Goal: Transaction & Acquisition: Obtain resource

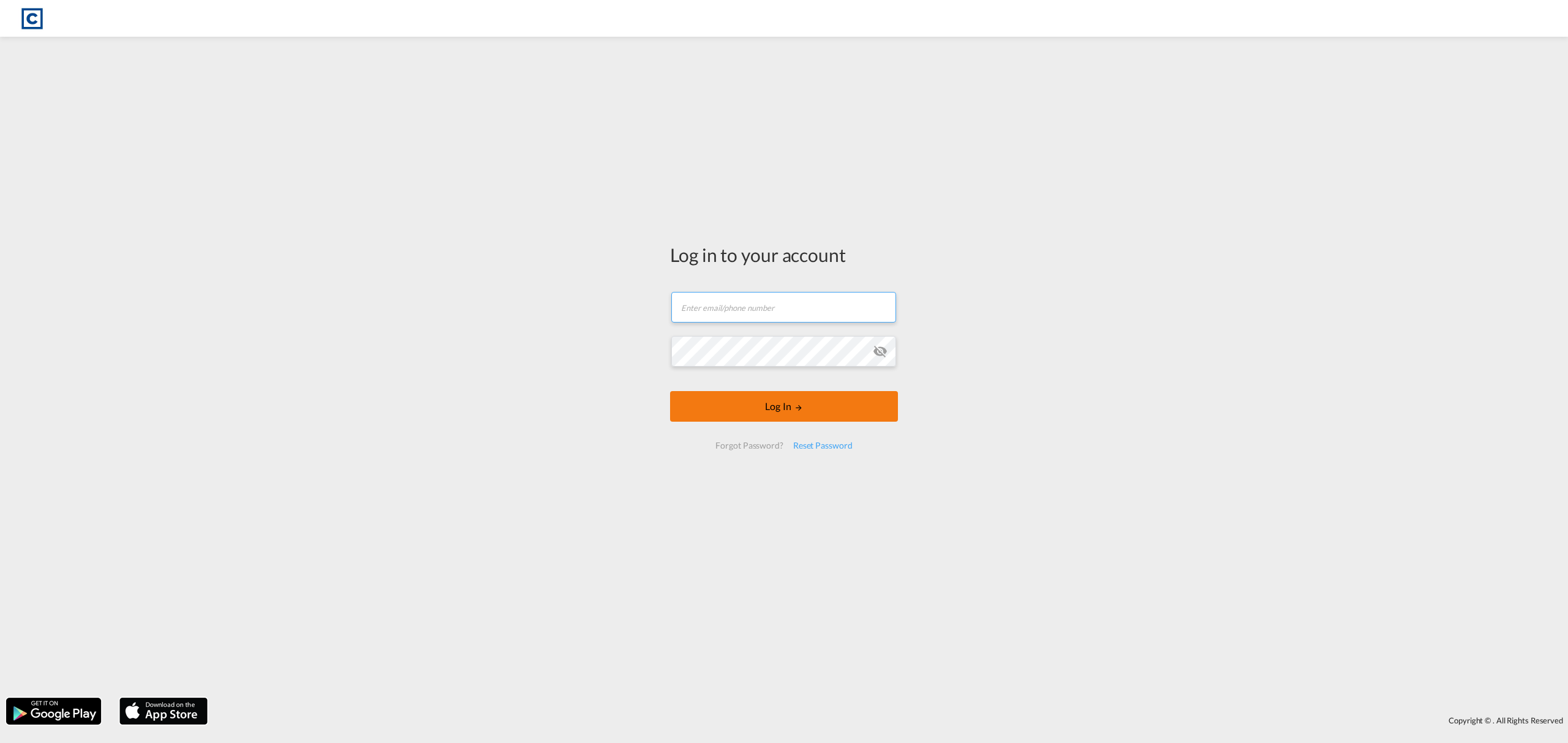
type input "[EMAIL_ADDRESS][DOMAIN_NAME]"
click at [817, 421] on button "Log In" at bounding box center [784, 406] width 228 height 31
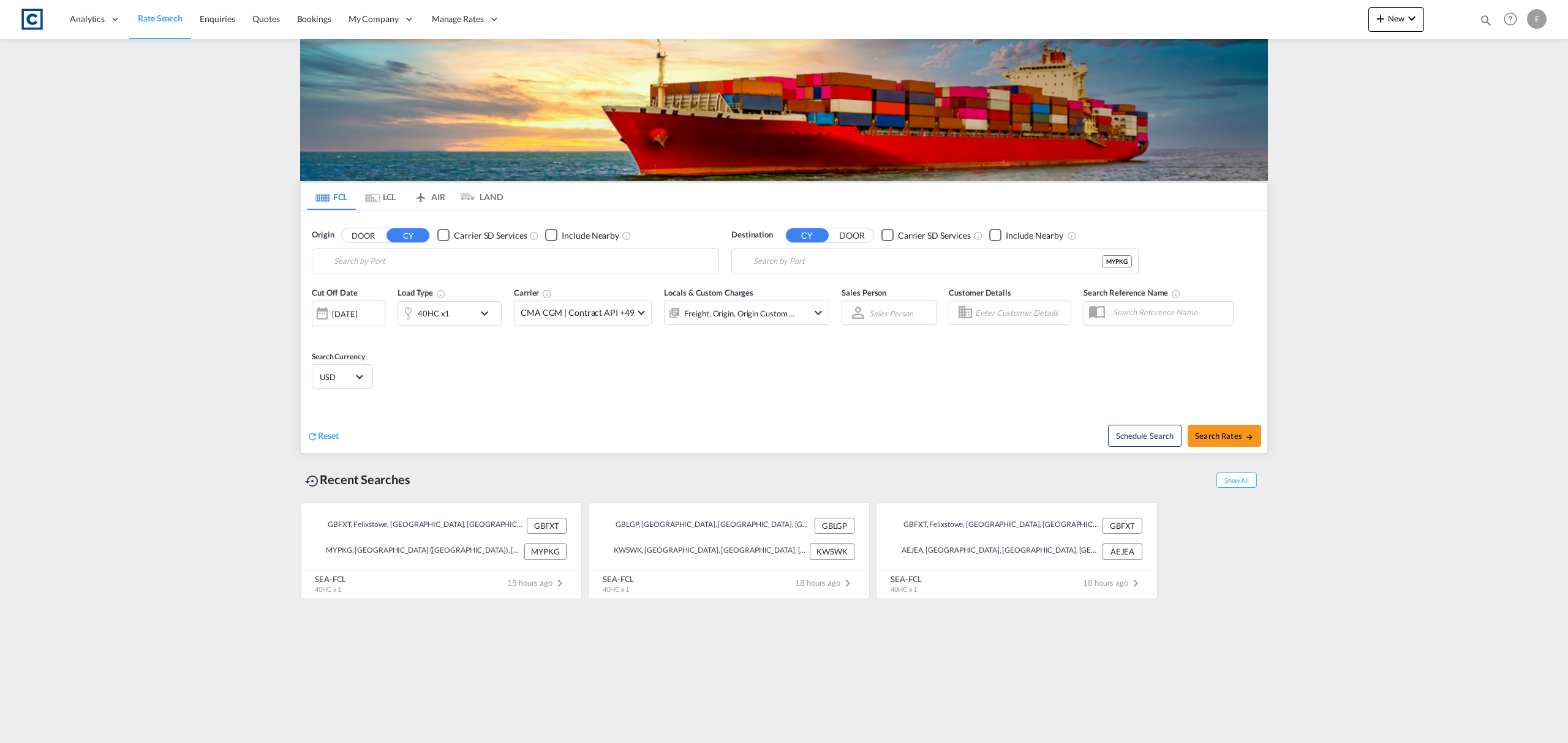
type input "Felixstowe, GBFXT"
type input "Port Klang (Pelabuhan Klang), MYPKG"
click at [386, 262] on input "Felixstowe, GBFXT" at bounding box center [522, 261] width 378 height 18
click at [354, 237] on button "DOOR" at bounding box center [363, 235] width 43 height 14
click at [365, 265] on body "Analytics Reports Dashboard Rate Search Enquiries Quotes Bookings" at bounding box center [784, 371] width 1568 height 743
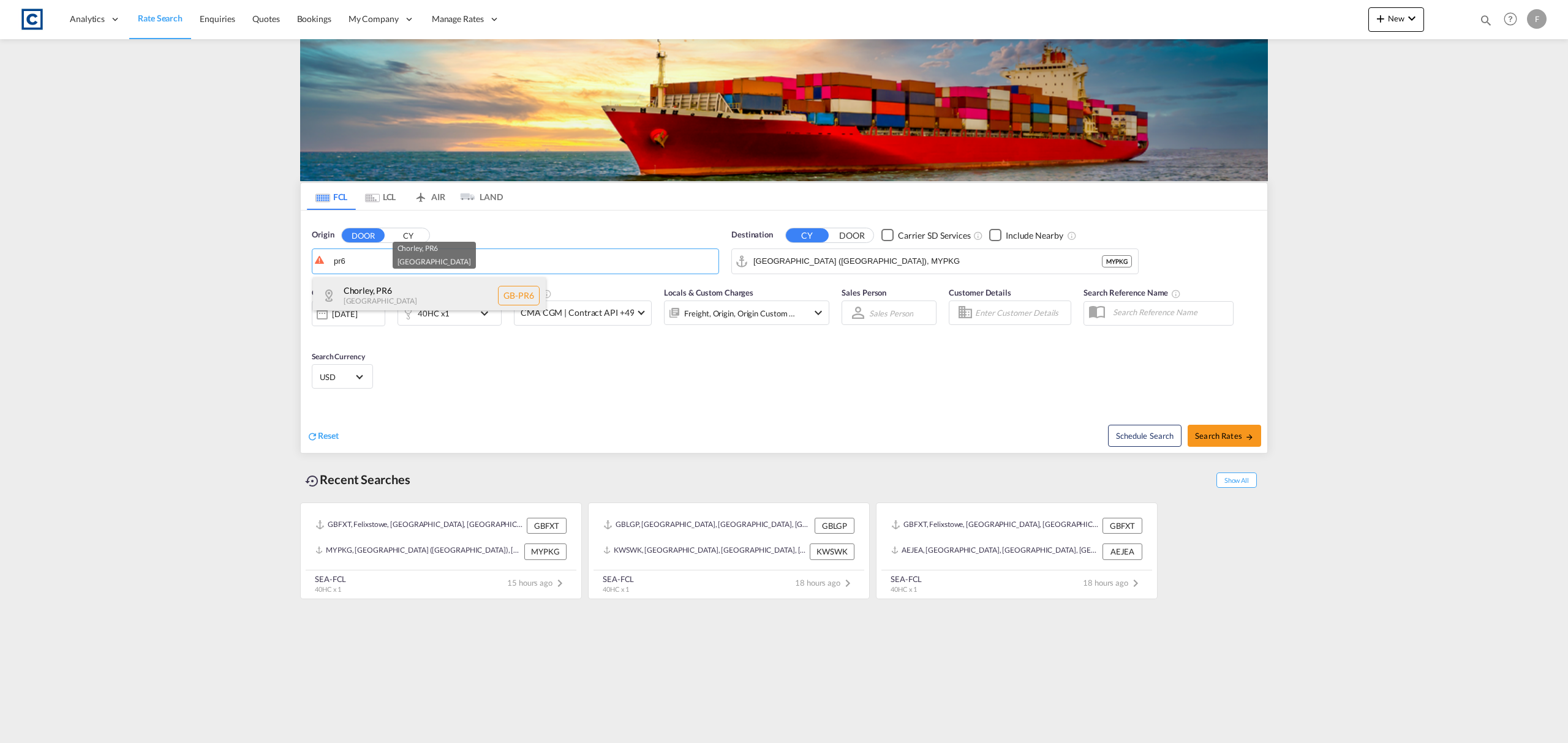
click at [402, 298] on div "Chorley , PR6 United Kingdom GB-PR6" at bounding box center [429, 296] width 232 height 37
type input "GB-PR6, Chorley"
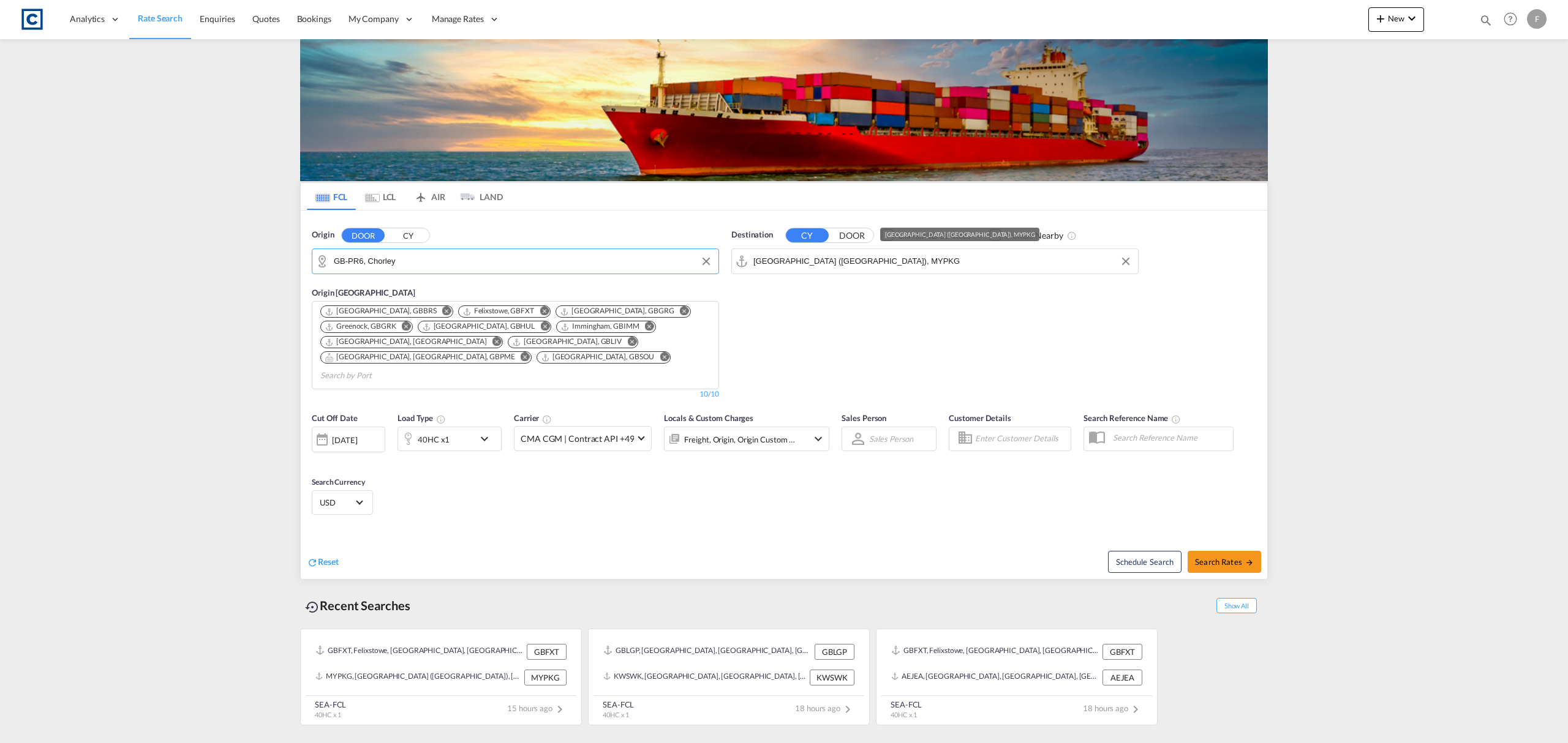
click at [814, 265] on input "Port Klang (Pelabuhan Klang), MYPKG" at bounding box center [942, 261] width 378 height 18
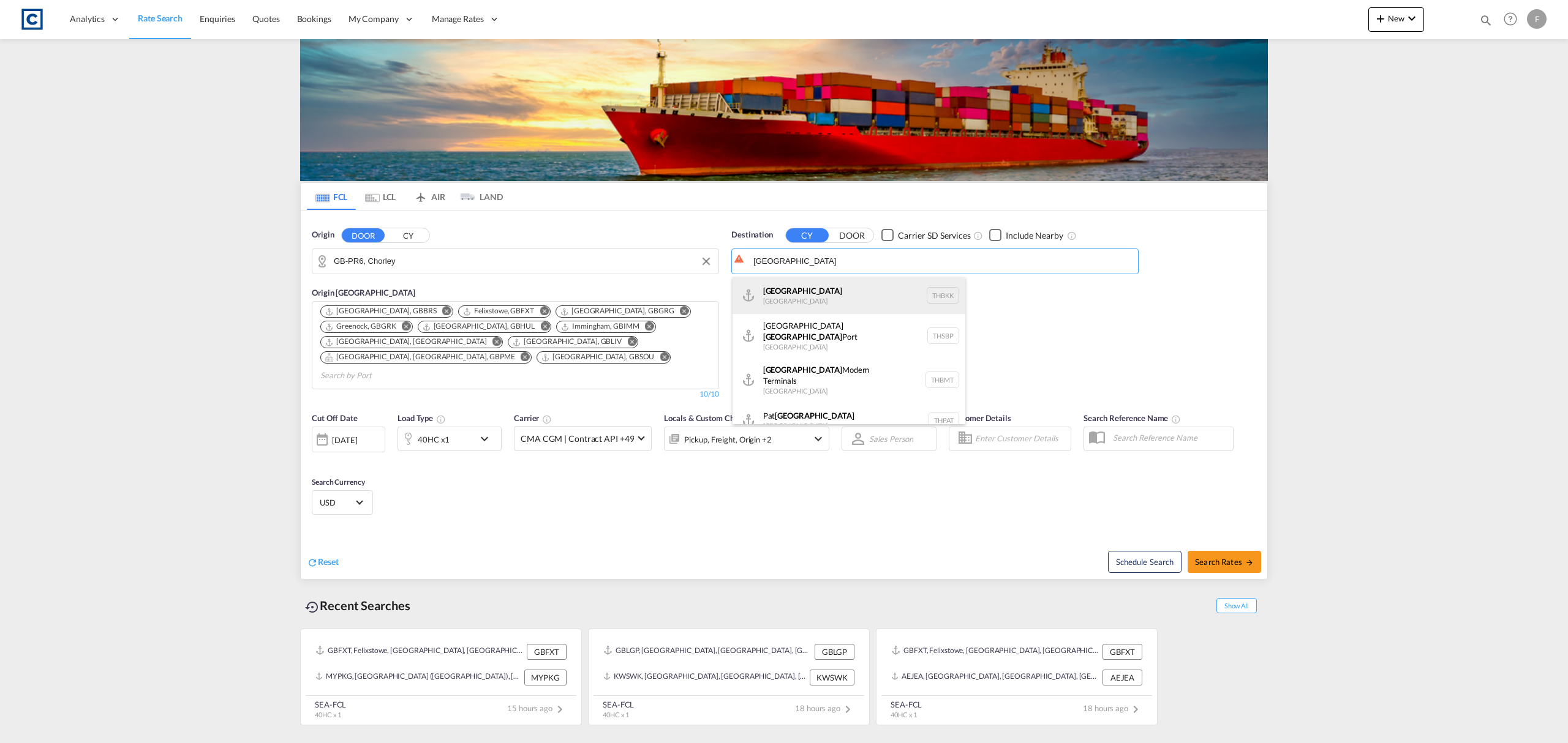
click at [843, 292] on div "Bangkok Thailand THBKK" at bounding box center [848, 296] width 232 height 37
type input "Bangkok, THBKK"
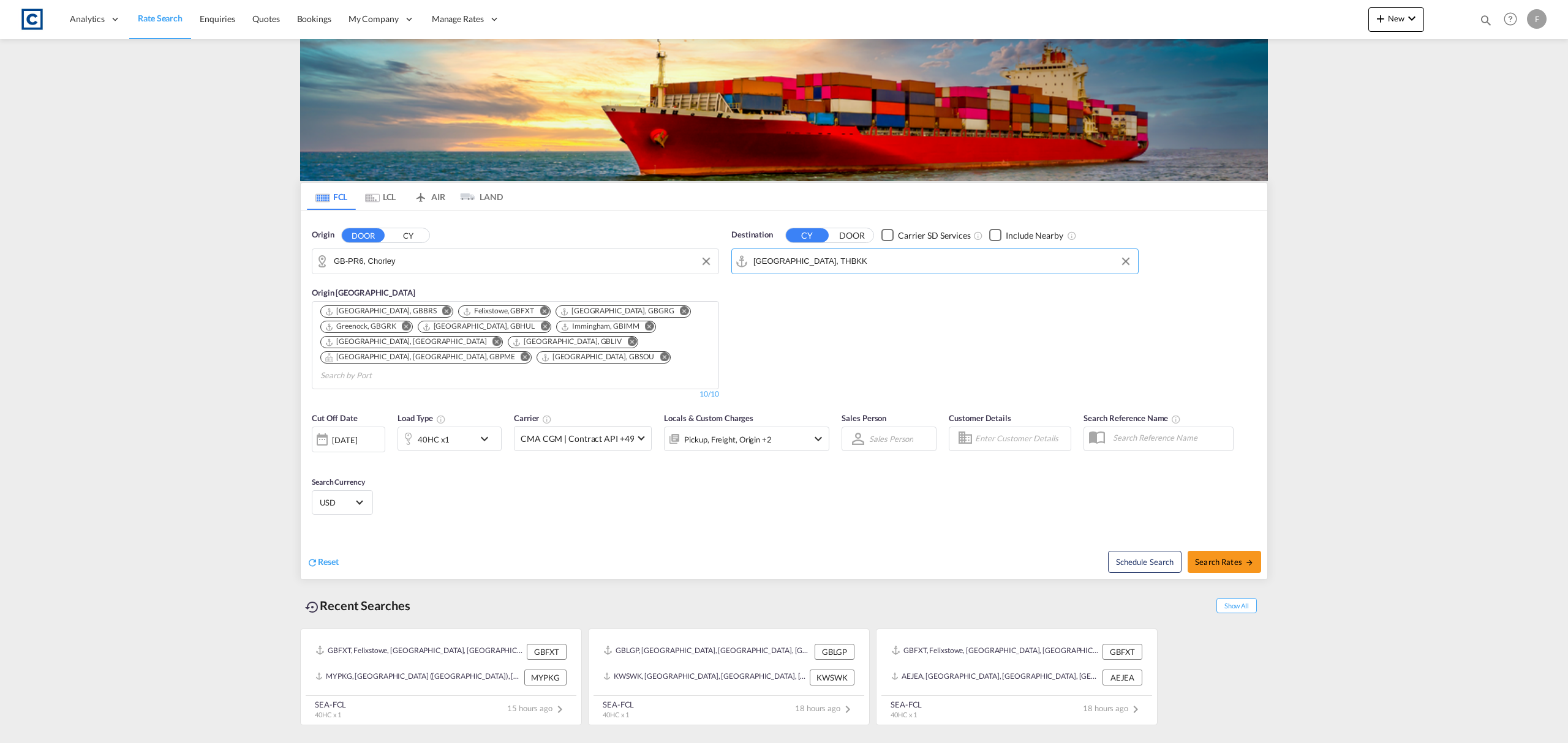
click at [480, 431] on md-icon "icon-chevron-down" at bounding box center [487, 438] width 21 height 15
click at [360, 483] on span "40HC" at bounding box center [349, 478] width 36 height 12
click at [370, 416] on md-option "20GP" at bounding box center [362, 420] width 83 height 30
click at [561, 521] on button "Done" at bounding box center [555, 522] width 43 height 22
click at [1233, 557] on span "Search Rates" at bounding box center [1224, 561] width 59 height 10
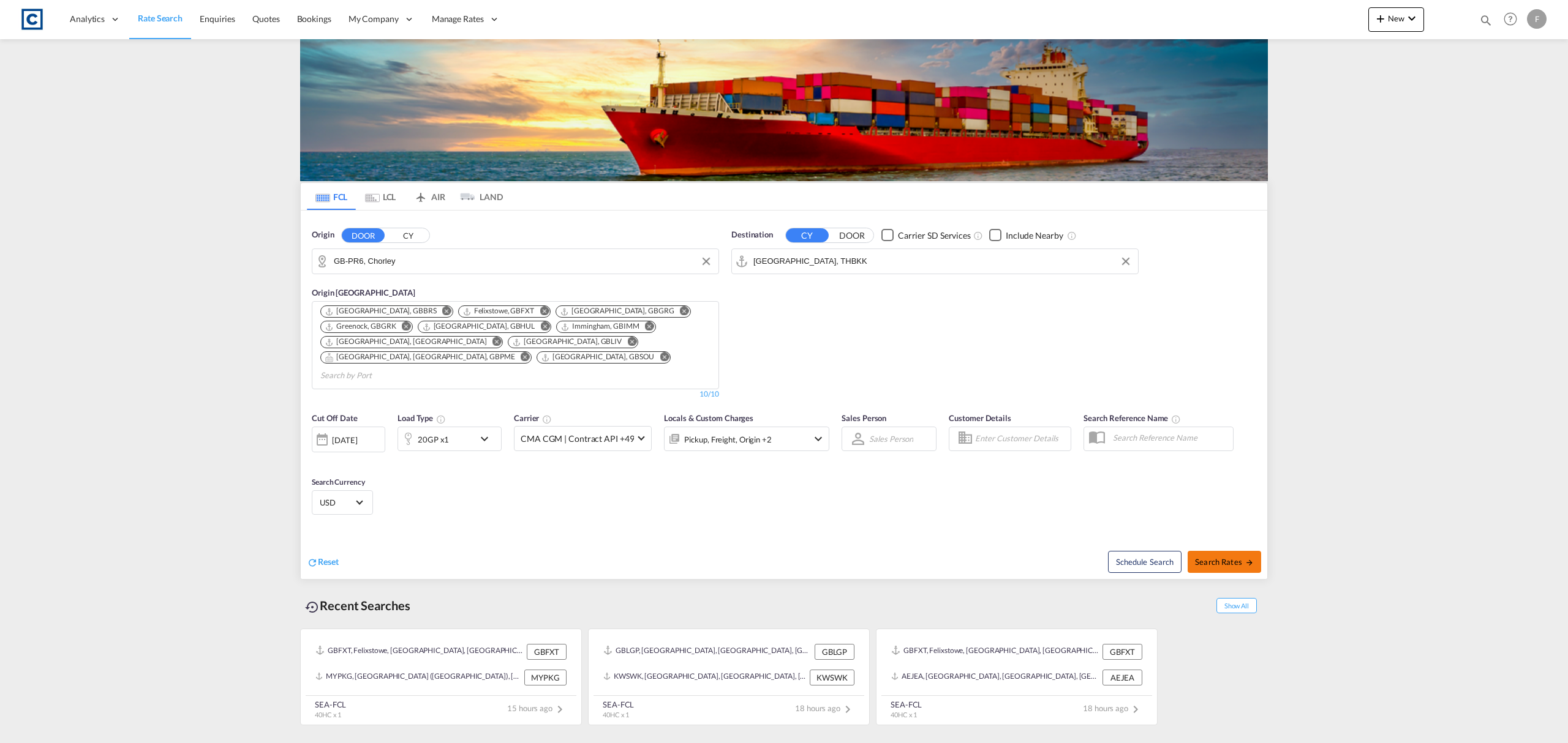
type input "PR6 to THBKK / 25 Sep 2025"
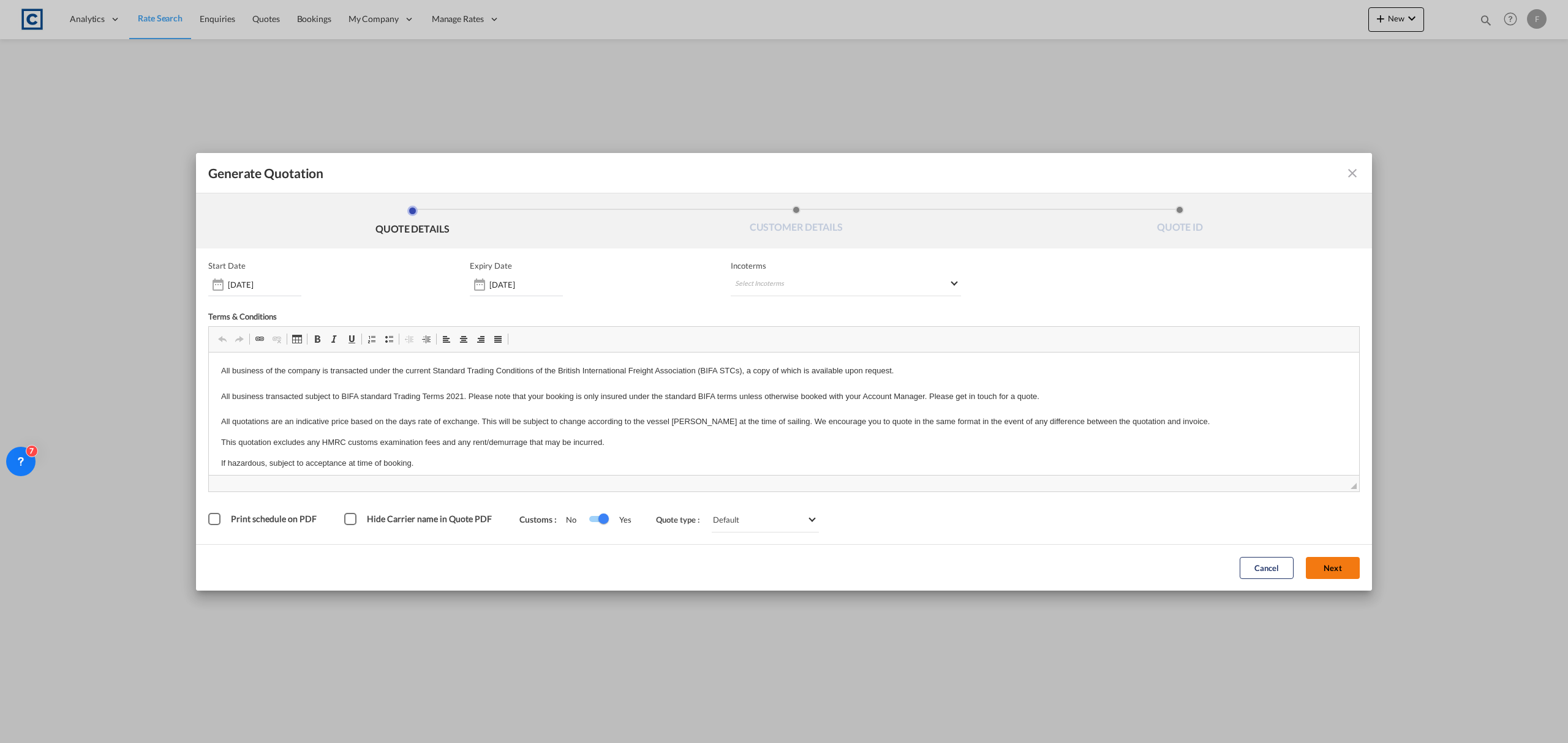
click at [1337, 566] on button "Next" at bounding box center [1333, 568] width 54 height 22
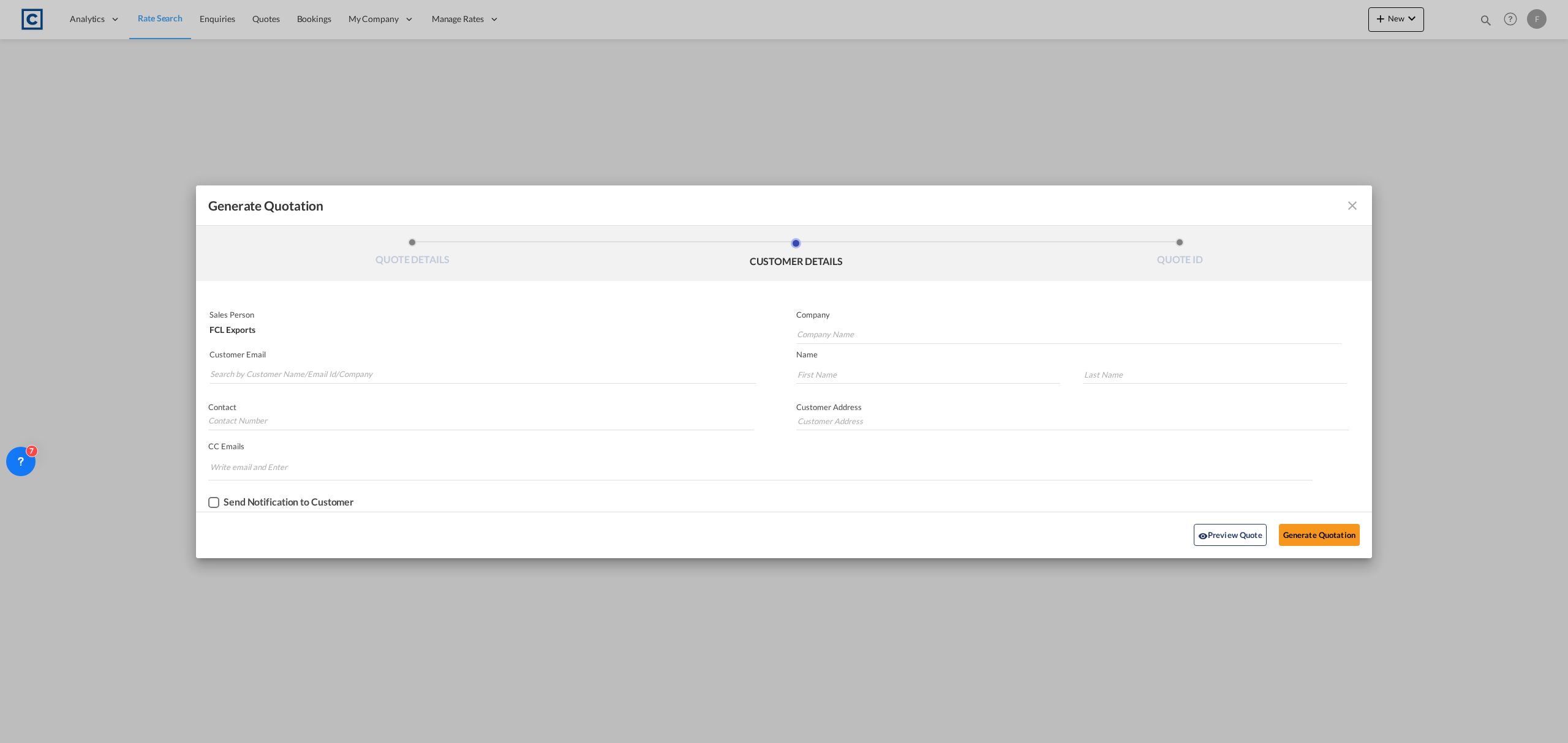
click at [1345, 206] on md-icon "icon-close fg-AAA8AD cursor m-0" at bounding box center [1352, 205] width 15 height 15
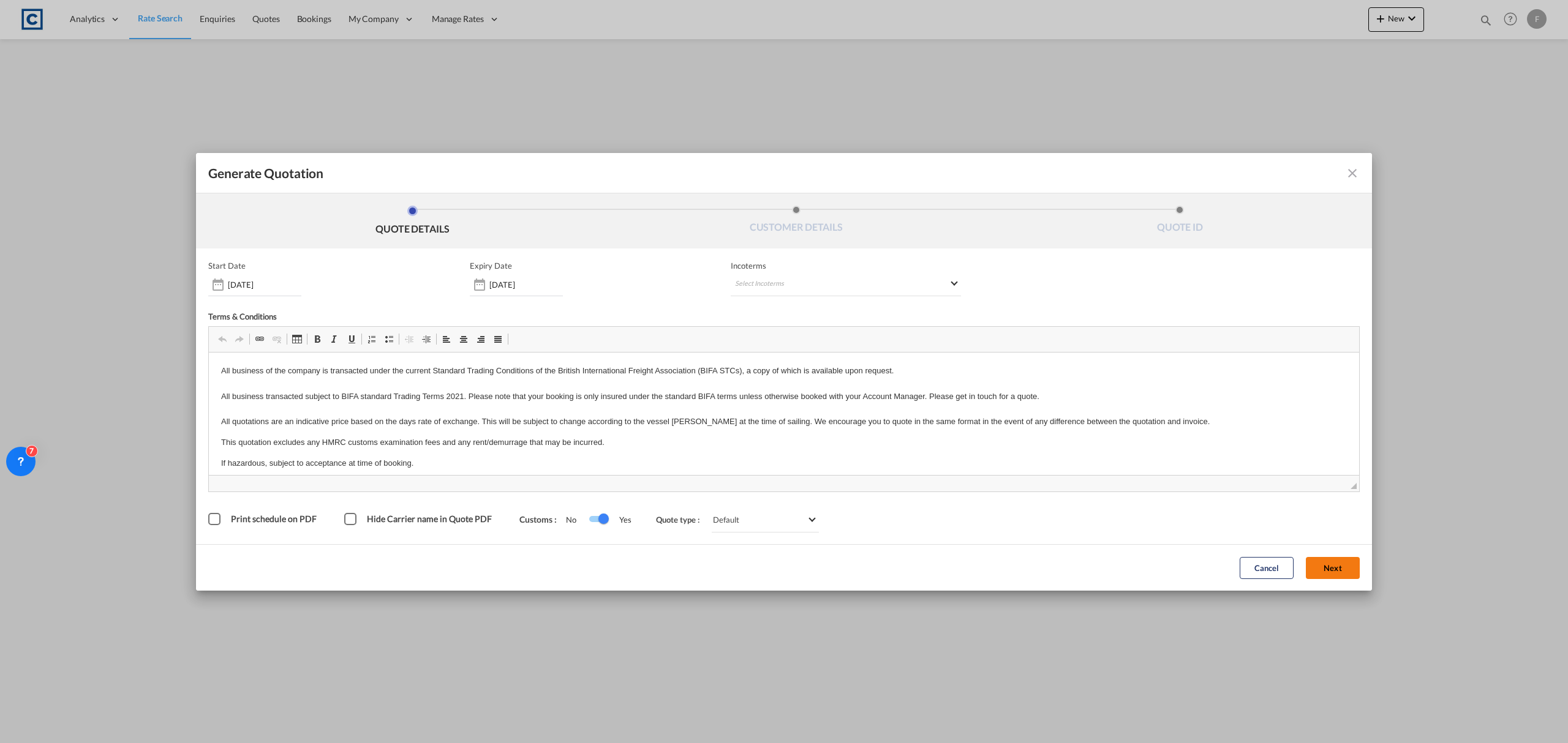
click at [1330, 574] on button "Next" at bounding box center [1333, 568] width 54 height 22
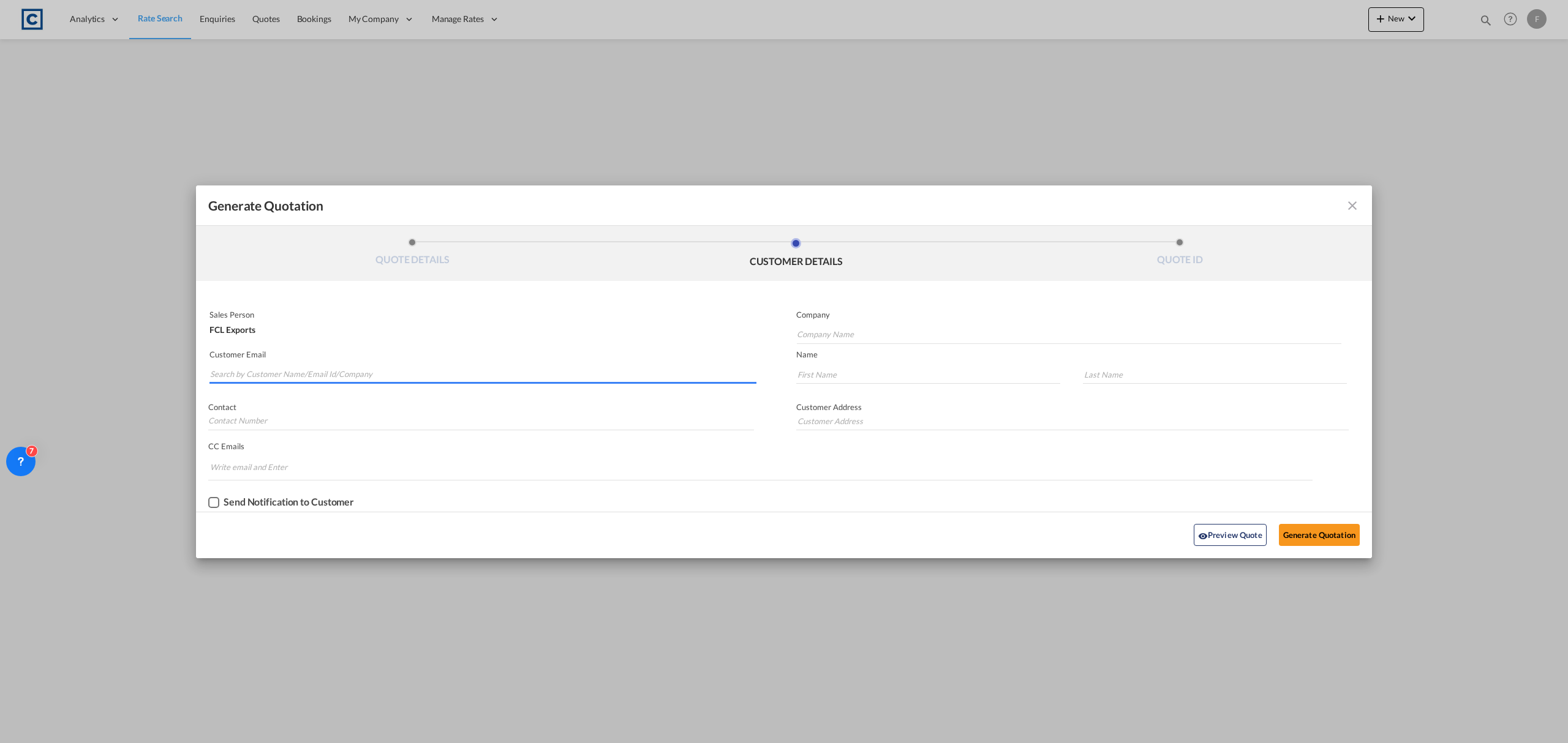
click at [452, 369] on input "Search by Customer Name/Email Id/Company" at bounding box center [482, 375] width 546 height 18
paste input "Yana - AWSSG <yana@awssg.com>"
drag, startPoint x: 266, startPoint y: 375, endPoint x: 0, endPoint y: 378, distance: 266.0
click at [0, 378] on div "Generate Quotation QUOTE DETAILS CUSTOMER DETAILS QUOTE ID Start Date 25 Sep 20…" at bounding box center [784, 371] width 1568 height 743
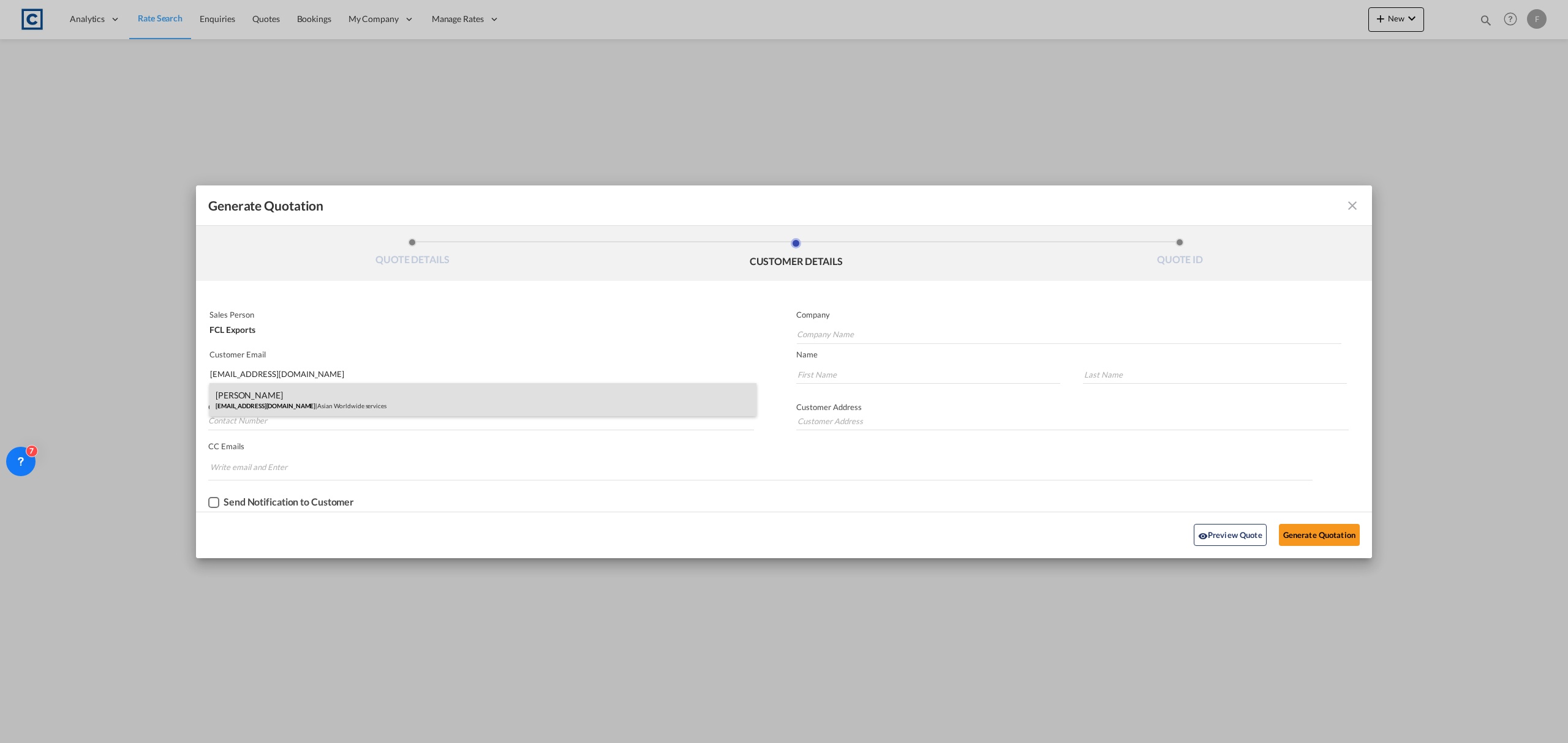
type input "yana@awssg.com"
click at [290, 388] on div "Yana Sariff yana@awssg.com | Asian Worldwide services" at bounding box center [483, 400] width 547 height 33
type input "Asian Worldwide services"
type input "Yana"
type input "Sariff"
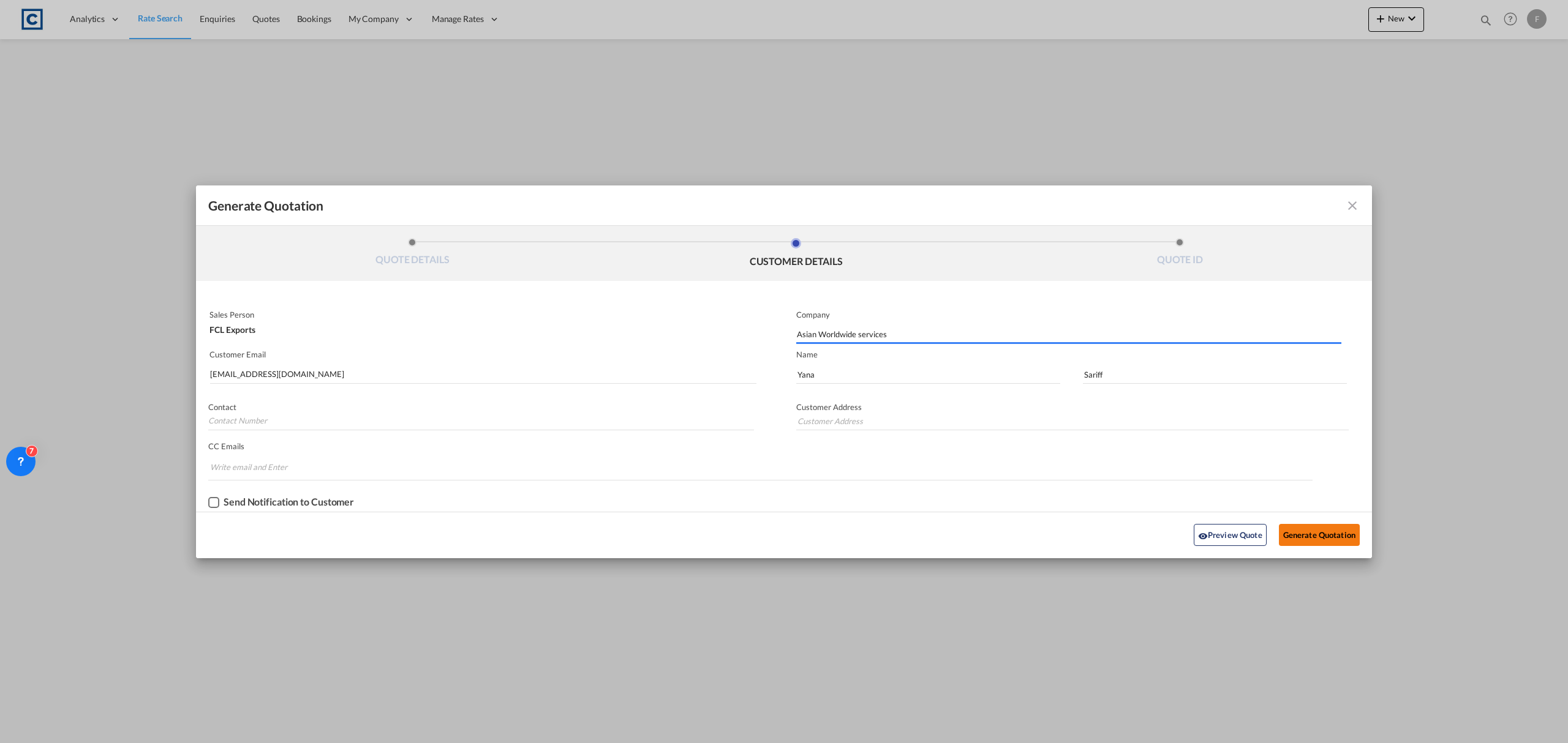
click at [1344, 538] on button "Generate Quotation" at bounding box center [1319, 534] width 81 height 22
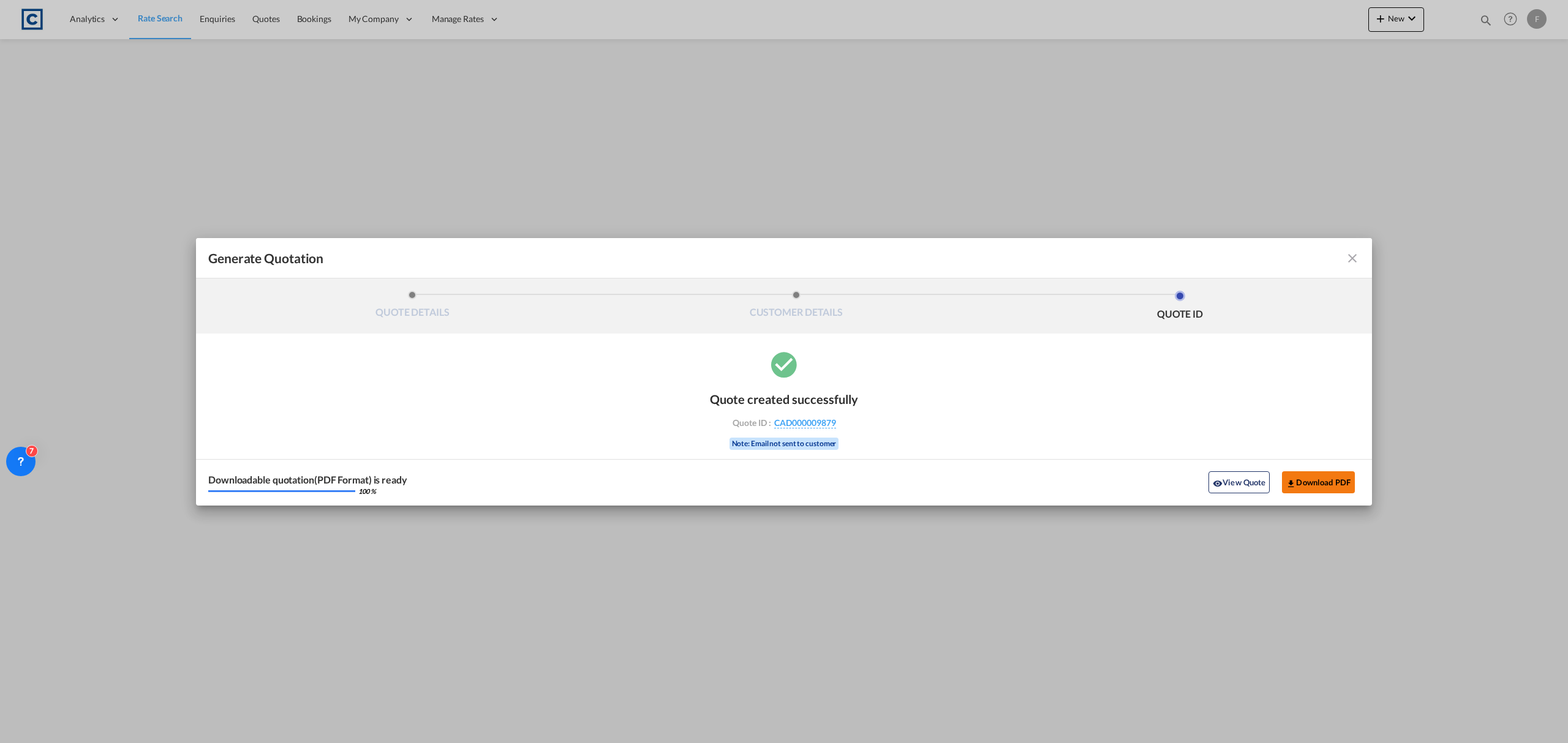
click at [1306, 480] on button "Download PDF" at bounding box center [1317, 482] width 73 height 22
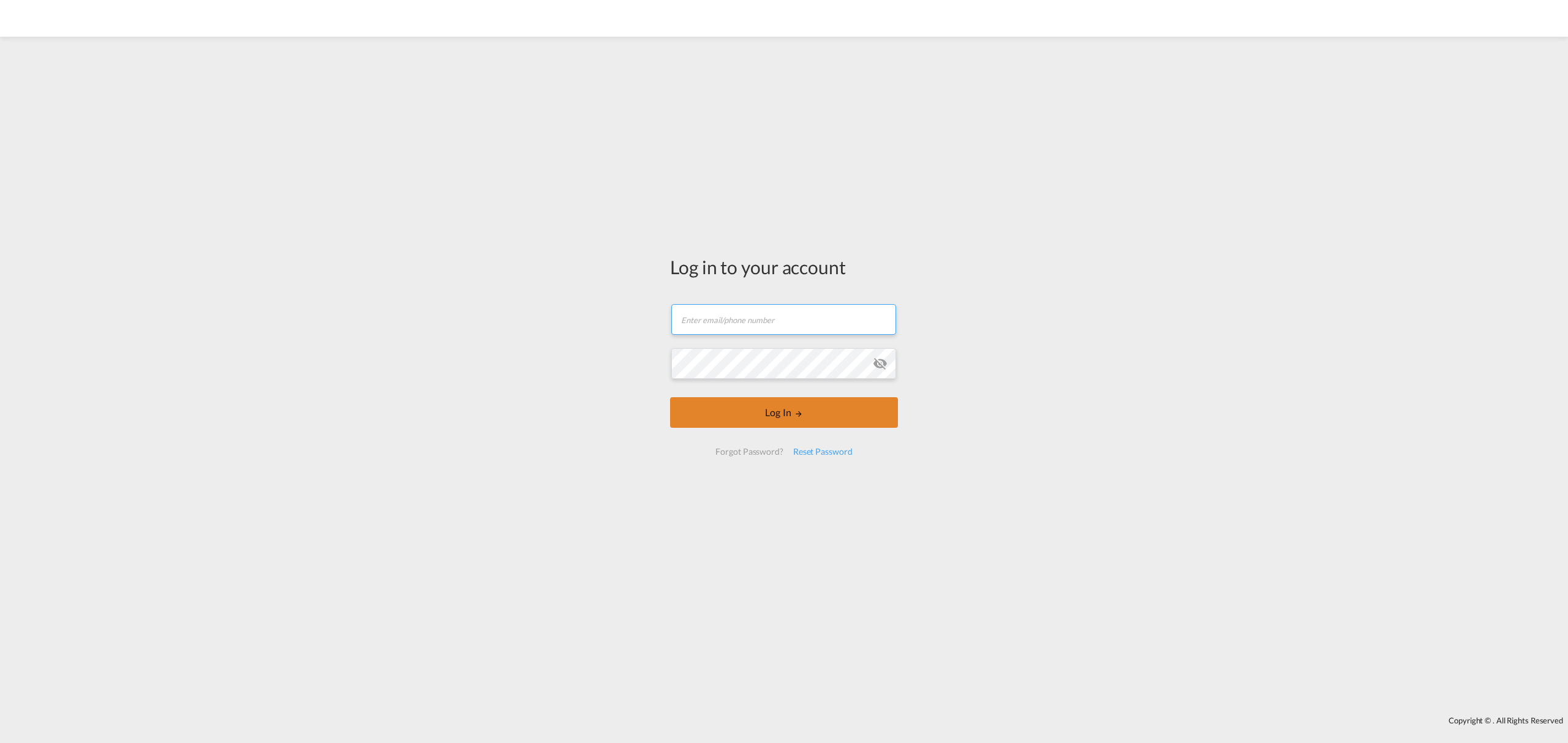
type input "fclexports@cardinalgl.com"
click at [777, 411] on button "Log In" at bounding box center [784, 412] width 228 height 31
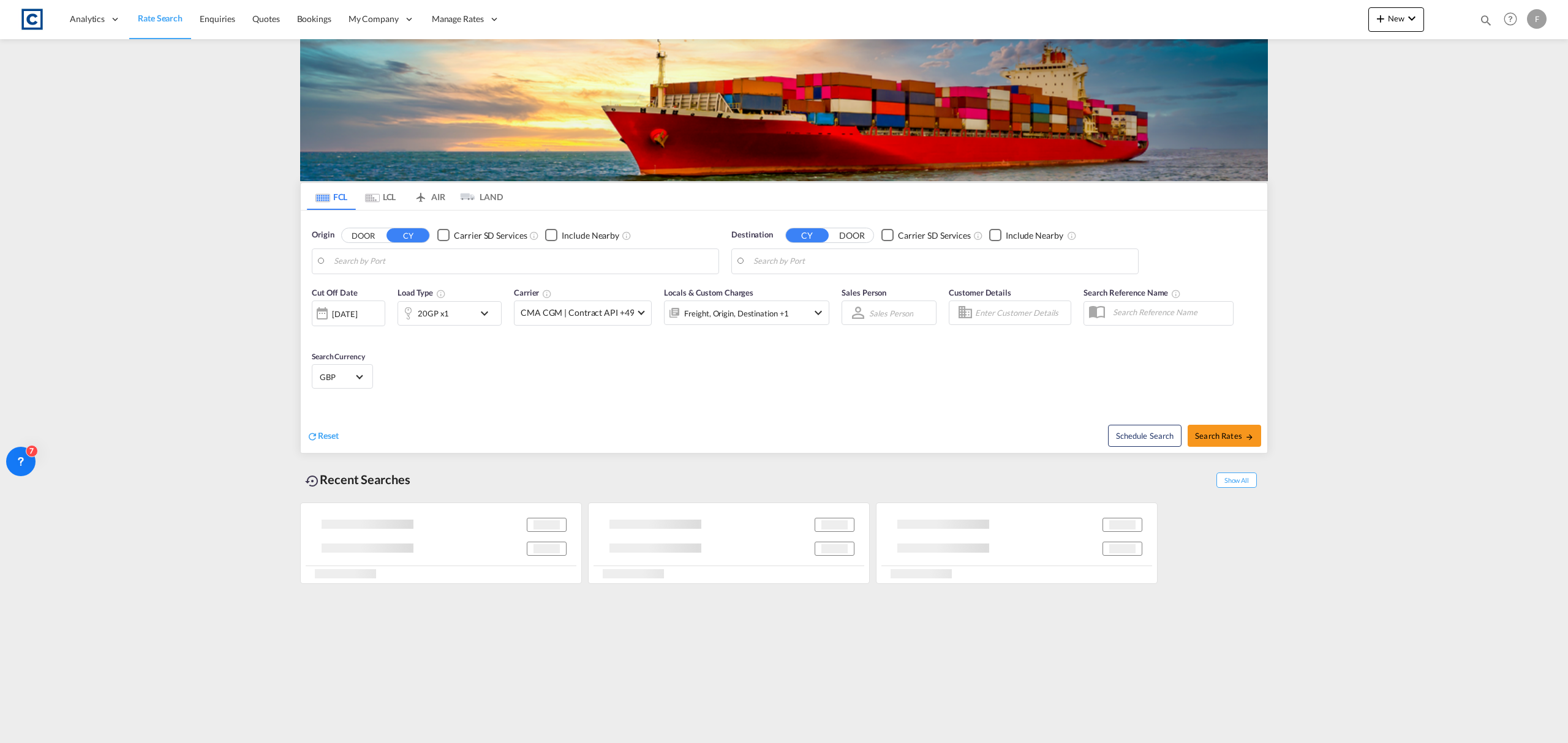
type input "GB-PR6, Chorley"
type input "Bangkok, THBKK"
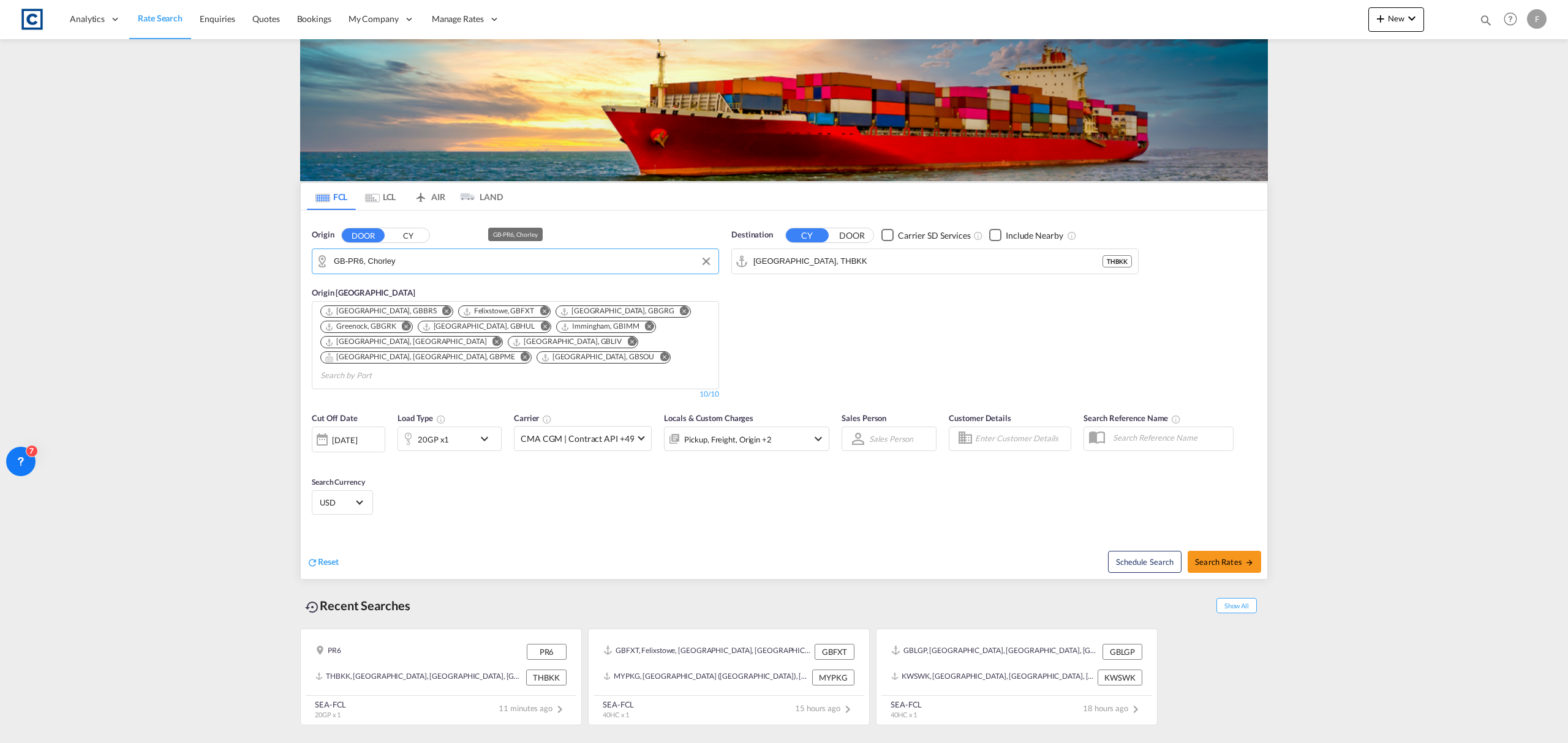
click at [387, 267] on input "GB-PR6, Chorley" at bounding box center [522, 261] width 378 height 18
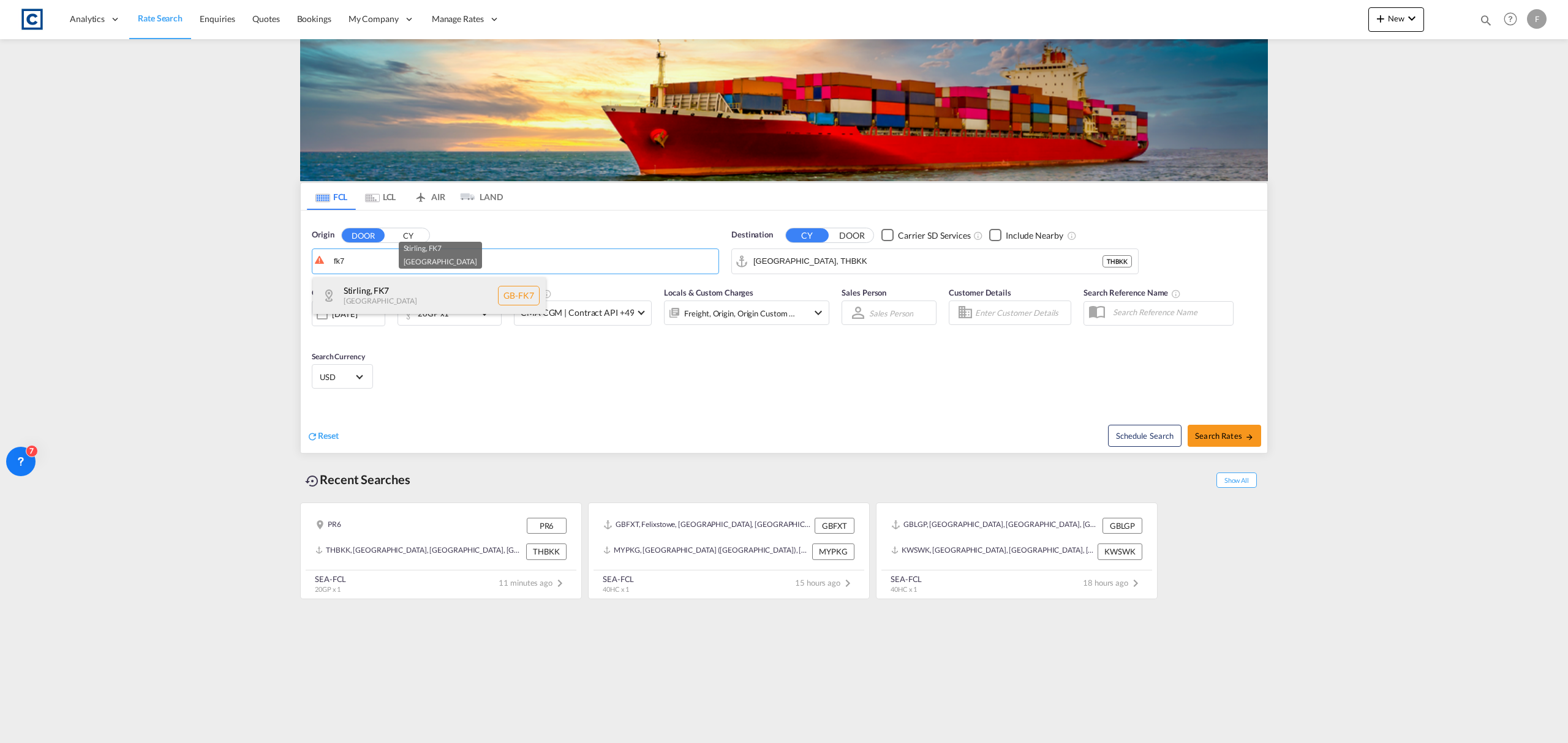
click at [398, 290] on div "Stirling , FK7 United Kingdom GB-FK7" at bounding box center [429, 296] width 232 height 37
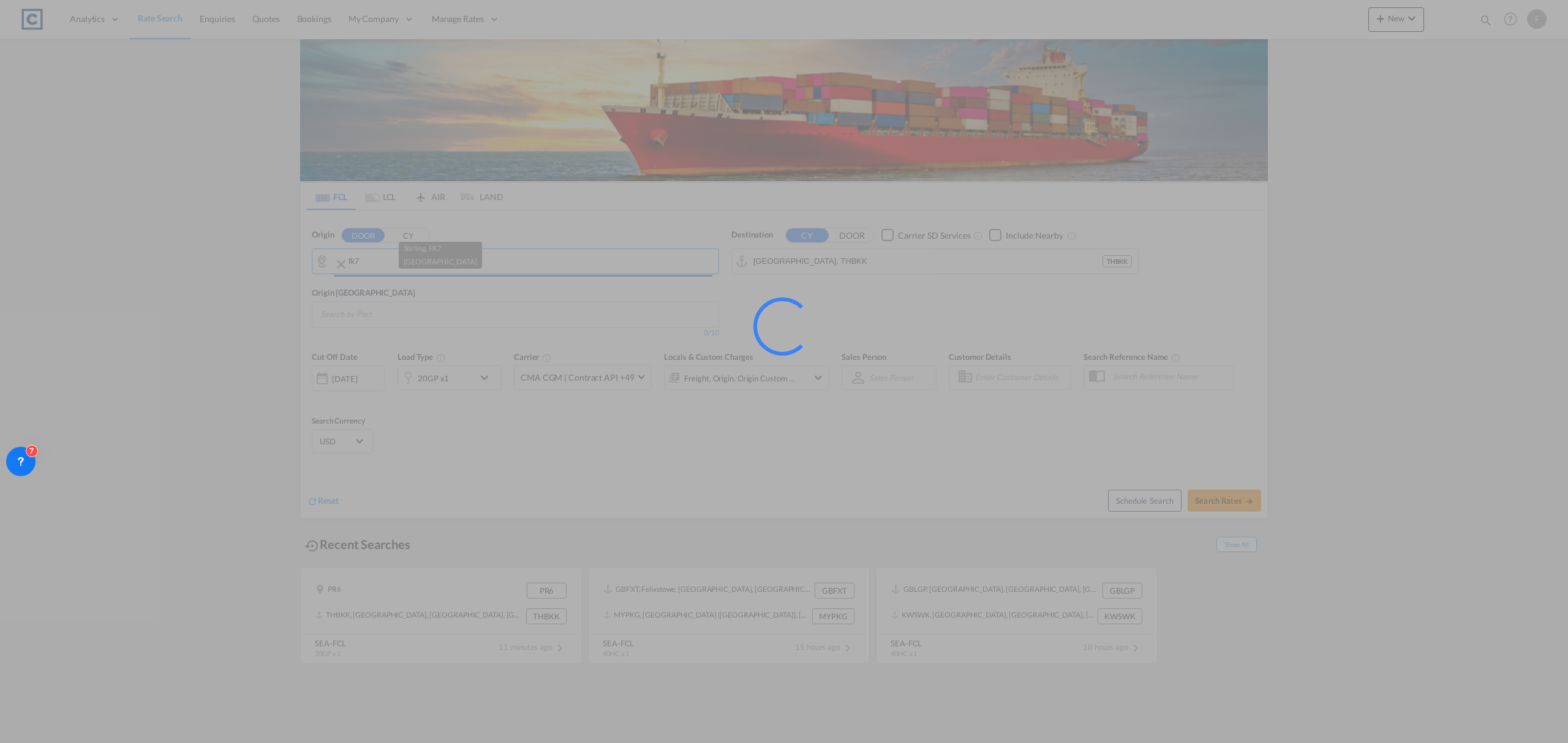
type input "GB-FK7, Stirling"
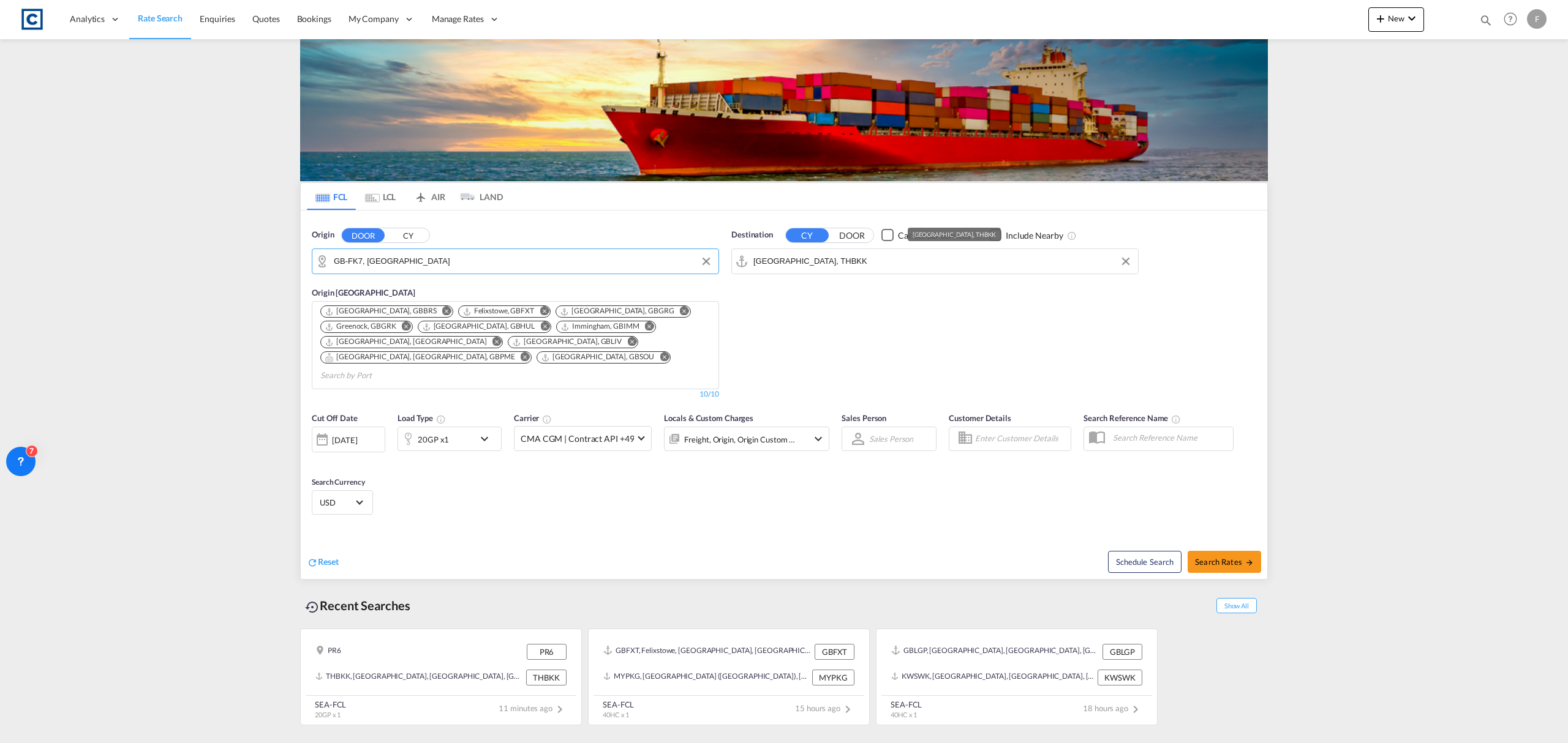
click at [807, 265] on input "Bangkok, THBKK" at bounding box center [942, 261] width 378 height 18
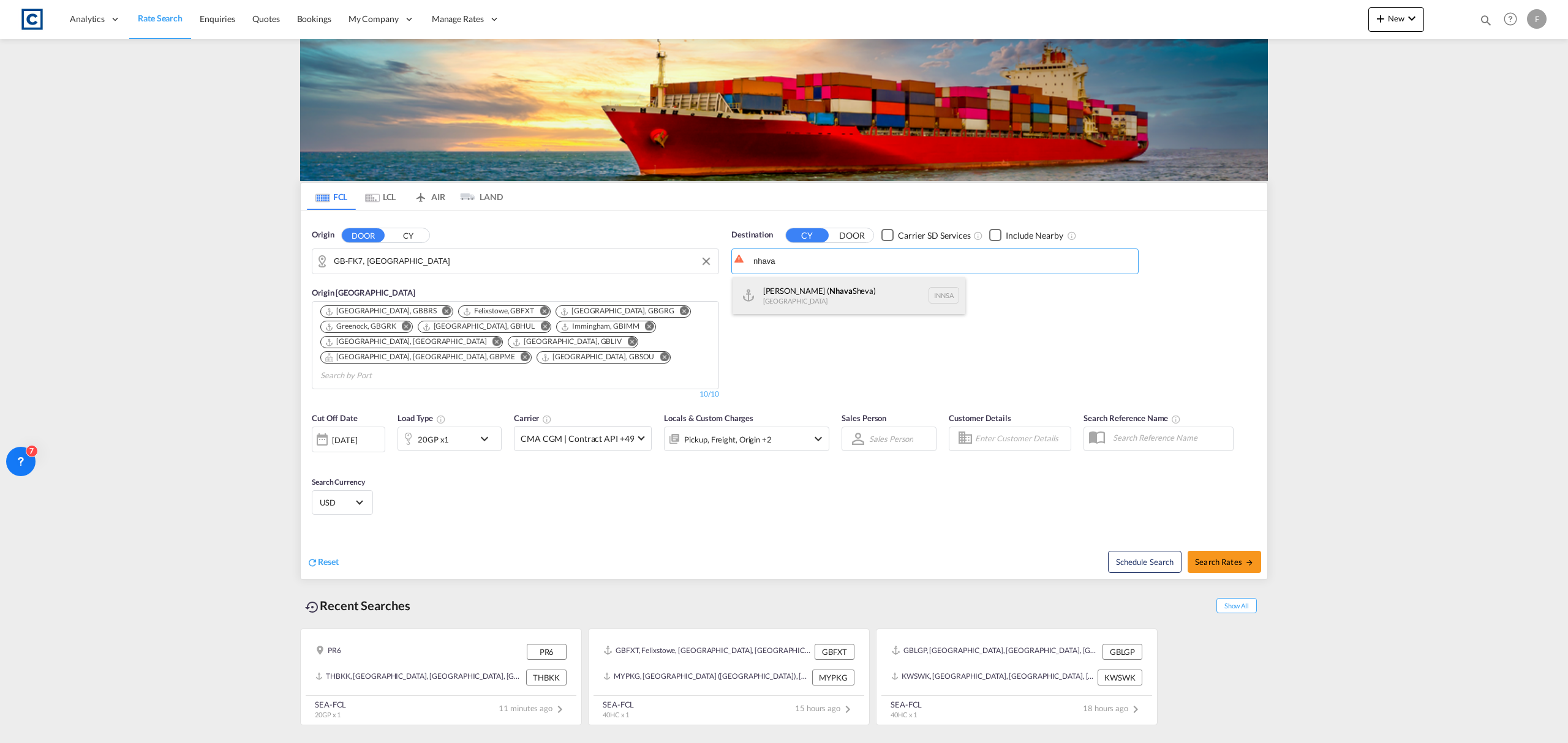
click at [819, 292] on div "Jawaharlal Nehru ( Nhava Sheva) India INNSA" at bounding box center [848, 296] width 232 height 37
type input "Jawaharlal Nehru (Nhava Sheva), INNSA"
click at [464, 427] on div "20GP x1" at bounding box center [436, 439] width 76 height 24
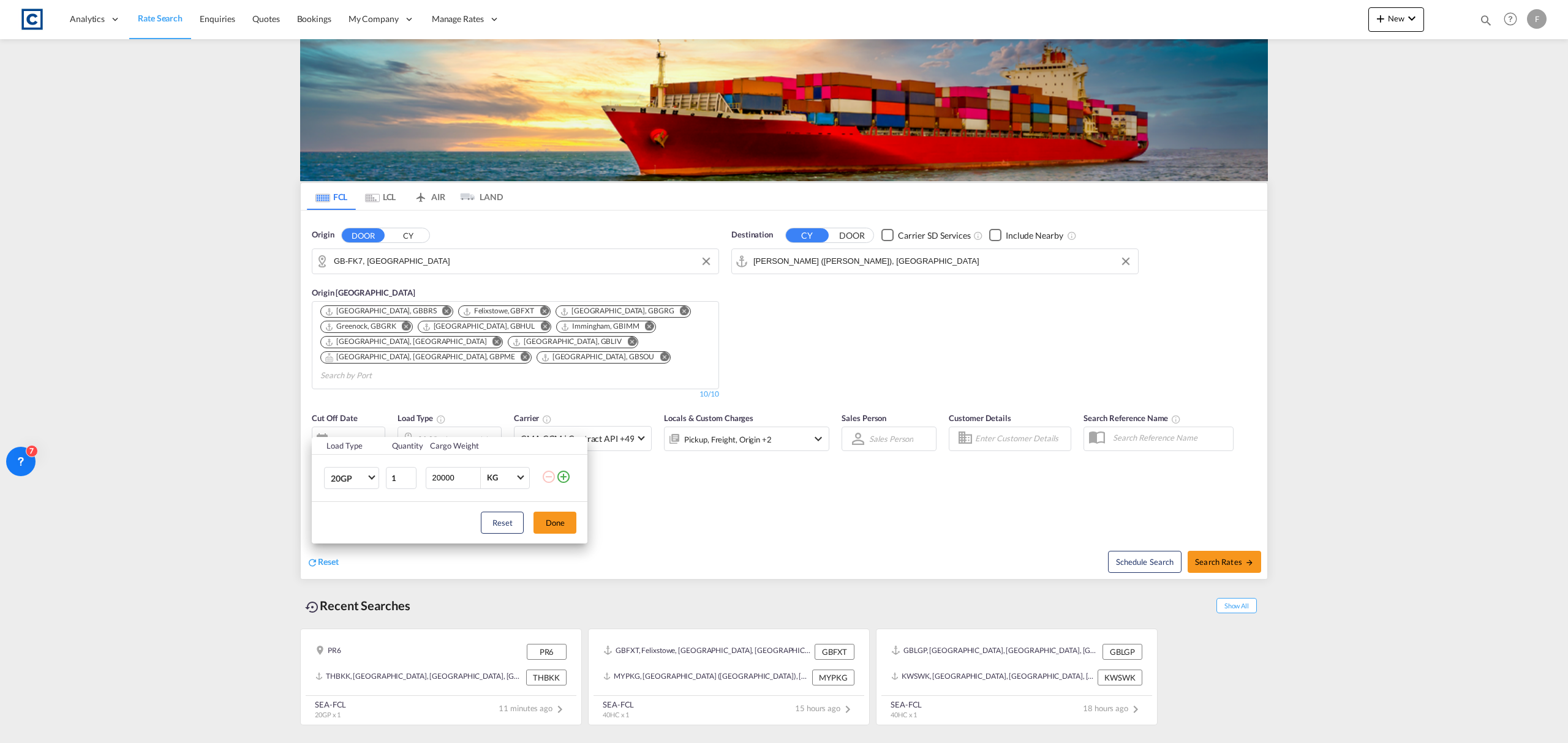
click at [567, 481] on md-icon "icon-plus-circle-outline" at bounding box center [563, 477] width 15 height 15
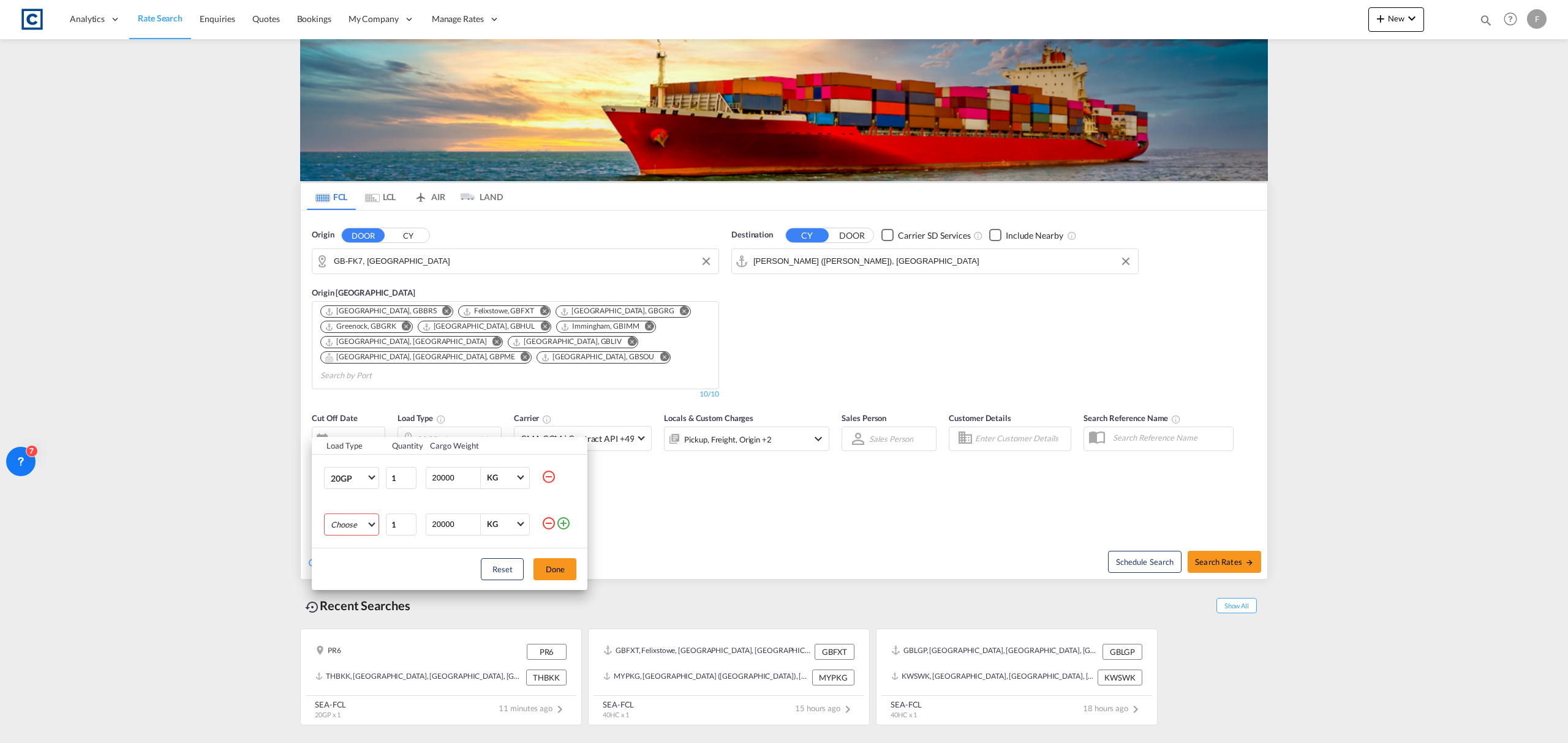
click at [351, 532] on md-select "Choose 20GP 40GP 40HC 45HC 20RE 40RE 40HR 20OT 40OT 20FR 40FR 40NR 20NR 45S 20T…" at bounding box center [351, 524] width 55 height 22
click at [356, 581] on md-option "40HC" at bounding box center [362, 584] width 83 height 30
click at [558, 573] on button "Done" at bounding box center [555, 568] width 43 height 22
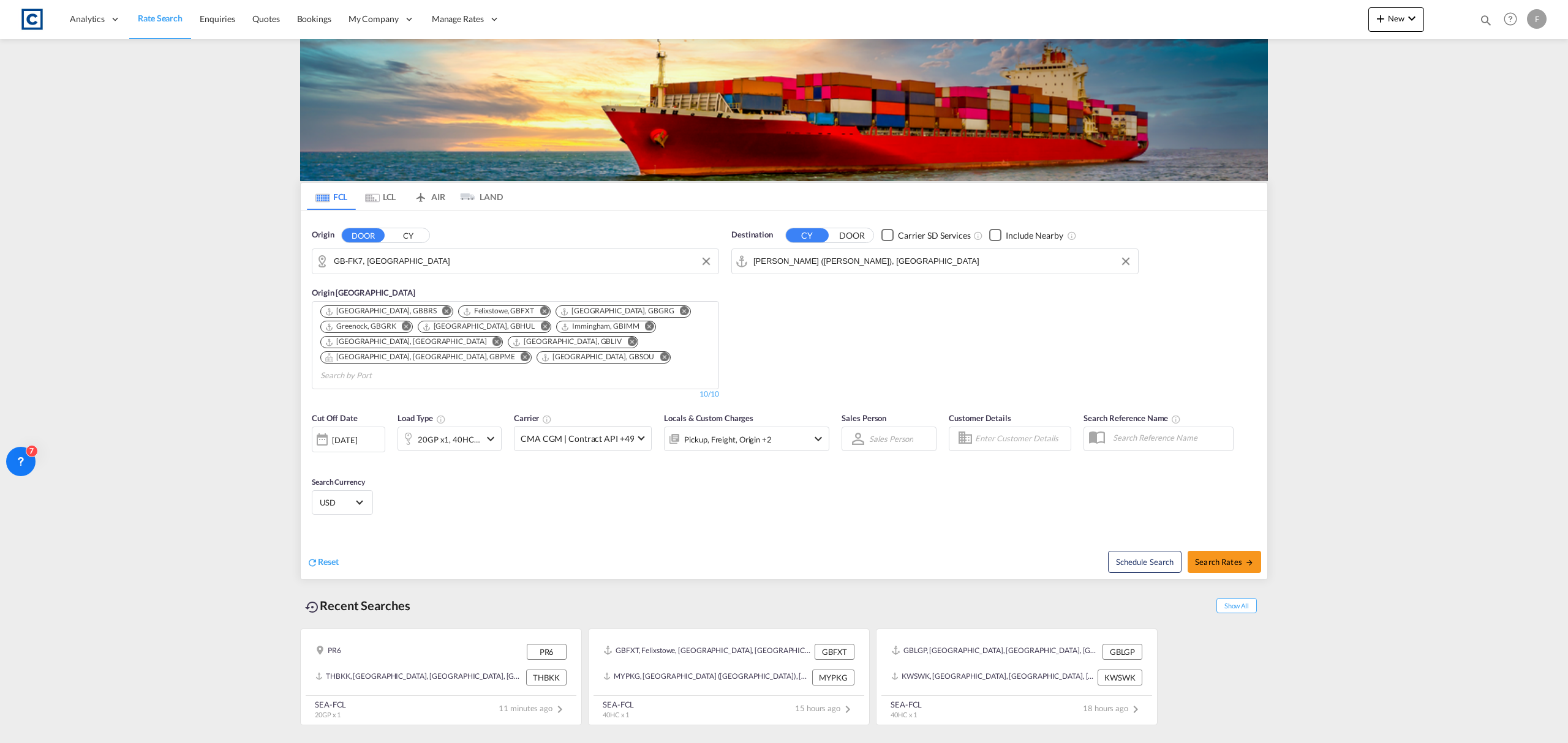
click at [357, 435] on div "[DATE]" at bounding box center [344, 440] width 25 height 11
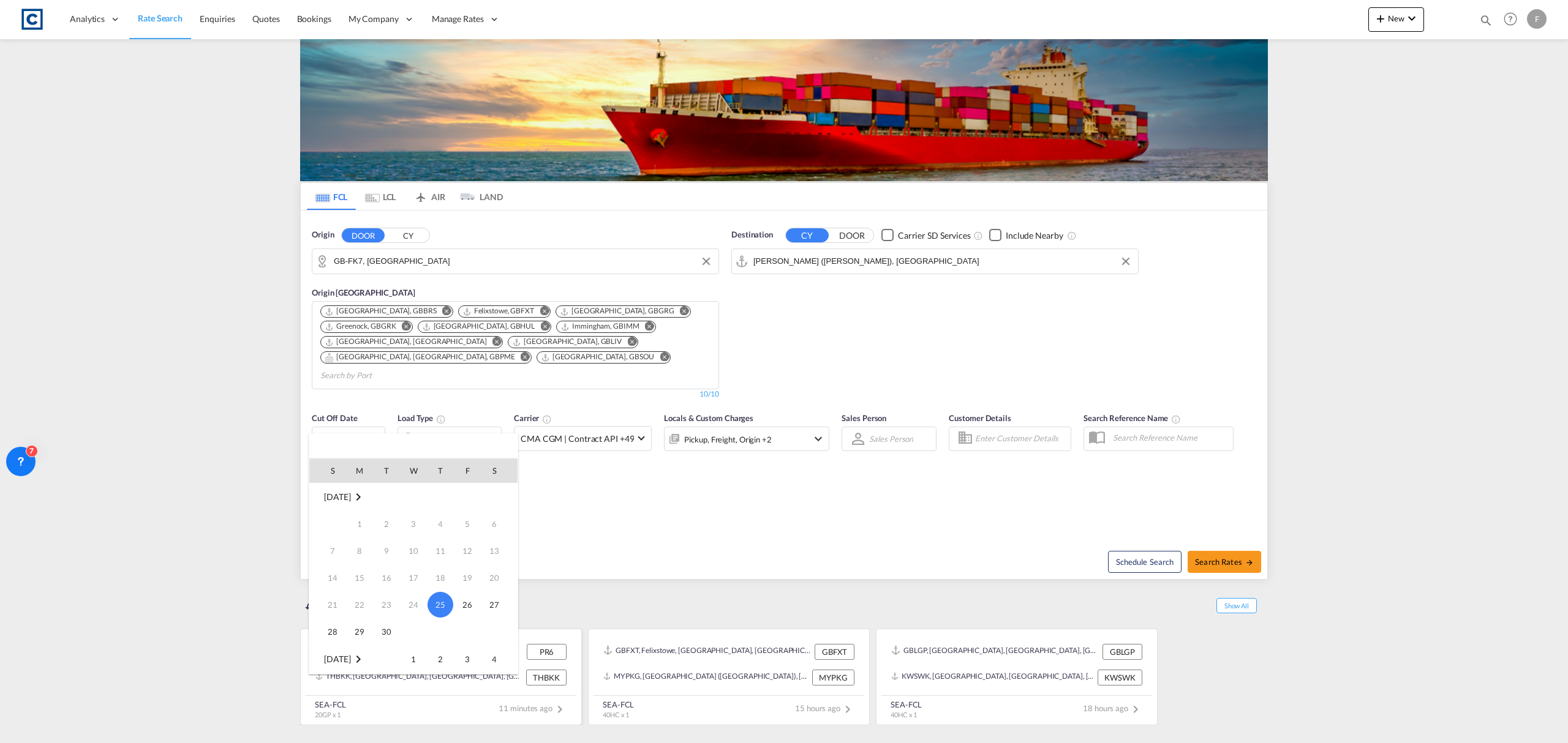
click at [415, 654] on span "1" at bounding box center [413, 659] width 24 height 24
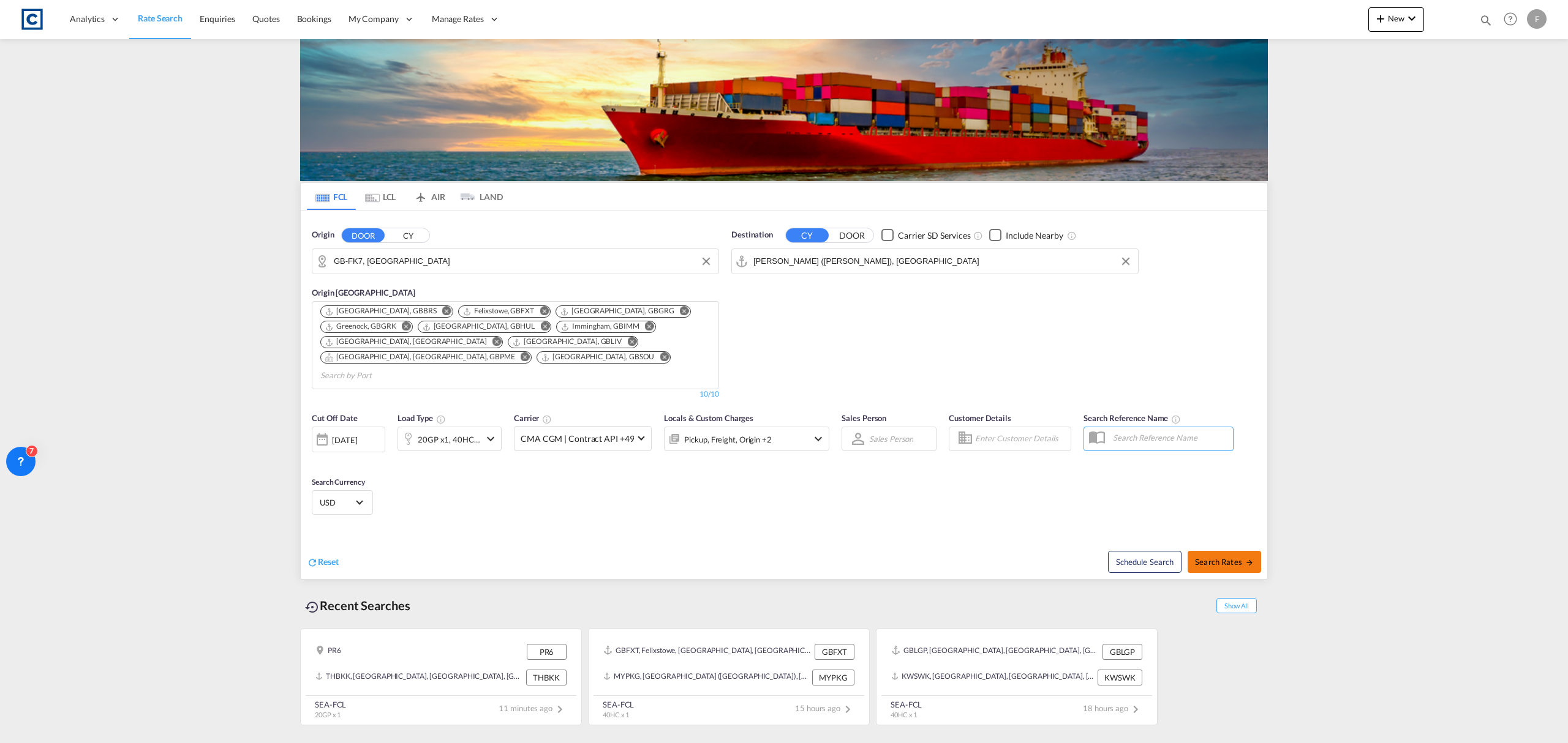
click at [1227, 557] on span "Search Rates" at bounding box center [1224, 561] width 59 height 10
type input "FK7 to INNSA / 1 Oct 2025"
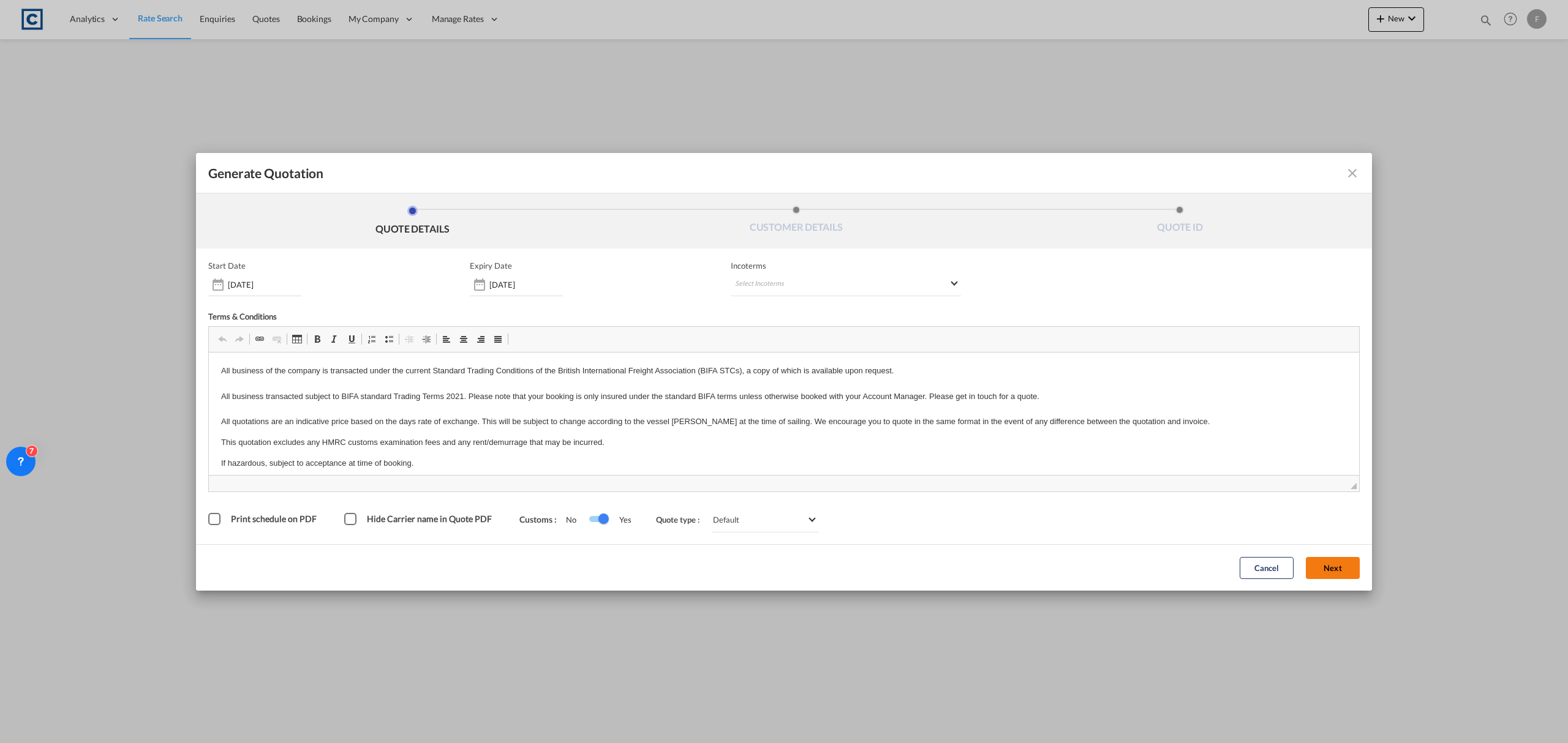
click at [1347, 572] on button "Next" at bounding box center [1333, 568] width 54 height 22
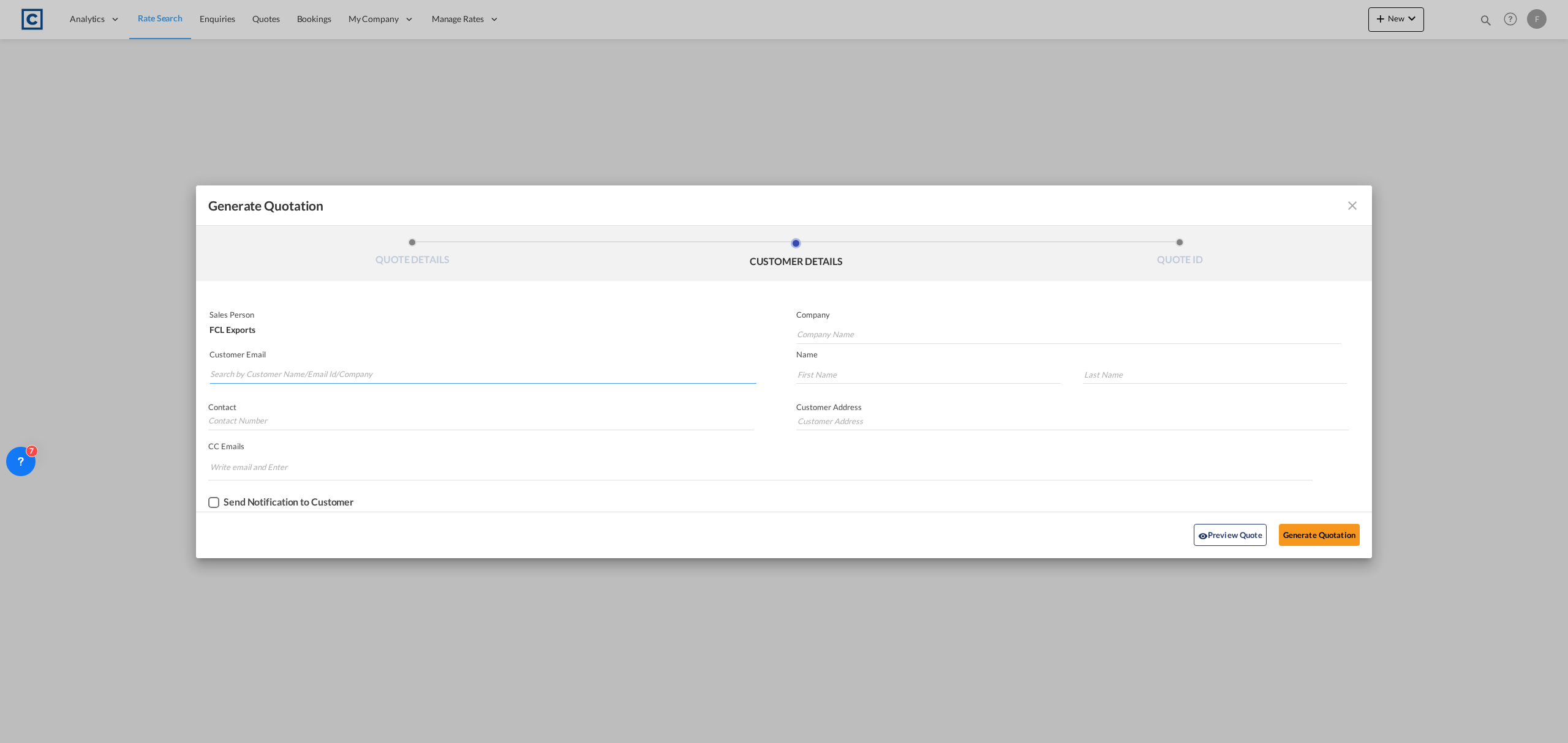
click at [248, 378] on input "Search by Customer Name/Email Id/Company" at bounding box center [482, 375] width 546 height 18
paste input "Santosh <santosh@aws-india.com>"
drag, startPoint x: 241, startPoint y: 371, endPoint x: 133, endPoint y: 375, distance: 108.1
click at [133, 375] on div "Generate Quotation QUOTE DETAILS CUSTOMER DETAILS QUOTE ID Start Date 25 Sep 20…" at bounding box center [784, 371] width 1568 height 743
type input "santosh@aws-india.com"
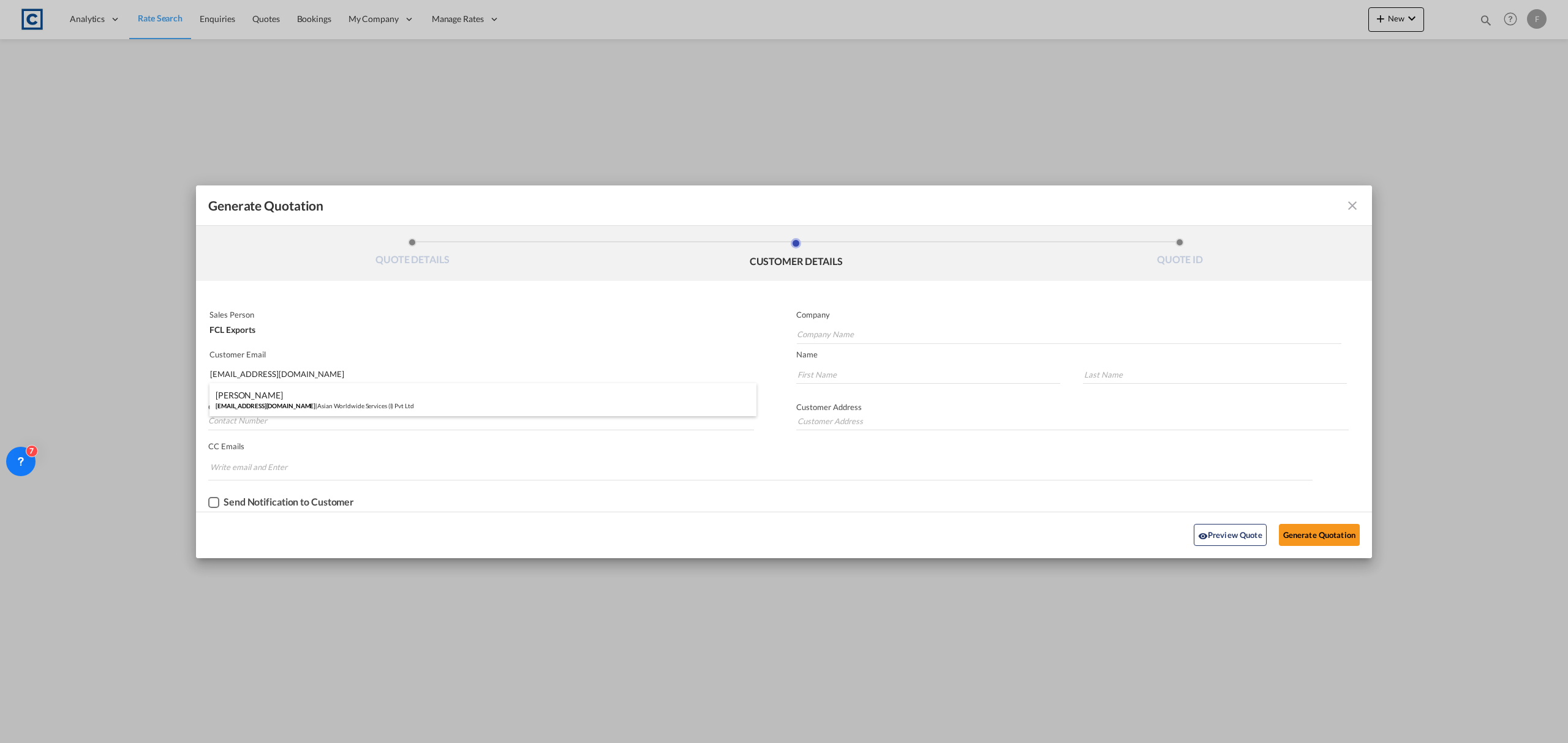
click at [286, 393] on div "Santosh Supal santosh@aws-india.com | Asian Worldwide Services (I) Pvt Ltd" at bounding box center [483, 400] width 547 height 33
type input "Asian Worldwide Services (I) Pvt Ltd"
type input "Santosh"
type input "Supal"
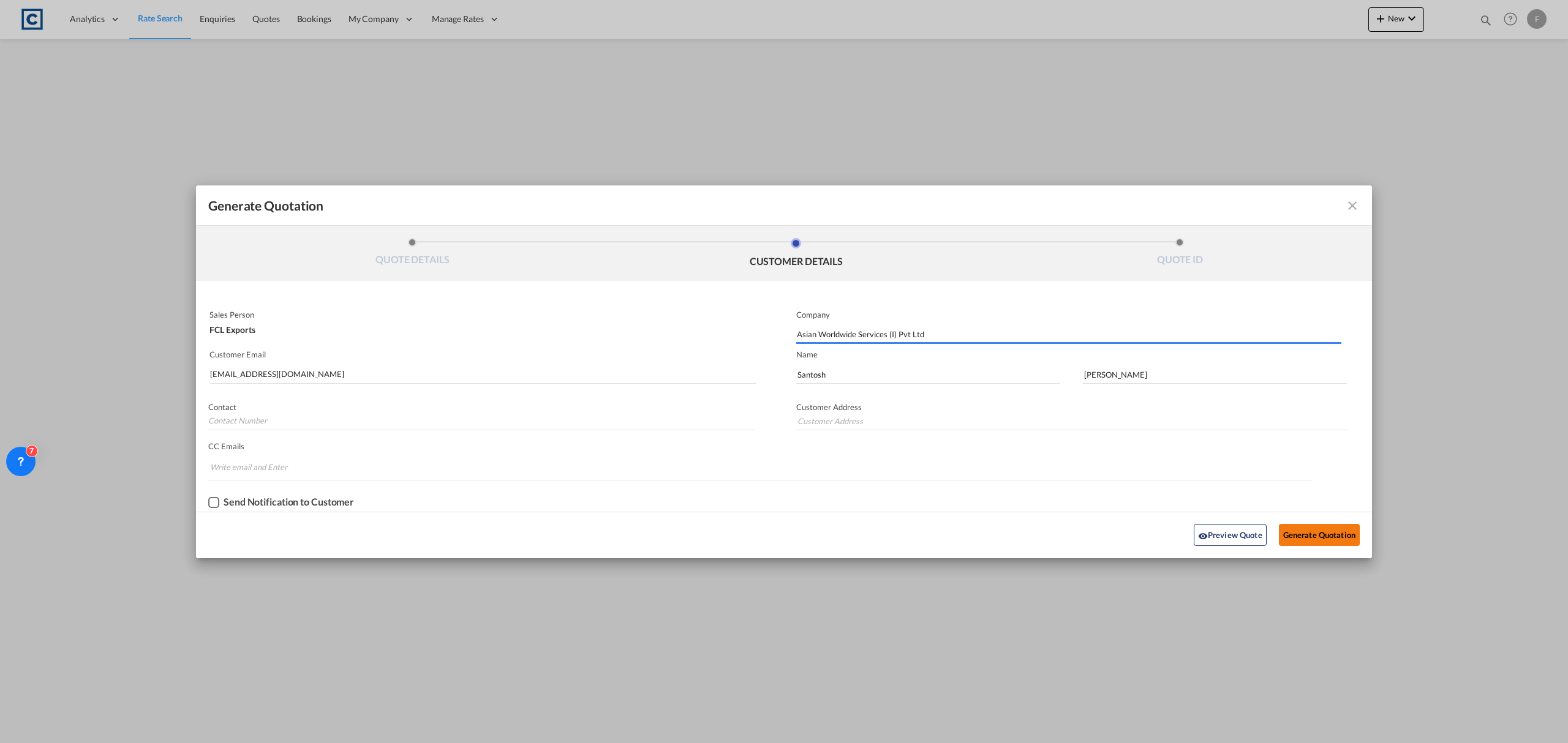
click at [1301, 533] on button "Generate Quotation" at bounding box center [1319, 534] width 81 height 22
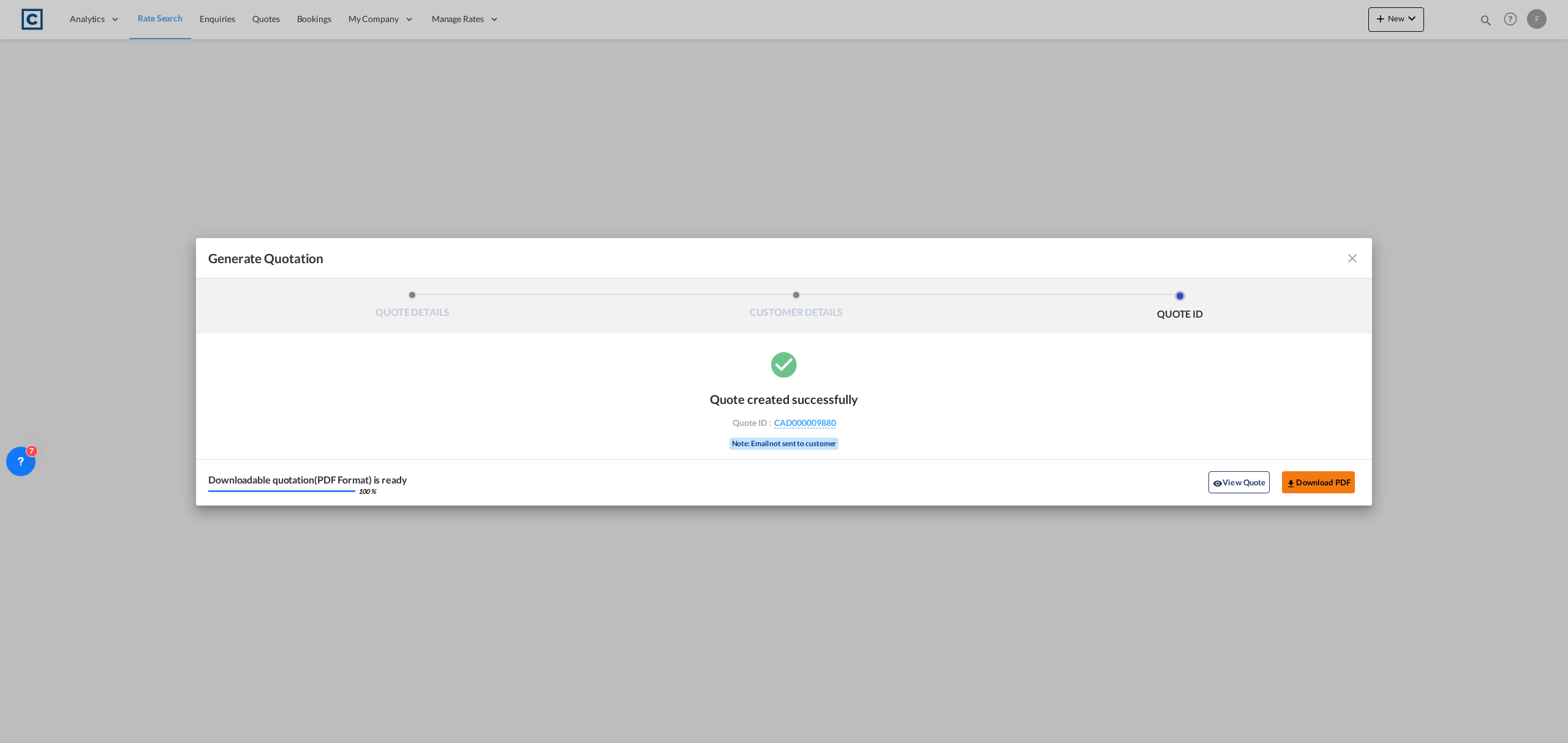
click at [1309, 473] on button "Download PDF" at bounding box center [1317, 482] width 73 height 22
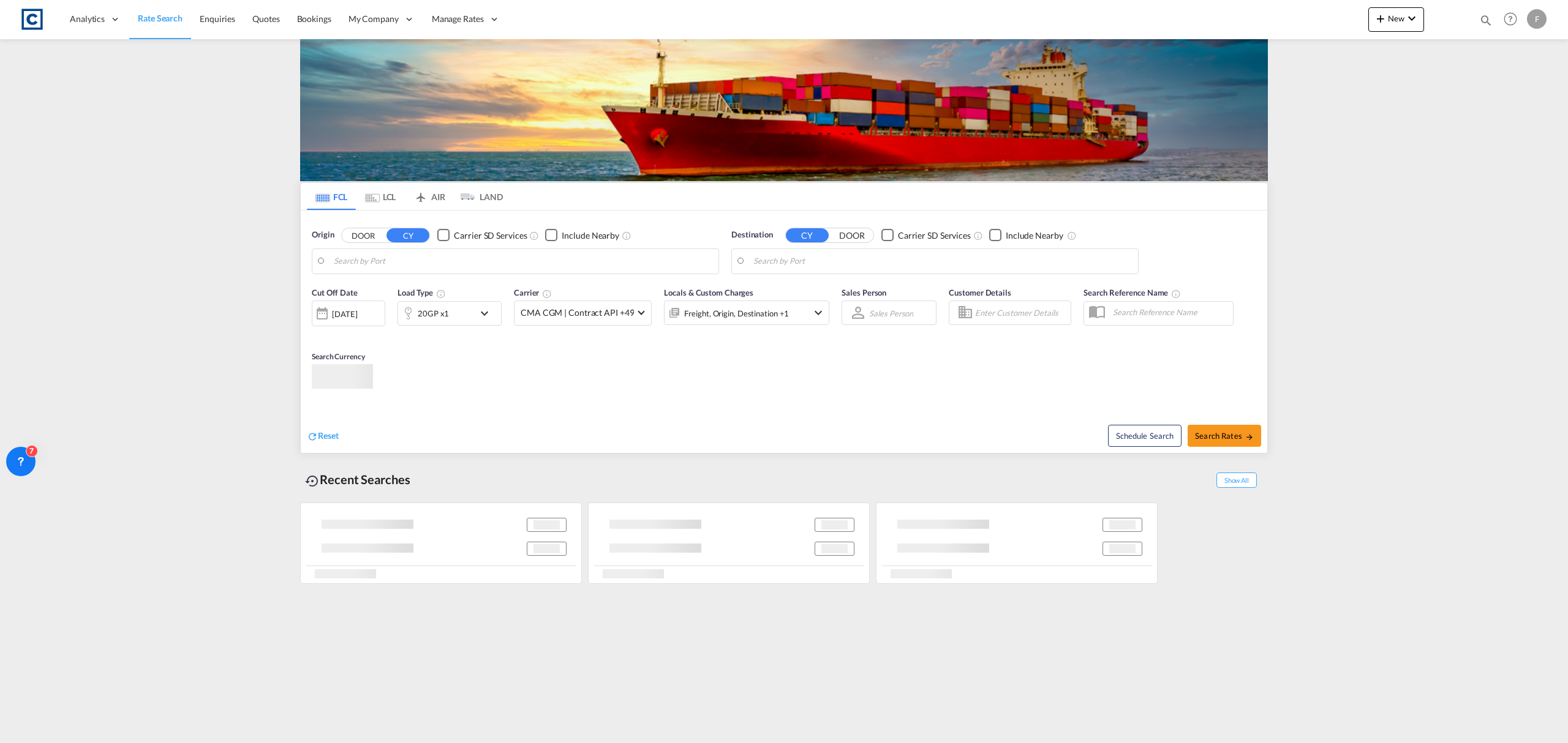
type input "GB-FK7, Stirling"
type input "Jawaharlal Nehru (Nhava Sheva), INNSA"
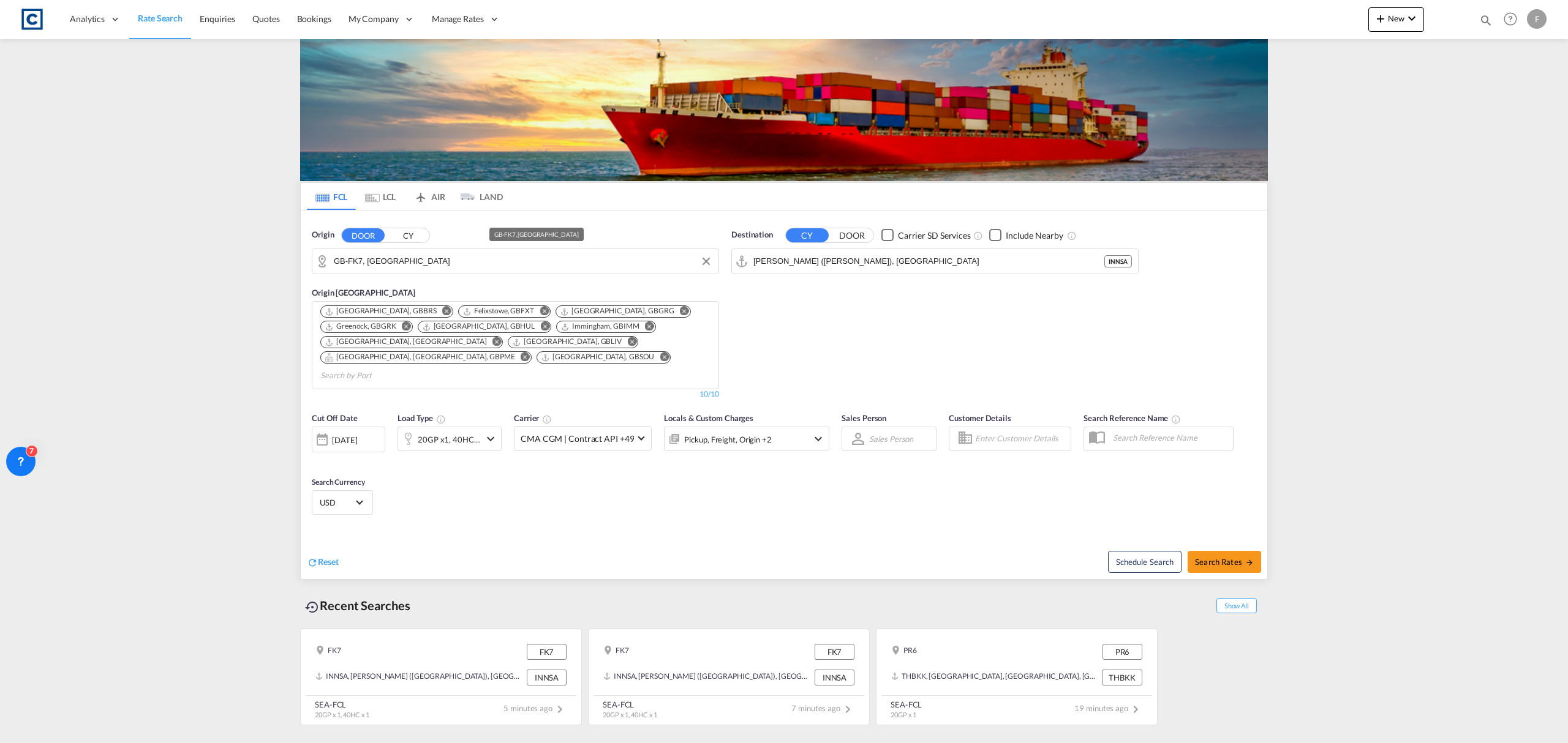
click at [373, 263] on input "GB-FK7, Stirling" at bounding box center [522, 261] width 378 height 18
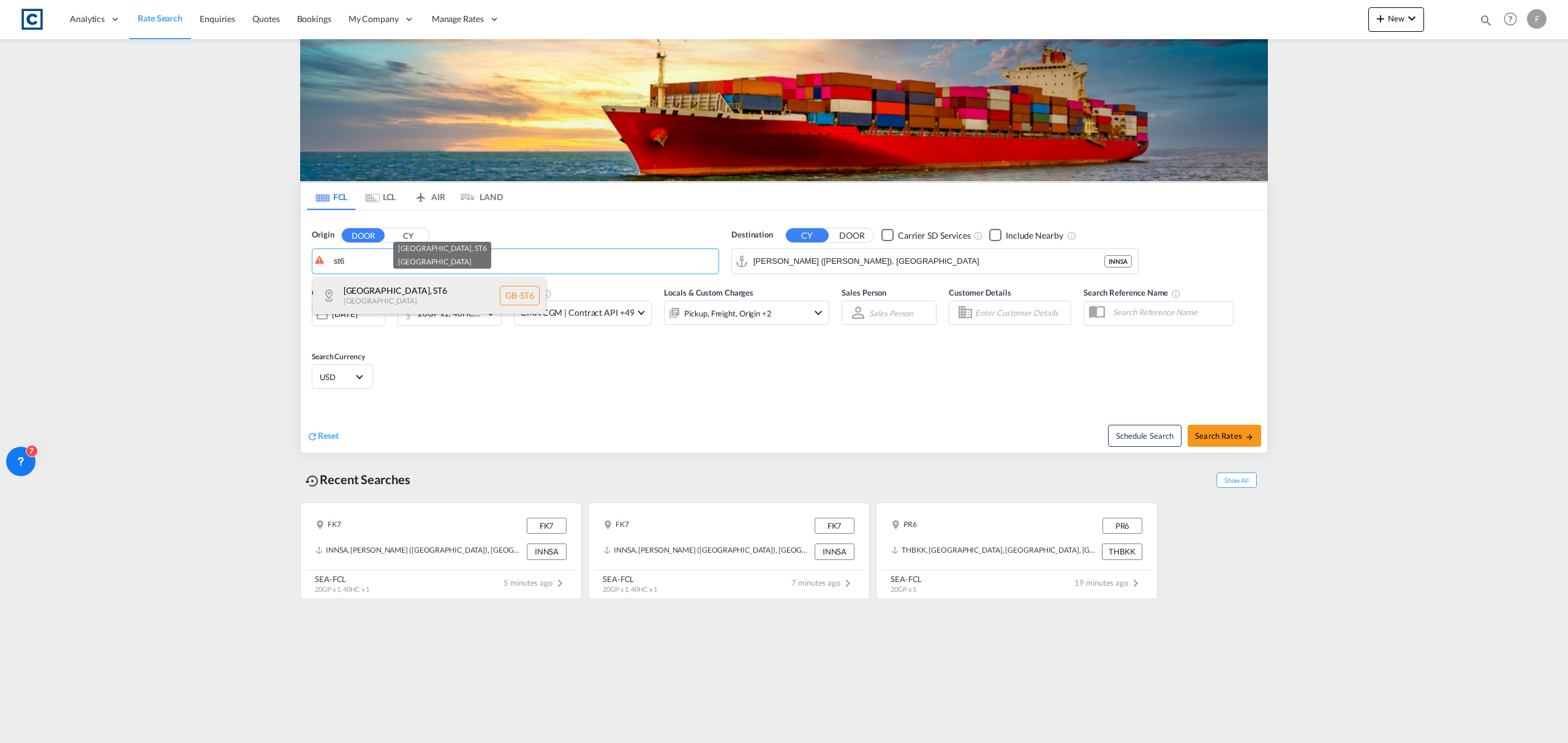
click at [382, 287] on div "Stoke-on-Trent , ST6 United Kingdom GB-ST6" at bounding box center [429, 296] width 232 height 37
type input "GB-ST6, [GEOGRAPHIC_DATA]"
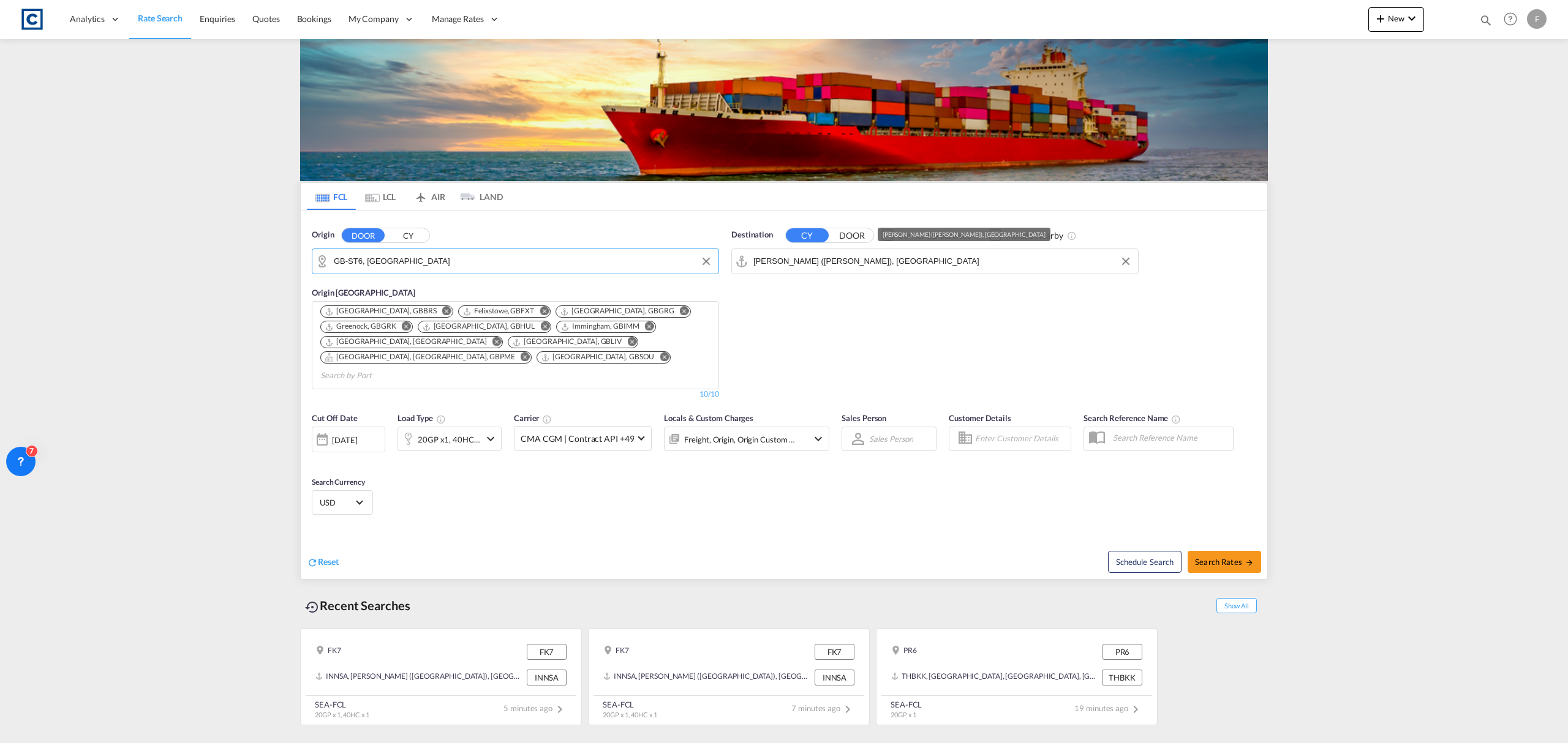
click at [890, 262] on input "Jawaharlal Nehru (Nhava Sheva), INNSA" at bounding box center [942, 261] width 378 height 18
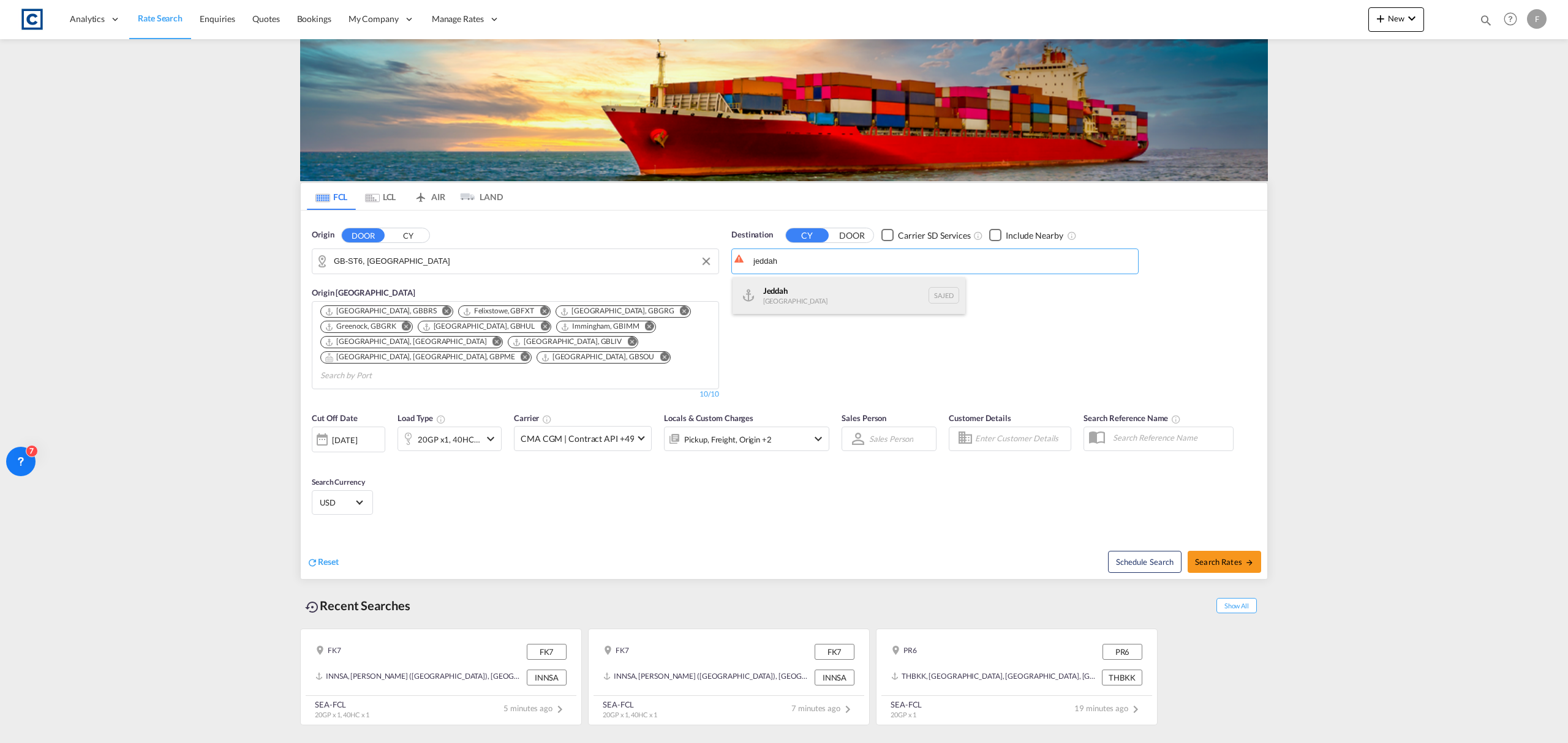
click at [858, 292] on div "Jeddah Saudi Arabia SAJED" at bounding box center [848, 296] width 232 height 37
type input "Jeddah, SAJED"
click at [1238, 557] on span "Search Rates" at bounding box center [1224, 561] width 59 height 10
type input "ST6 to SAJED / [DATE]"
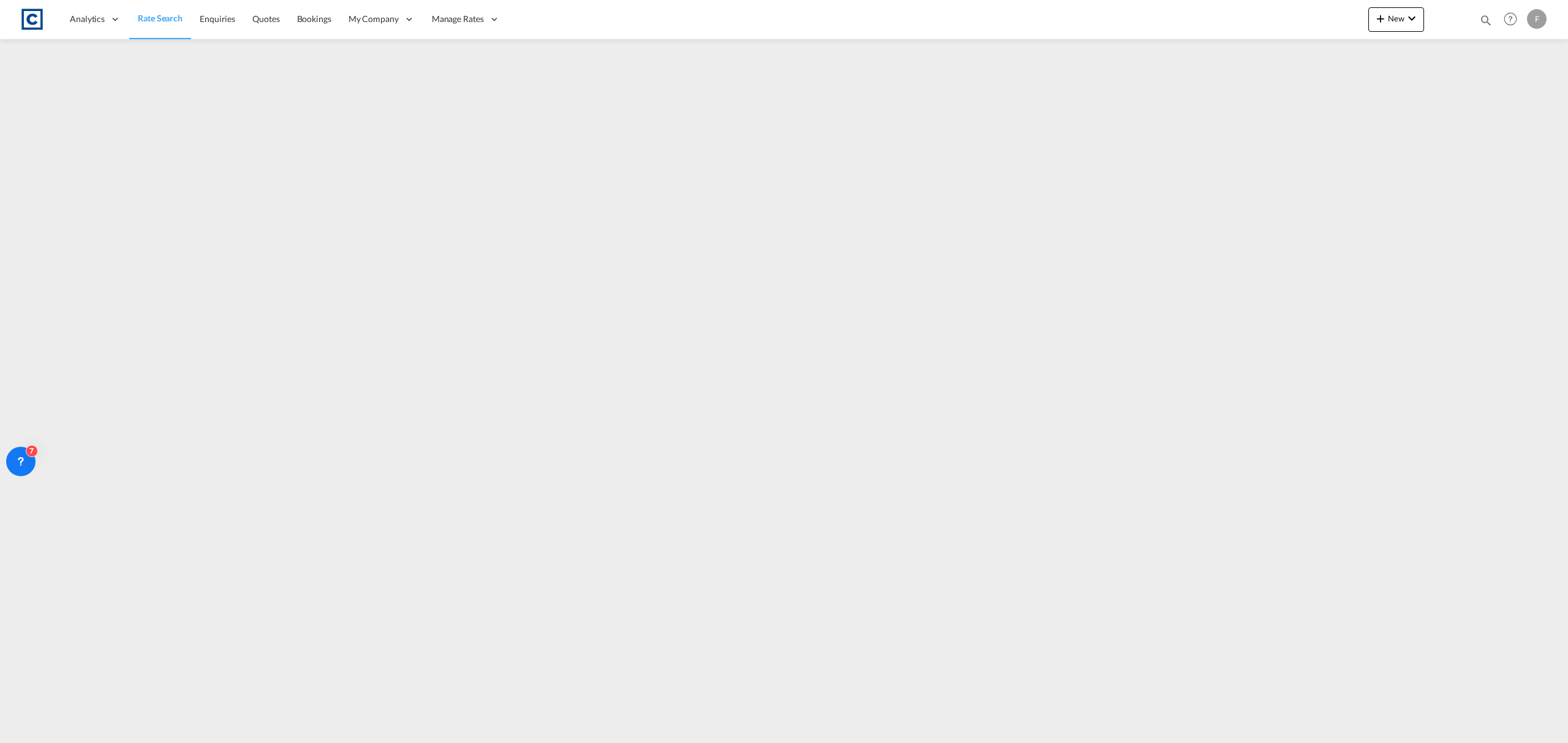
click at [175, 20] on span "Rate Search" at bounding box center [160, 18] width 45 height 10
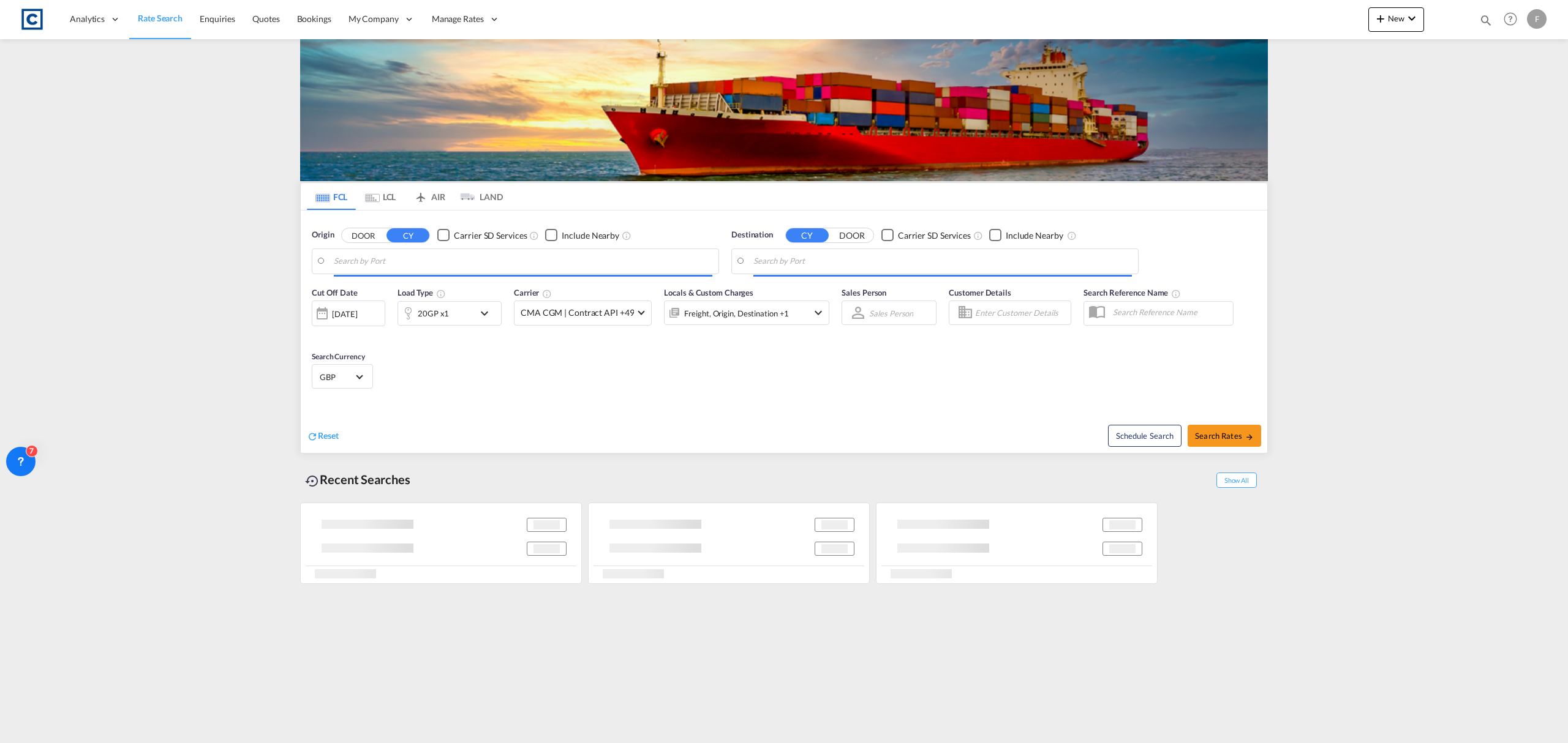
type input "GB-ST6, [GEOGRAPHIC_DATA]"
type input "Jeddah, SAJED"
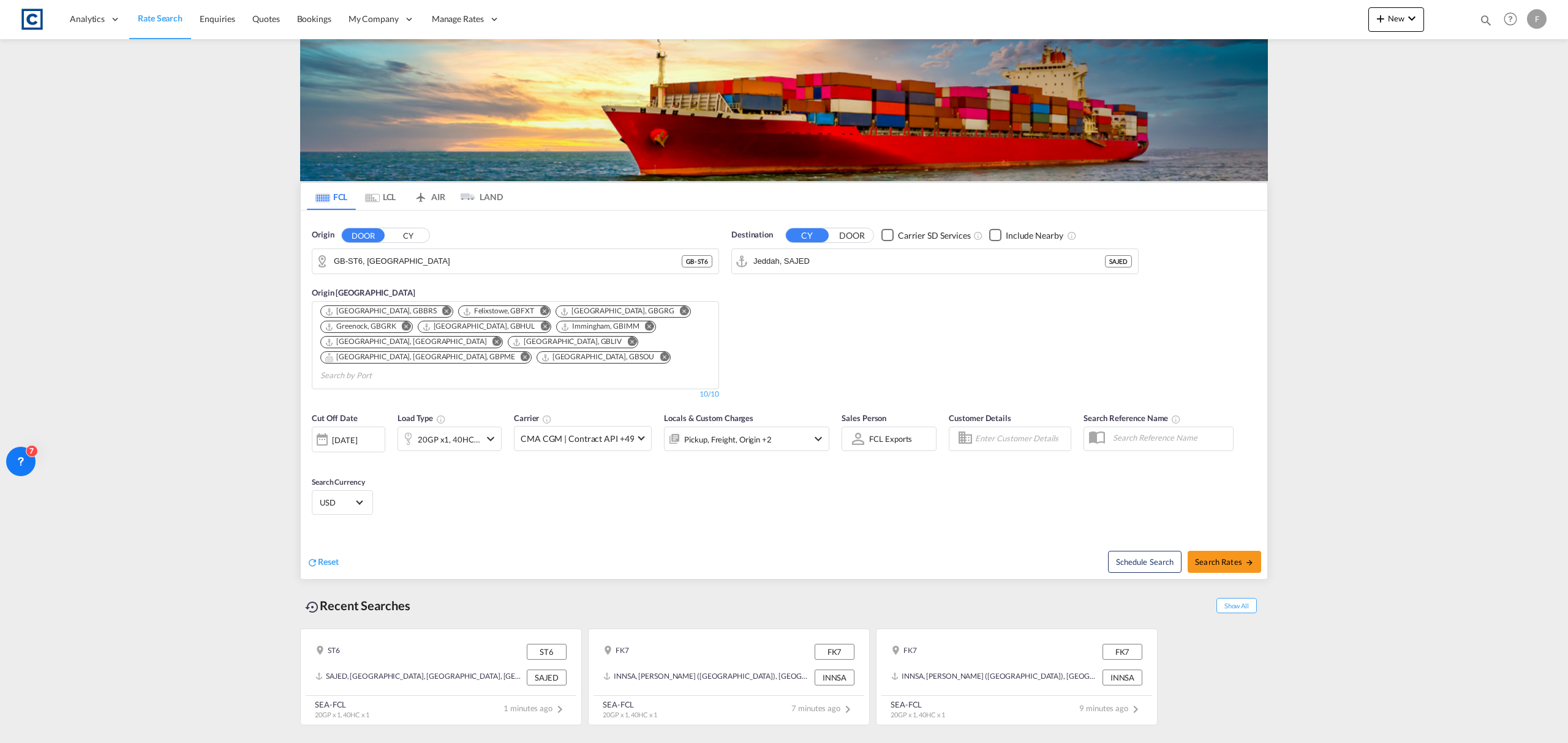
click at [753, 431] on div "Pickup, Freight, Origin +2" at bounding box center [728, 440] width 87 height 17
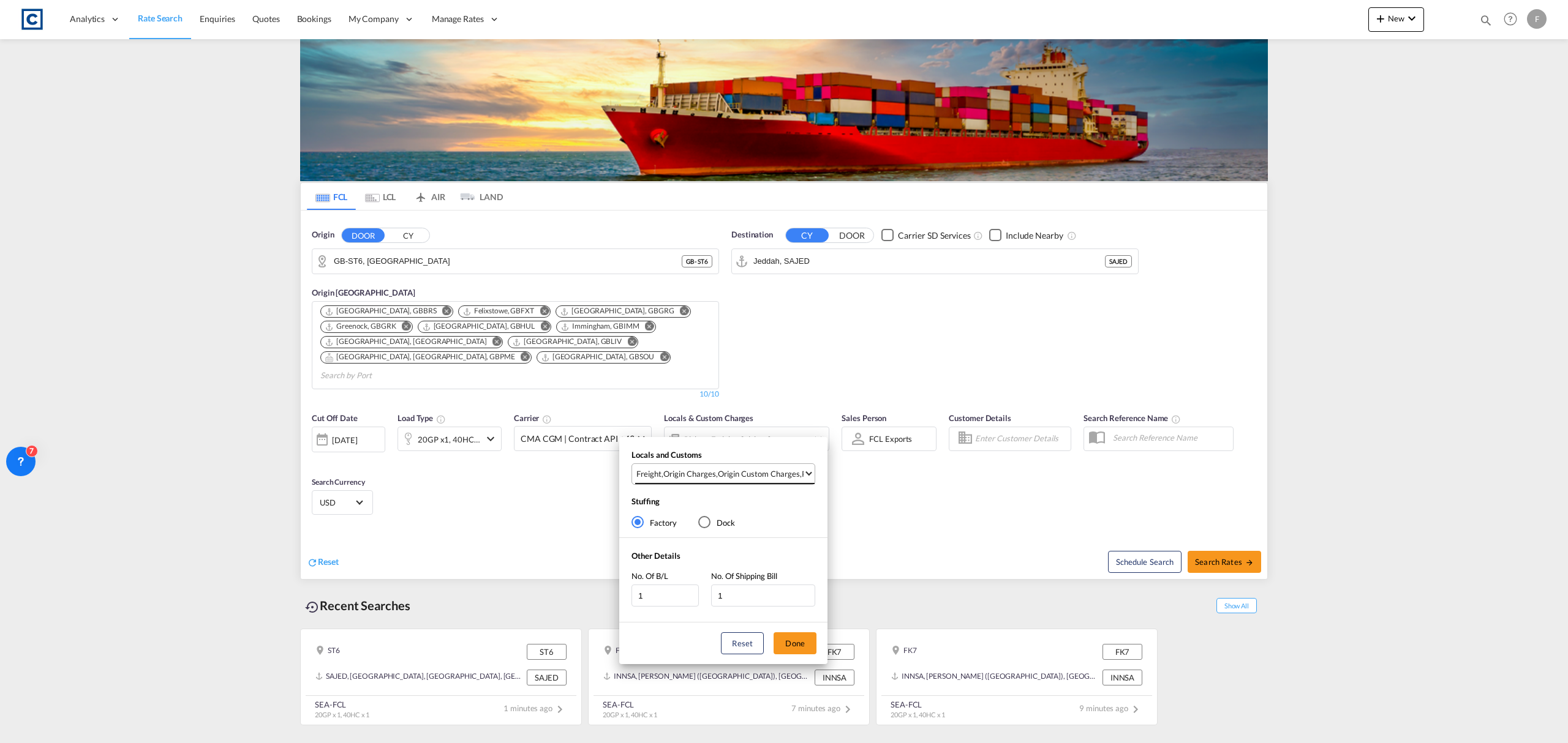
click at [751, 474] on div "Origin Custom Charges" at bounding box center [759, 473] width 82 height 11
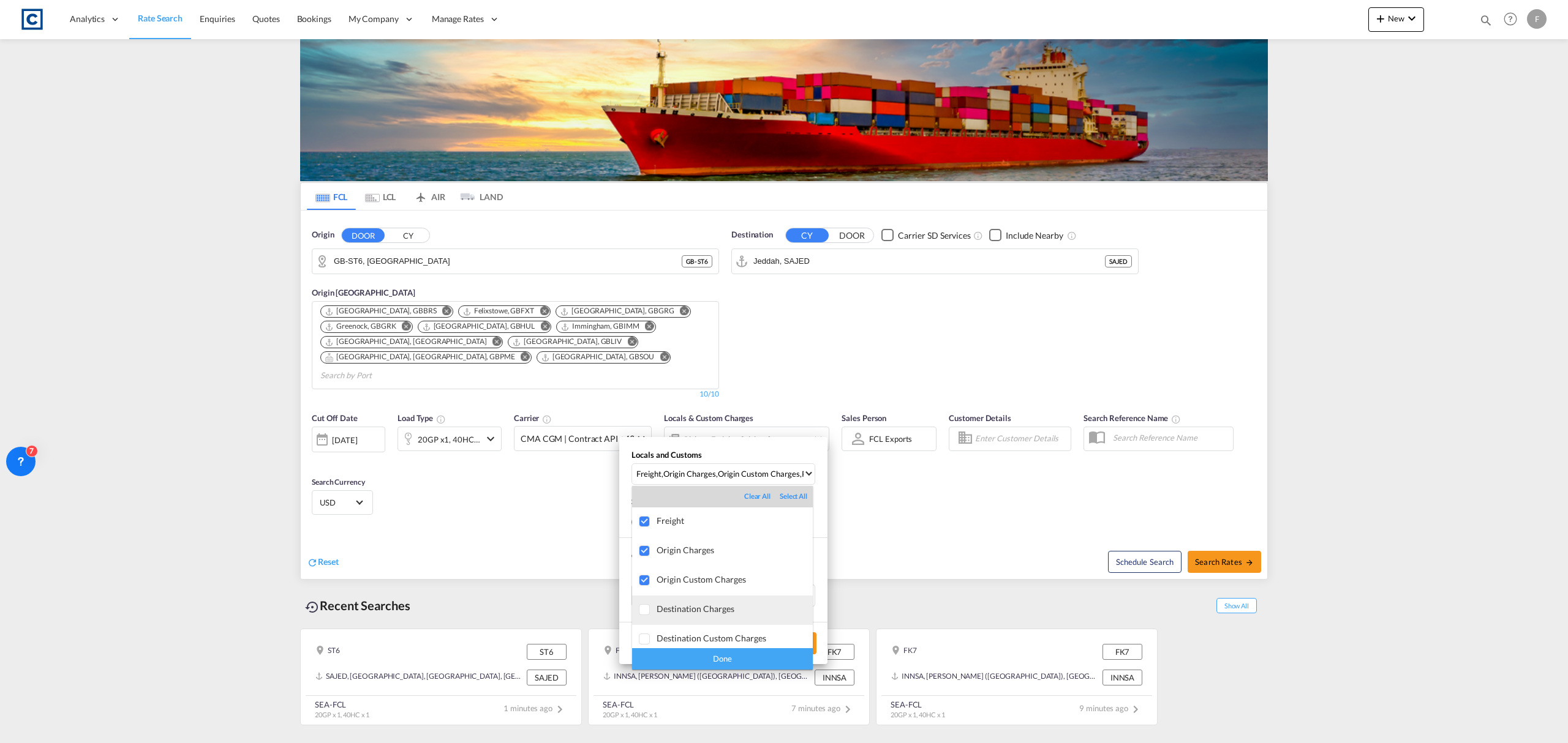
click at [669, 607] on div "Destination Charges" at bounding box center [735, 609] width 156 height 10
click at [683, 628] on md-option "Destination Custom Charges" at bounding box center [722, 640] width 181 height 30
click at [704, 657] on div "Done" at bounding box center [722, 658] width 181 height 22
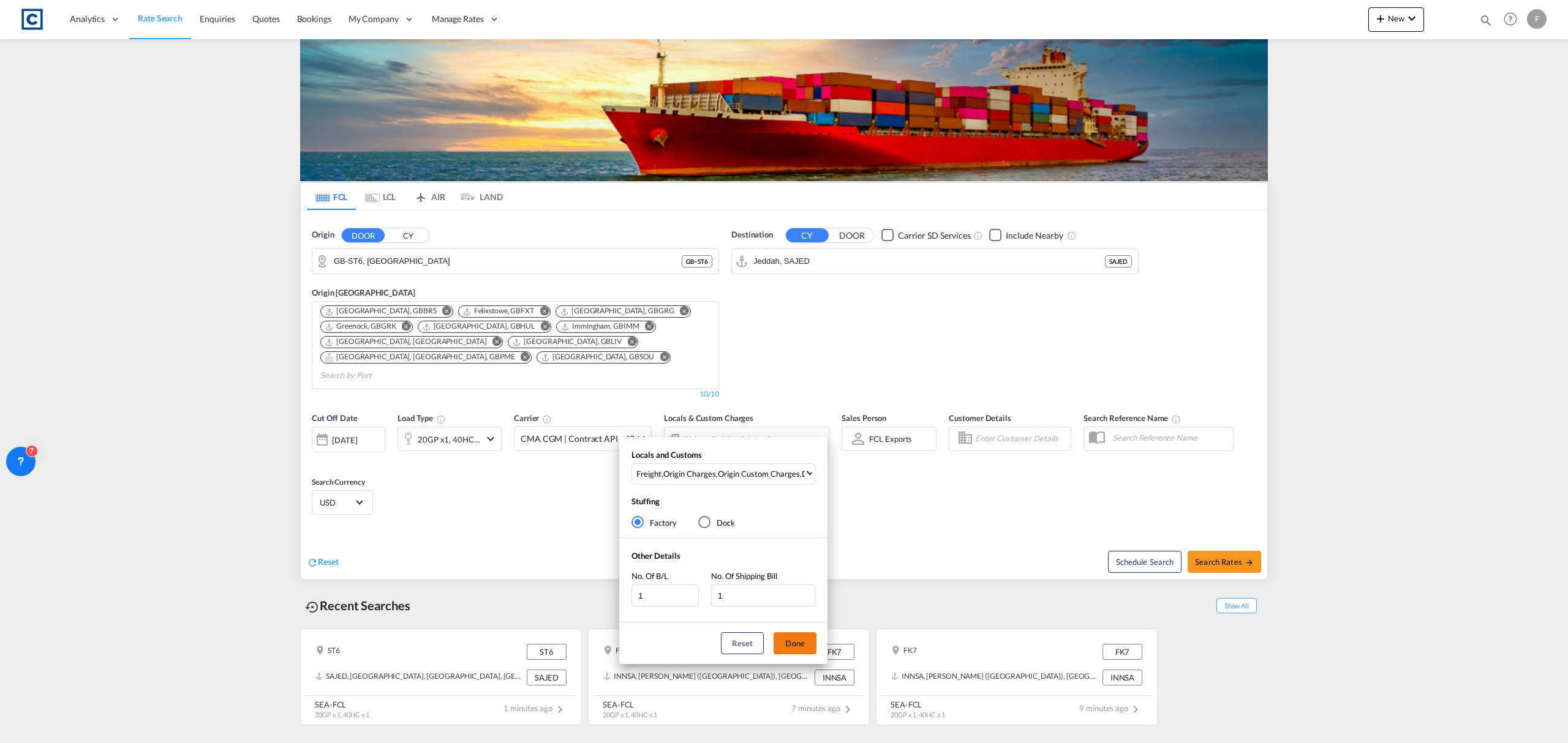
click at [804, 640] on button "Done" at bounding box center [794, 643] width 43 height 22
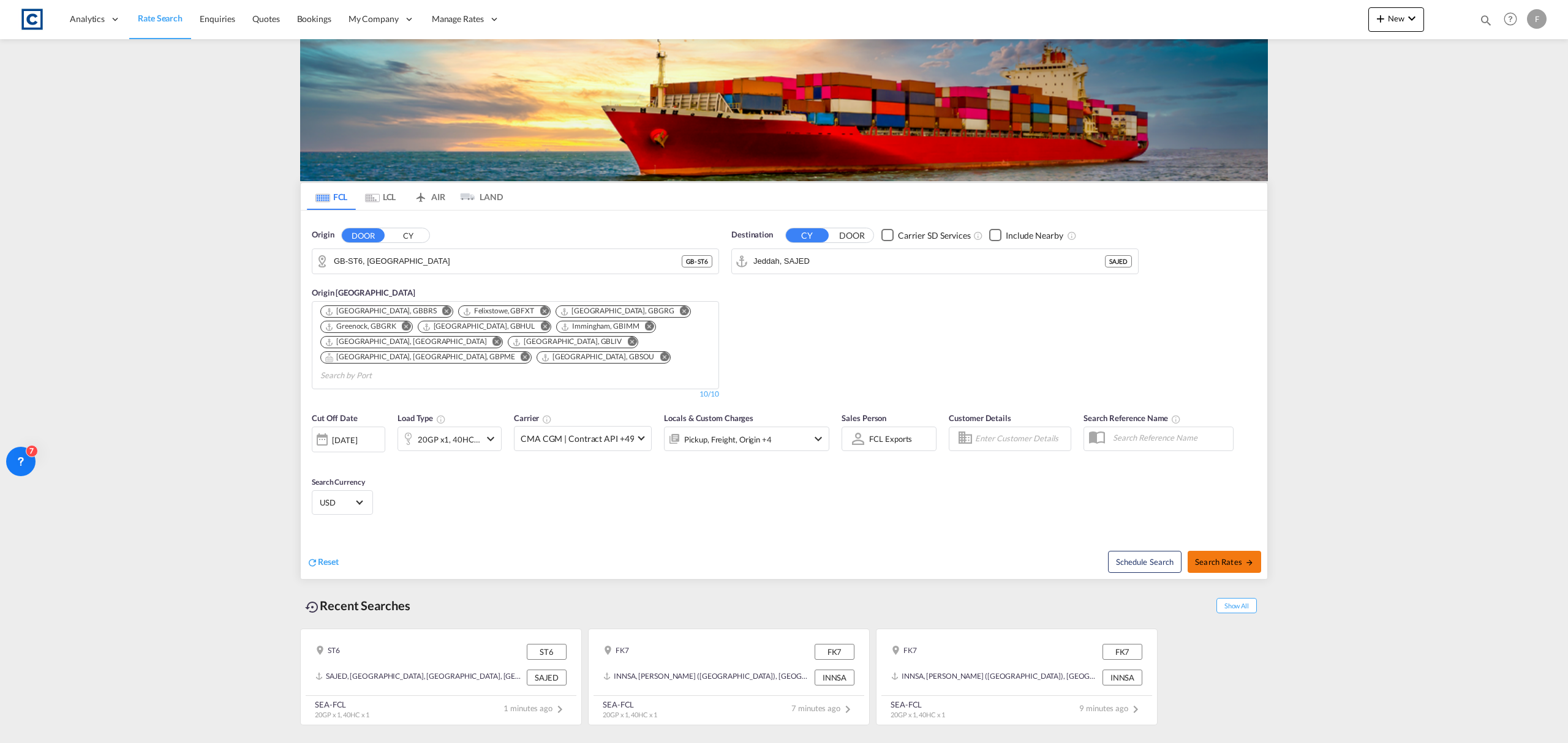
click at [1252, 558] on md-icon "icon-arrow-right" at bounding box center [1249, 562] width 9 height 9
type input "ST6 to SAJED / [DATE]"
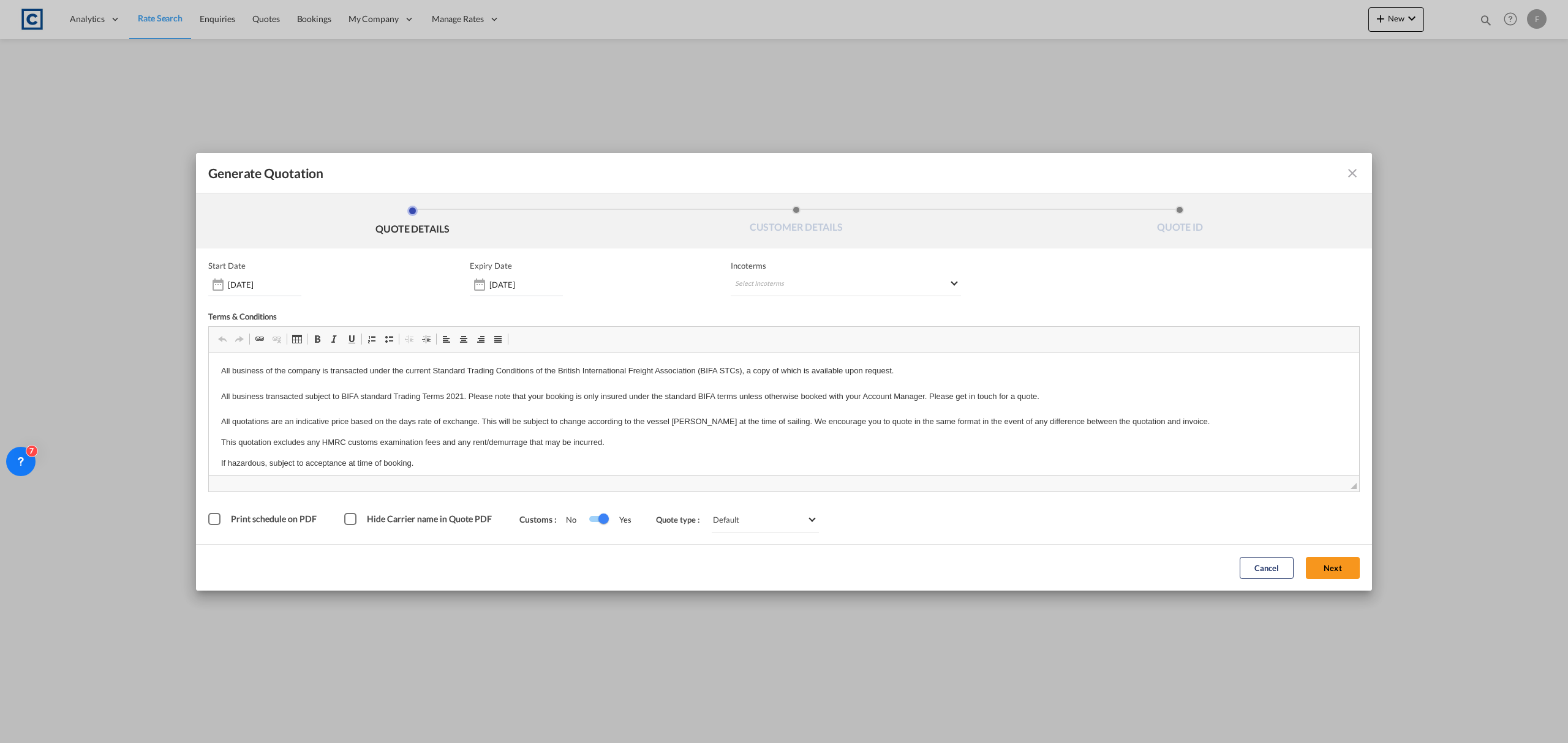
drag, startPoint x: 1269, startPoint y: 573, endPoint x: 1296, endPoint y: 574, distance: 27.0
click at [1269, 573] on button "Cancel" at bounding box center [1267, 568] width 54 height 22
click at [1326, 568] on button "Next" at bounding box center [1333, 568] width 54 height 22
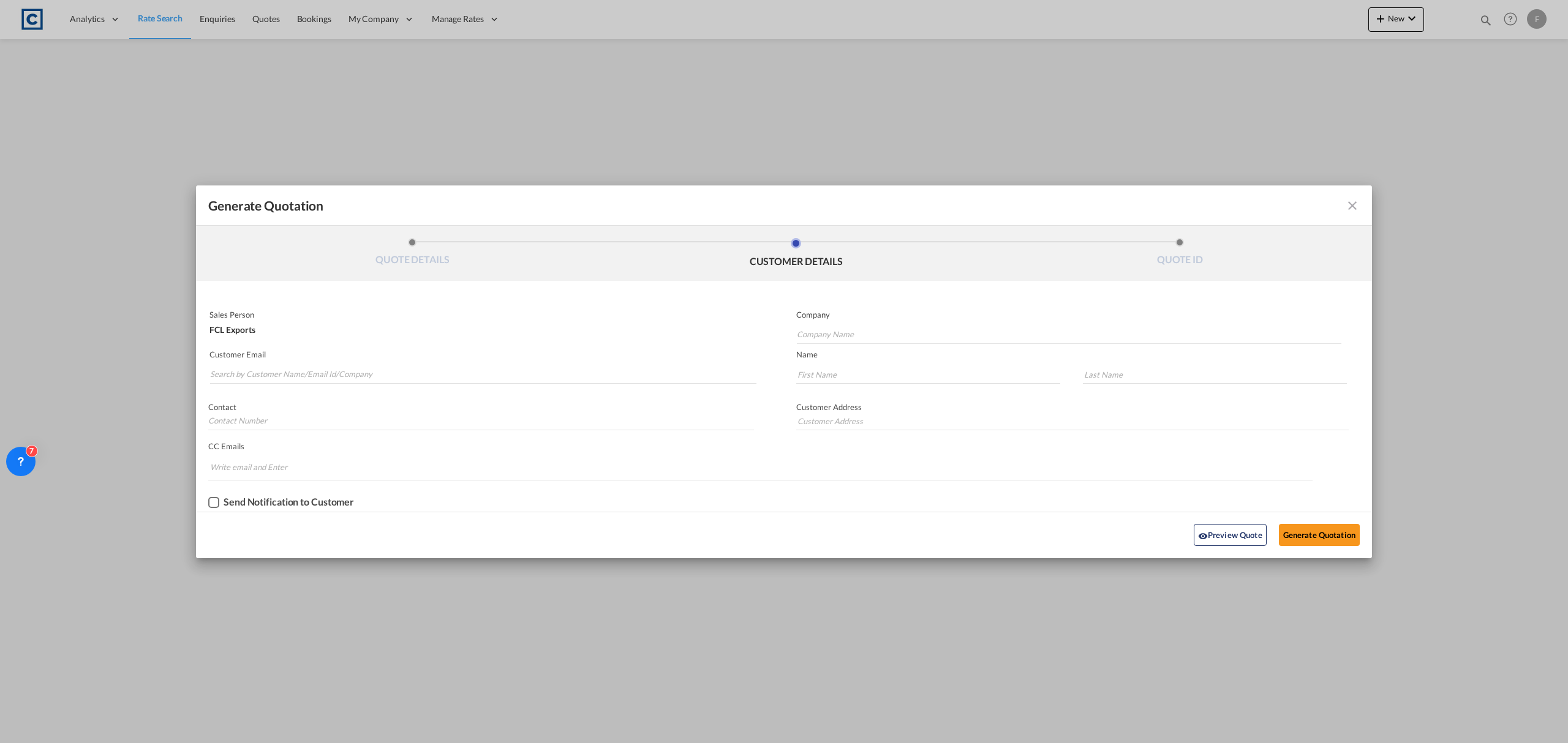
click at [380, 384] on md-input-container "Customer Email" at bounding box center [482, 368] width 549 height 38
click at [380, 373] on input "Search by Customer Name/Email Id/Company" at bounding box center [482, 375] width 546 height 18
paste input "Jinesh <jinesh@bjlgulf.com>"
drag, startPoint x: 236, startPoint y: 375, endPoint x: 155, endPoint y: 387, distance: 81.9
click at [155, 387] on div "Generate Quotation QUOTE DETAILS CUSTOMER DETAILS QUOTE ID Start Date 25 Sep 20…" at bounding box center [784, 371] width 1568 height 743
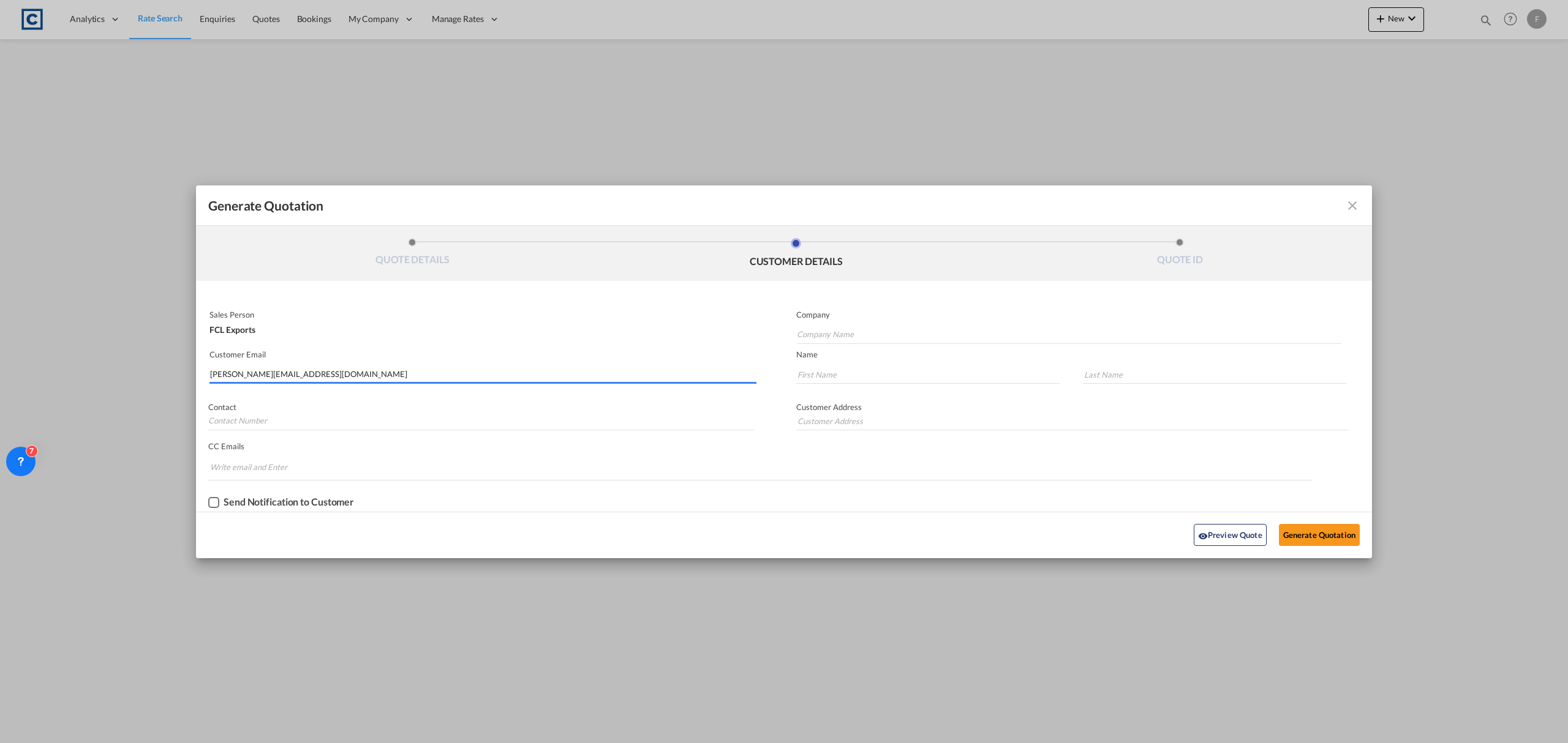
click at [292, 368] on input "jinesh@bjlgulf.com" at bounding box center [482, 375] width 546 height 18
type input "jinesh@bjlgulf.com"
click at [848, 375] on input "Generate QuotationQUOTE ..." at bounding box center [928, 375] width 264 height 18
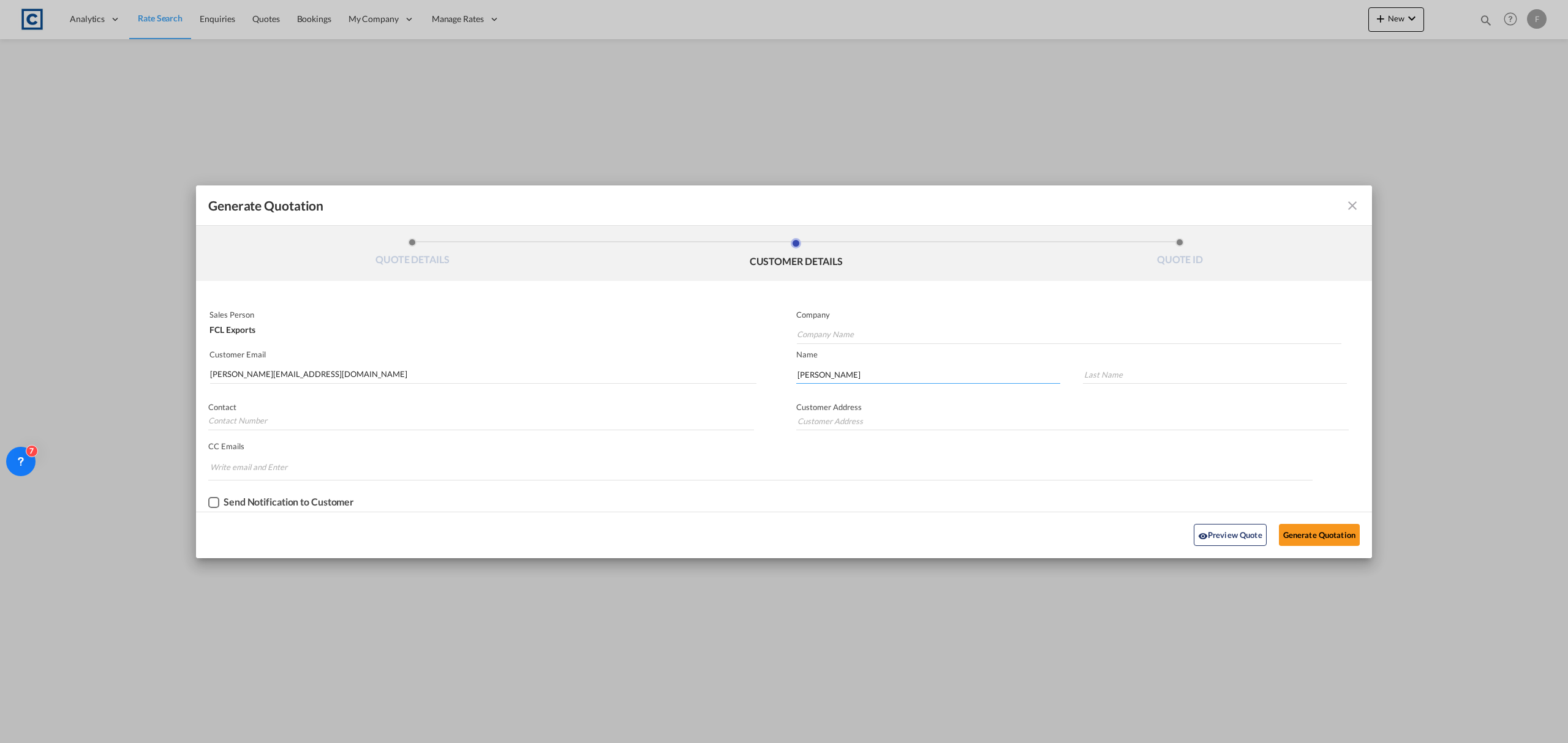
type input "Jinesh"
type input "K"
click at [853, 320] on md-autocomplete-wrap "Generate QuotationQUOTE ..." at bounding box center [1068, 332] width 545 height 24
click at [853, 335] on input "Company Name" at bounding box center [1068, 334] width 544 height 18
type input "Bell & John"
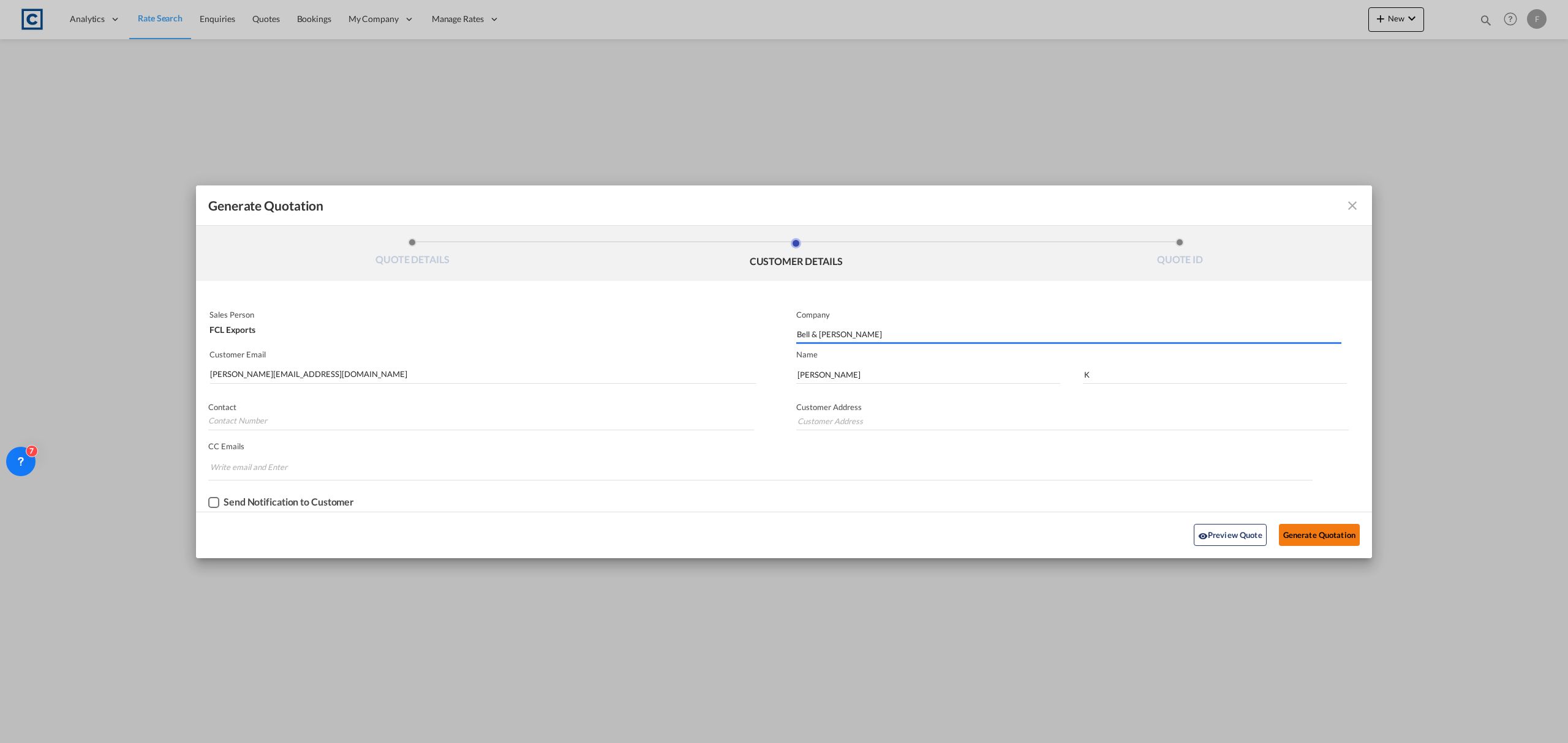
click at [1319, 535] on button "Generate Quotation" at bounding box center [1319, 534] width 81 height 22
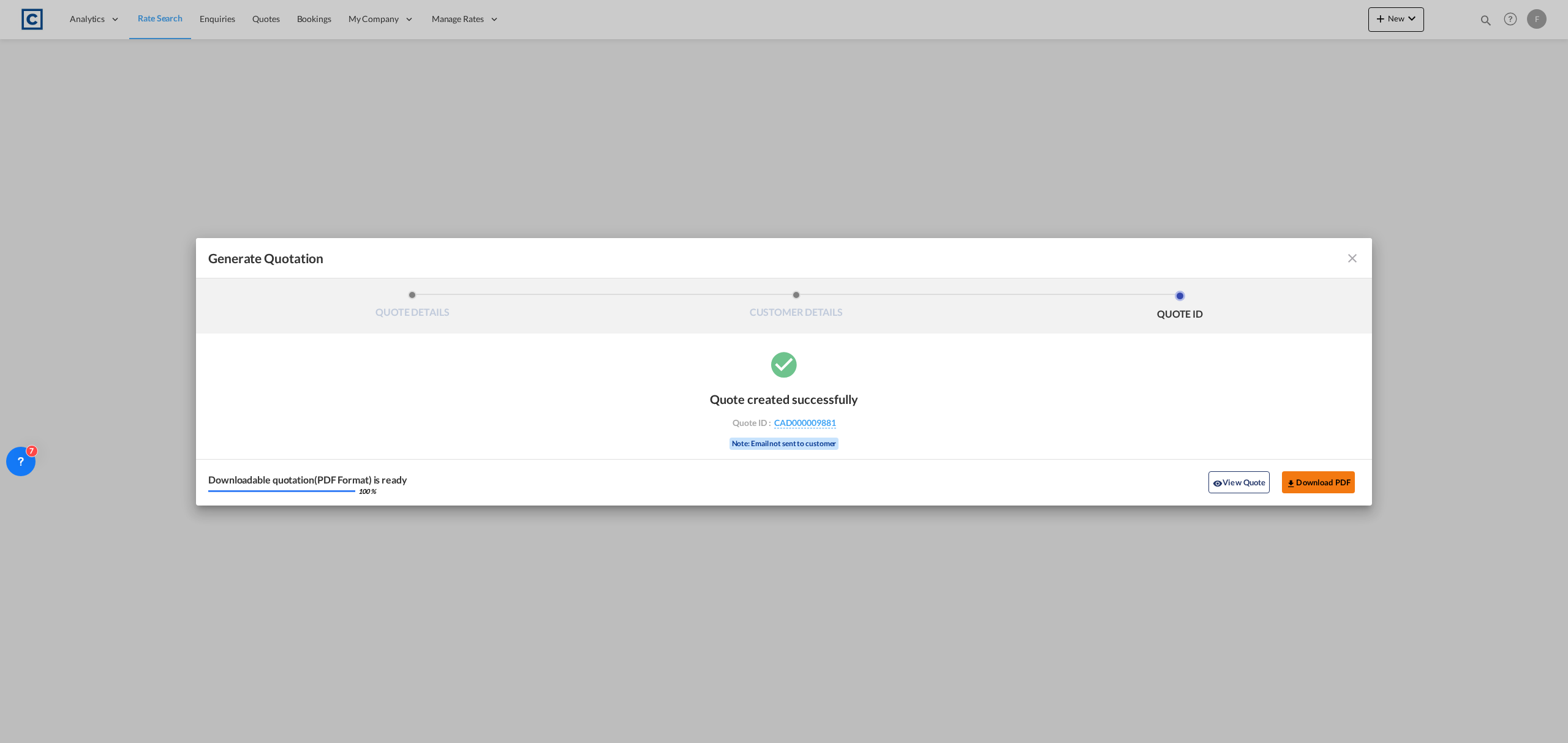
click at [1311, 483] on button "Download PDF" at bounding box center [1317, 482] width 73 height 22
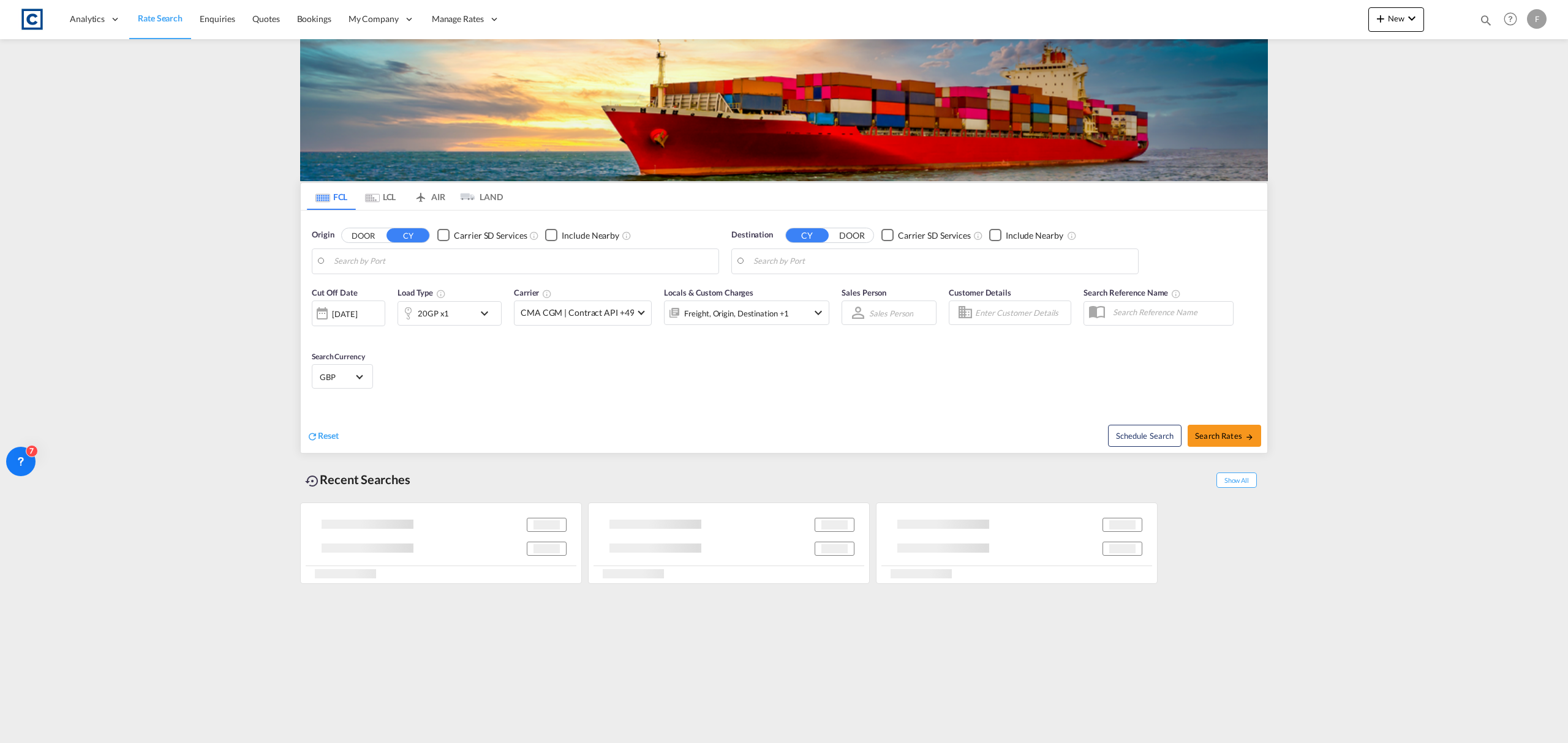
type input "GB-ST6, [GEOGRAPHIC_DATA]"
type input "Jeddah, SAJED"
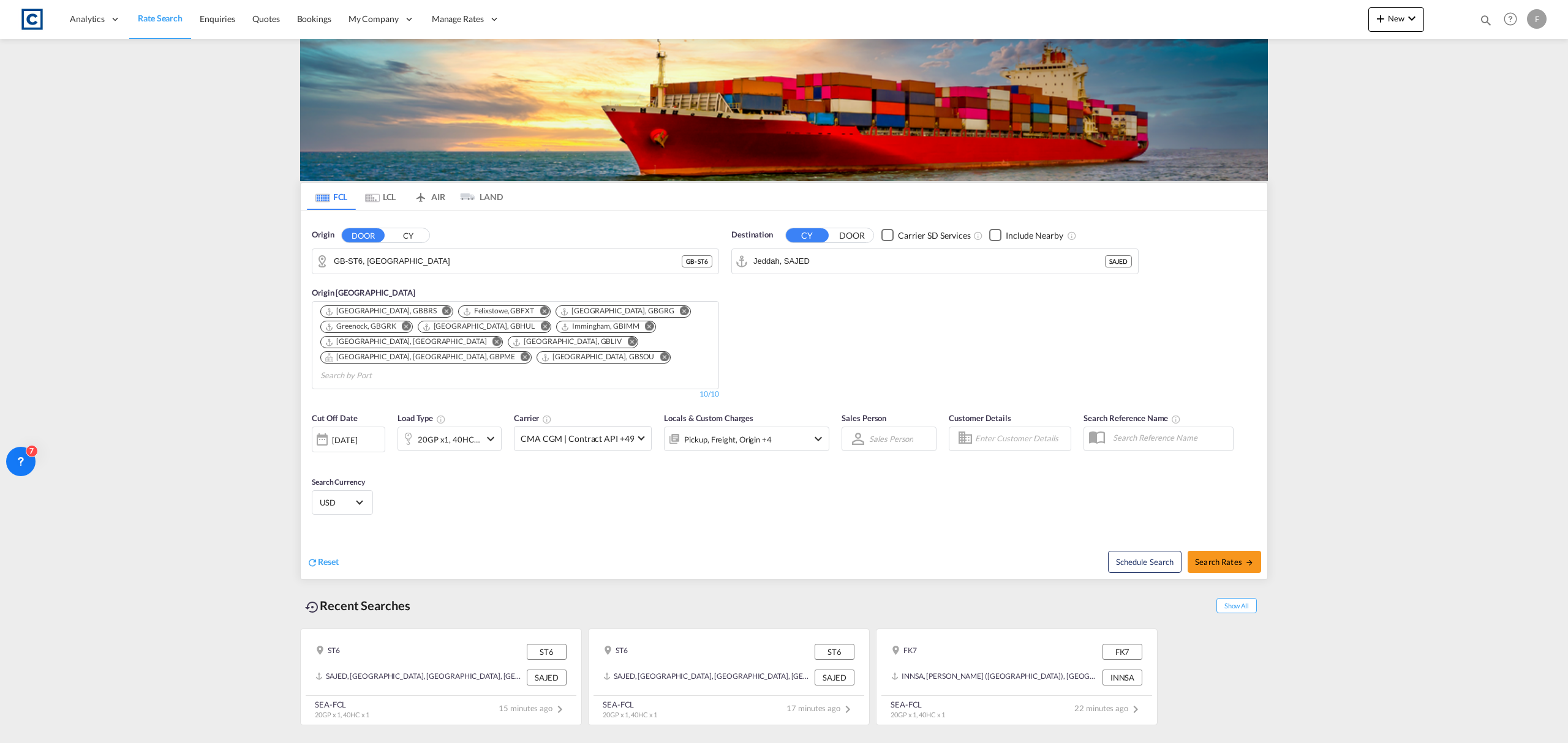
click at [749, 431] on div "Pickup, Freight, Origin +4" at bounding box center [728, 440] width 87 height 17
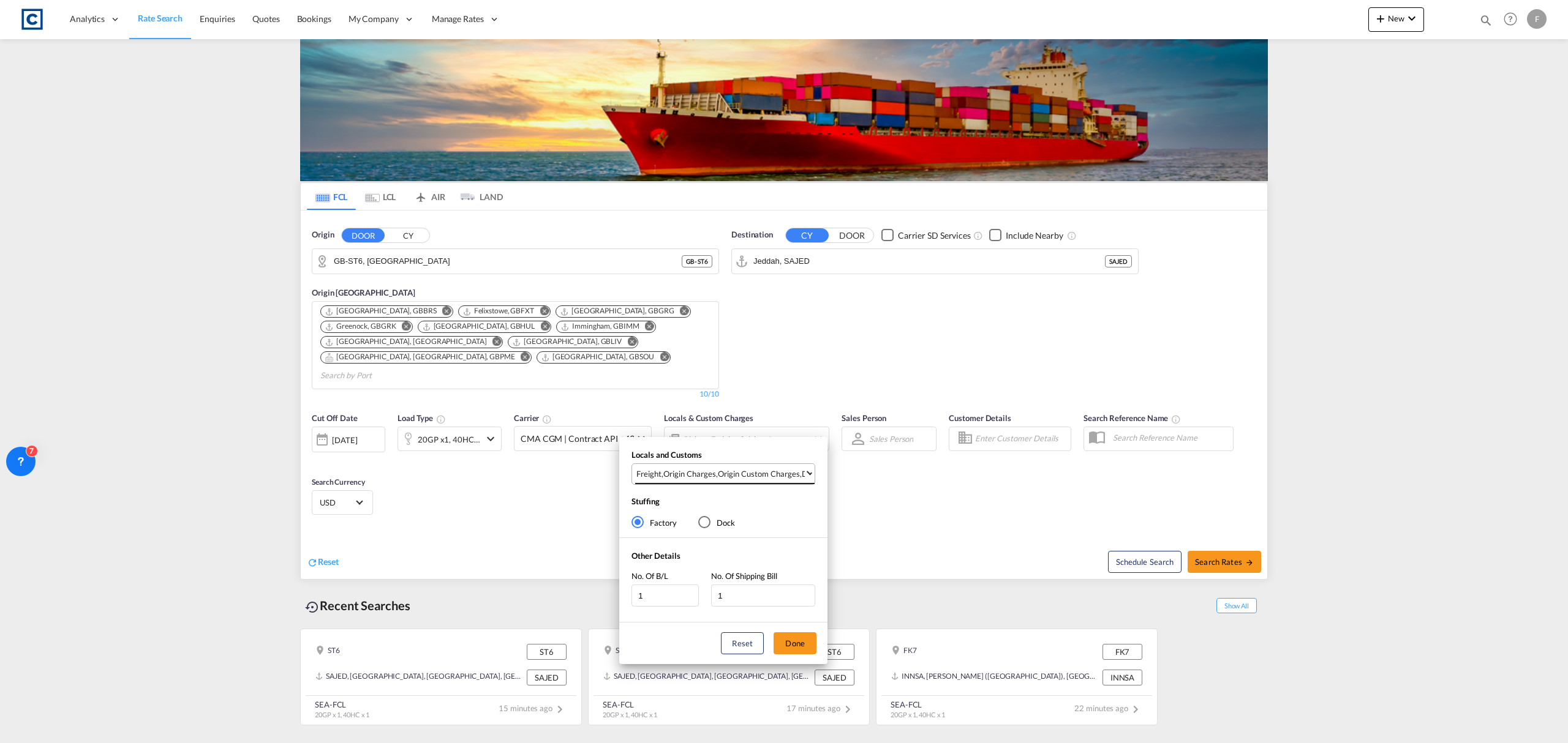
click at [720, 481] on md-select-value "Freight , Origin Charges , Origin Custom Charges , Destination Charges , Destin…" at bounding box center [724, 473] width 179 height 20
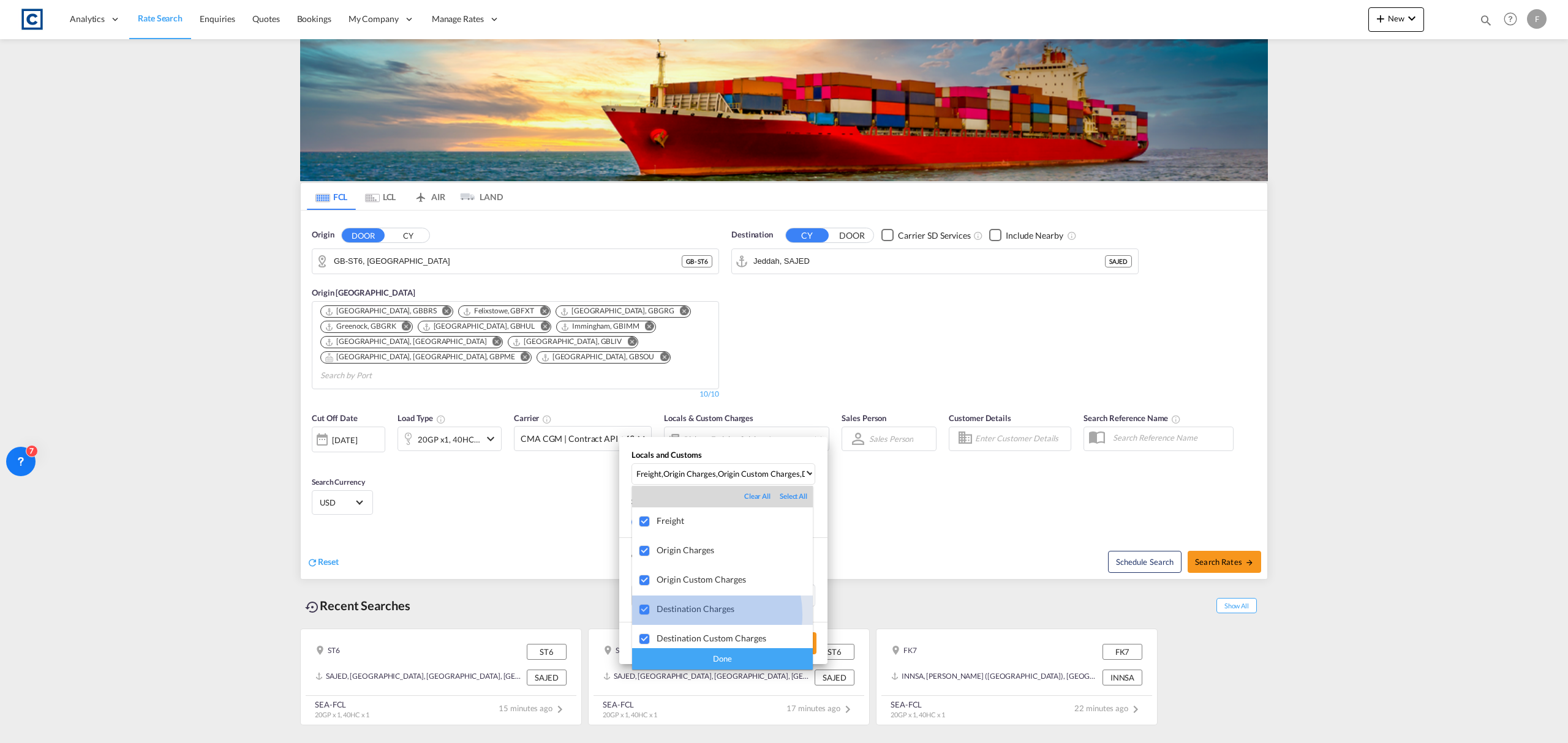
click at [701, 615] on md-option "Destination Charges" at bounding box center [722, 610] width 181 height 30
click at [696, 636] on div "Destination Custom Charges" at bounding box center [735, 638] width 156 height 10
click at [699, 652] on div "Done" at bounding box center [722, 658] width 181 height 22
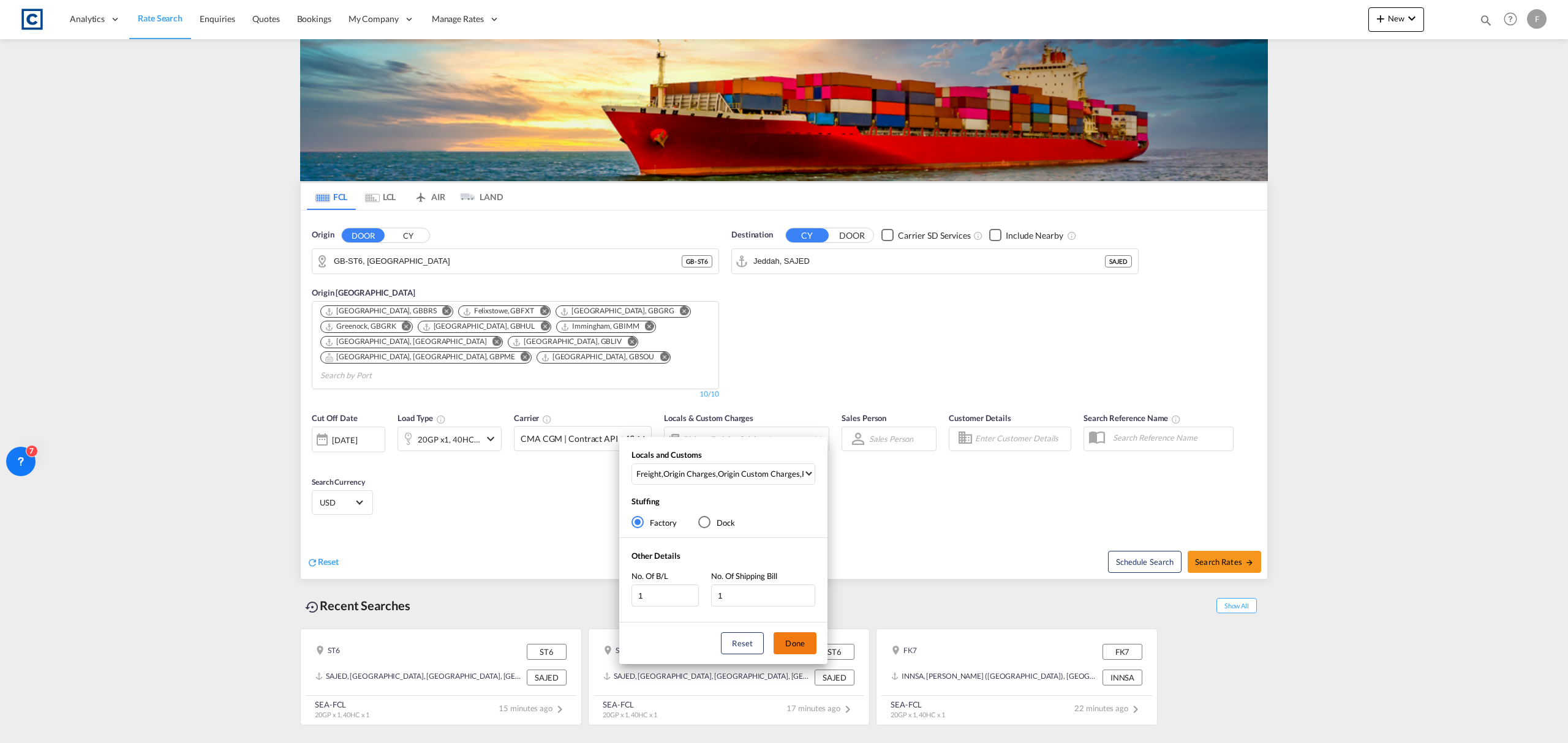
click at [805, 642] on button "Done" at bounding box center [794, 643] width 43 height 22
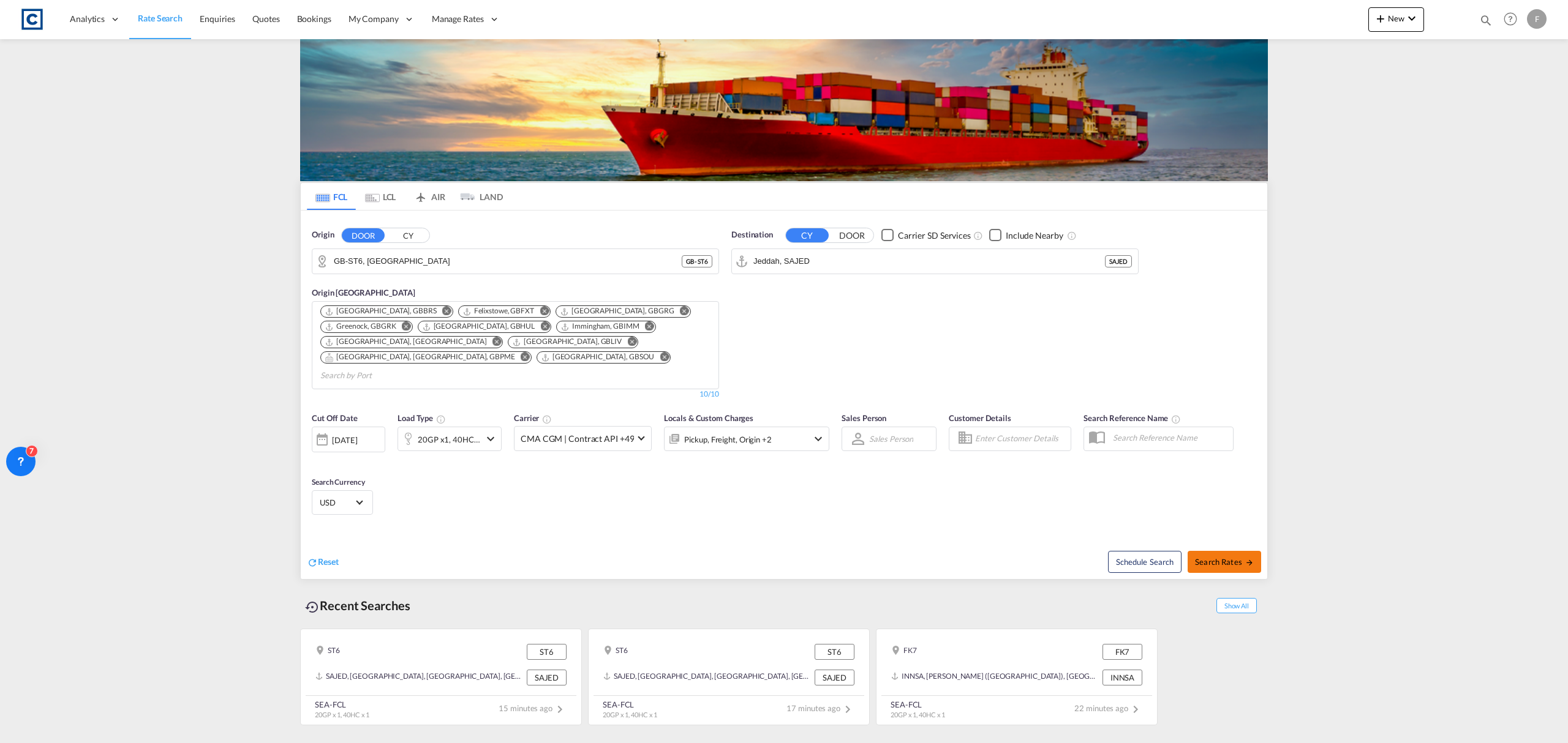
click at [1226, 557] on span "Search Rates" at bounding box center [1224, 561] width 59 height 10
type input "ST6 to SAJED / [DATE]"
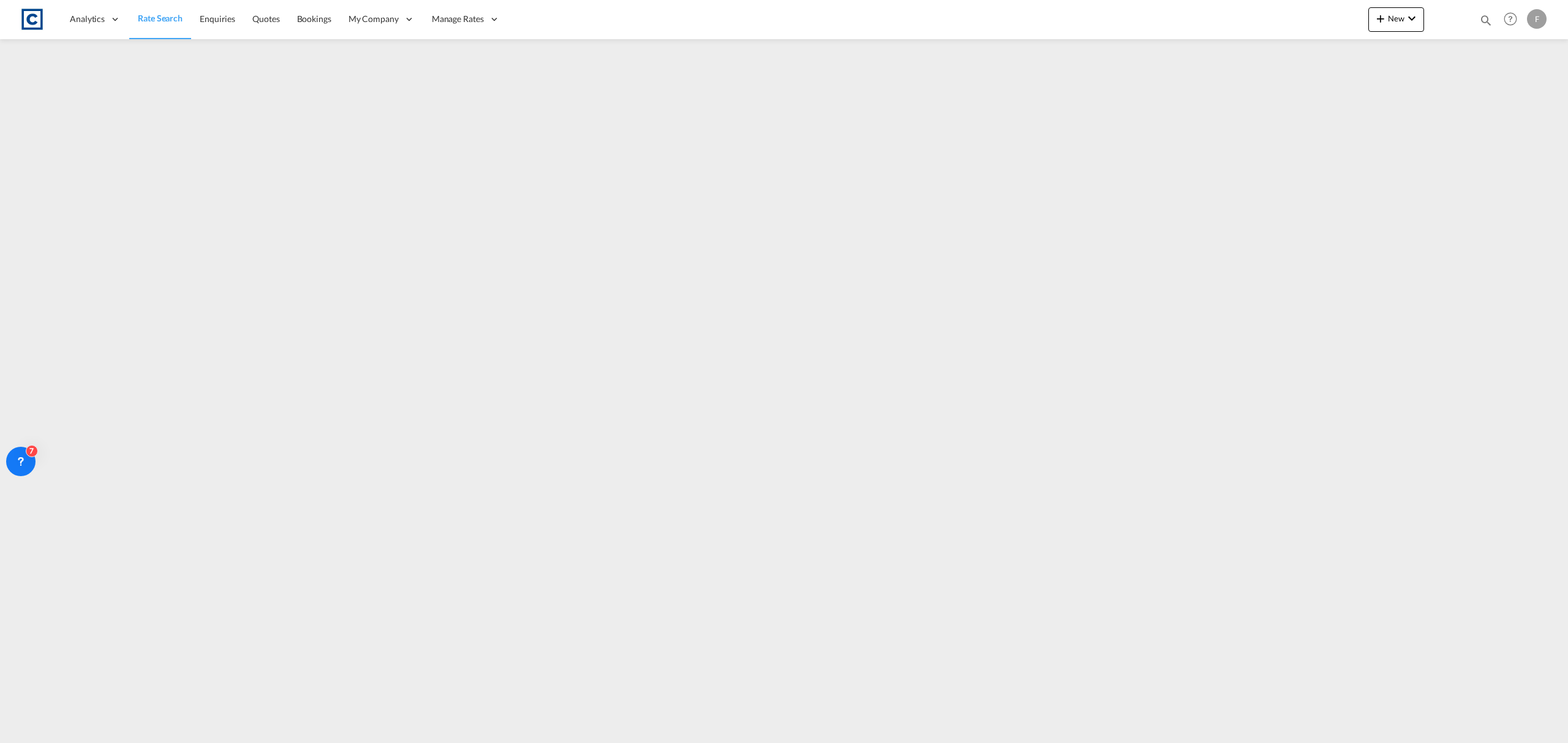
click at [170, 20] on span "Rate Search" at bounding box center [160, 18] width 45 height 10
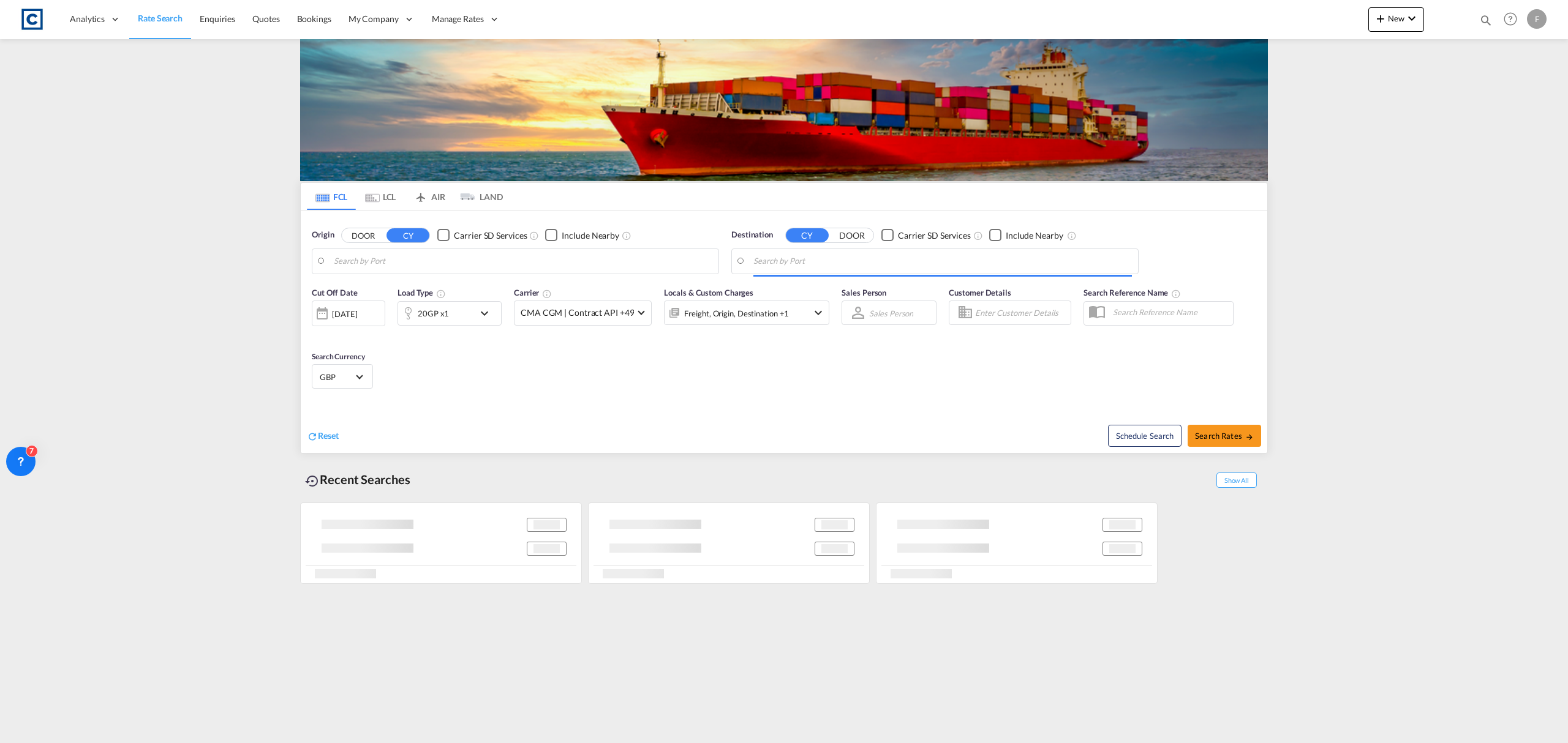
type input "GB-ST6, [GEOGRAPHIC_DATA]"
type input "Jeddah, SAJED"
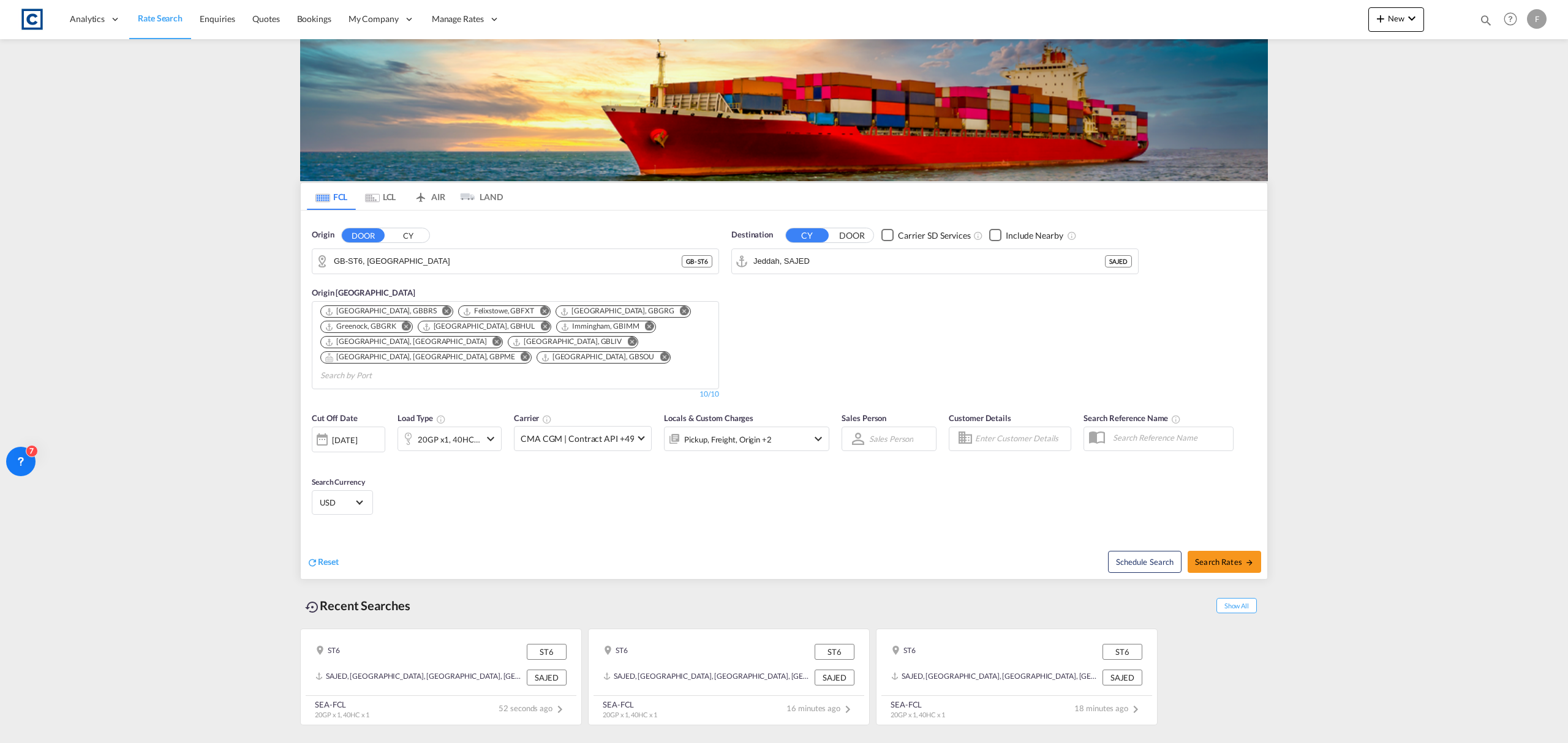
click at [413, 241] on button "CY" at bounding box center [407, 235] width 43 height 14
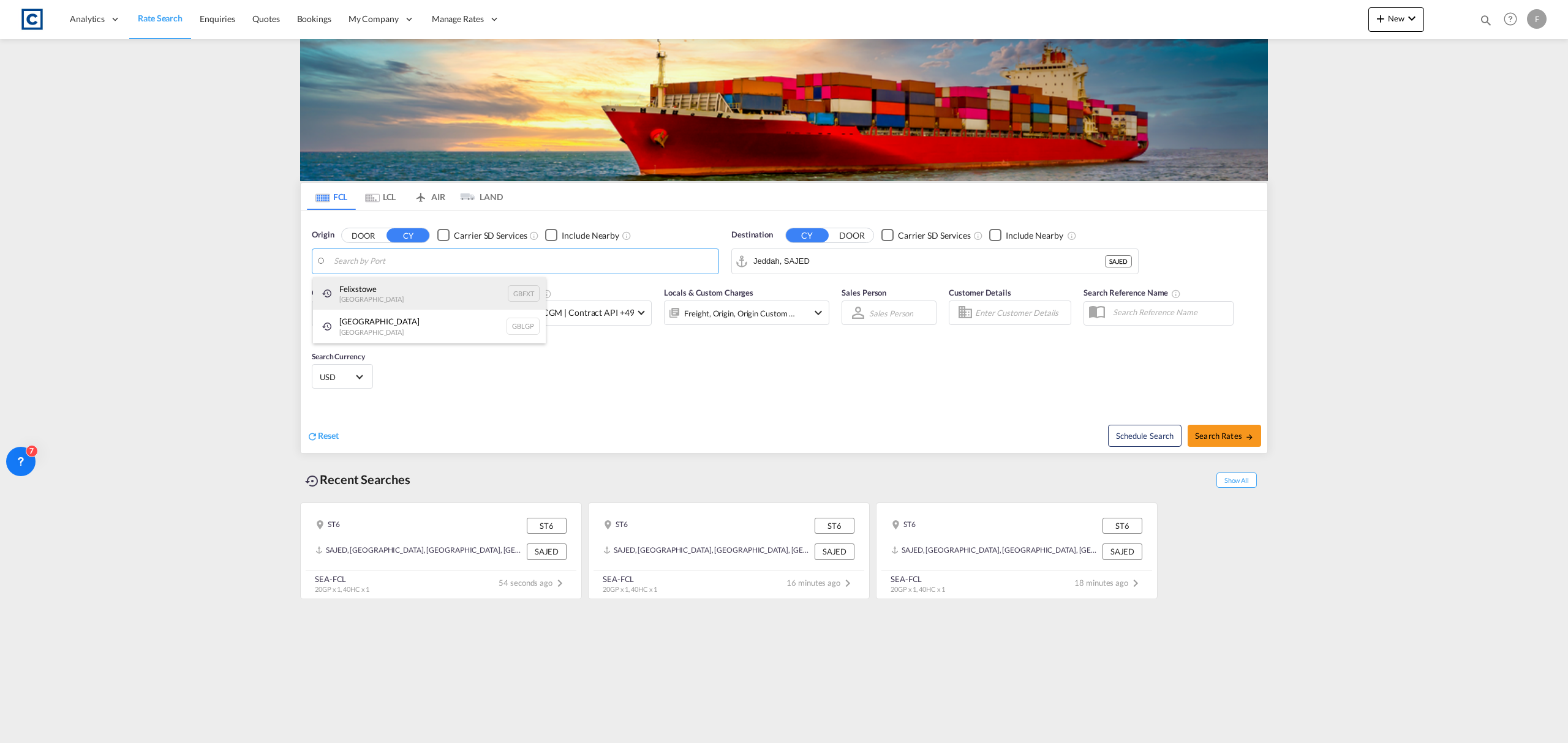
click at [390, 292] on div "Felixstowe [GEOGRAPHIC_DATA] GBFXT" at bounding box center [429, 294] width 232 height 33
type input "Felixstowe, GBFXT"
click at [546, 233] on div "Checkbox No Ink" at bounding box center [551, 235] width 12 height 12
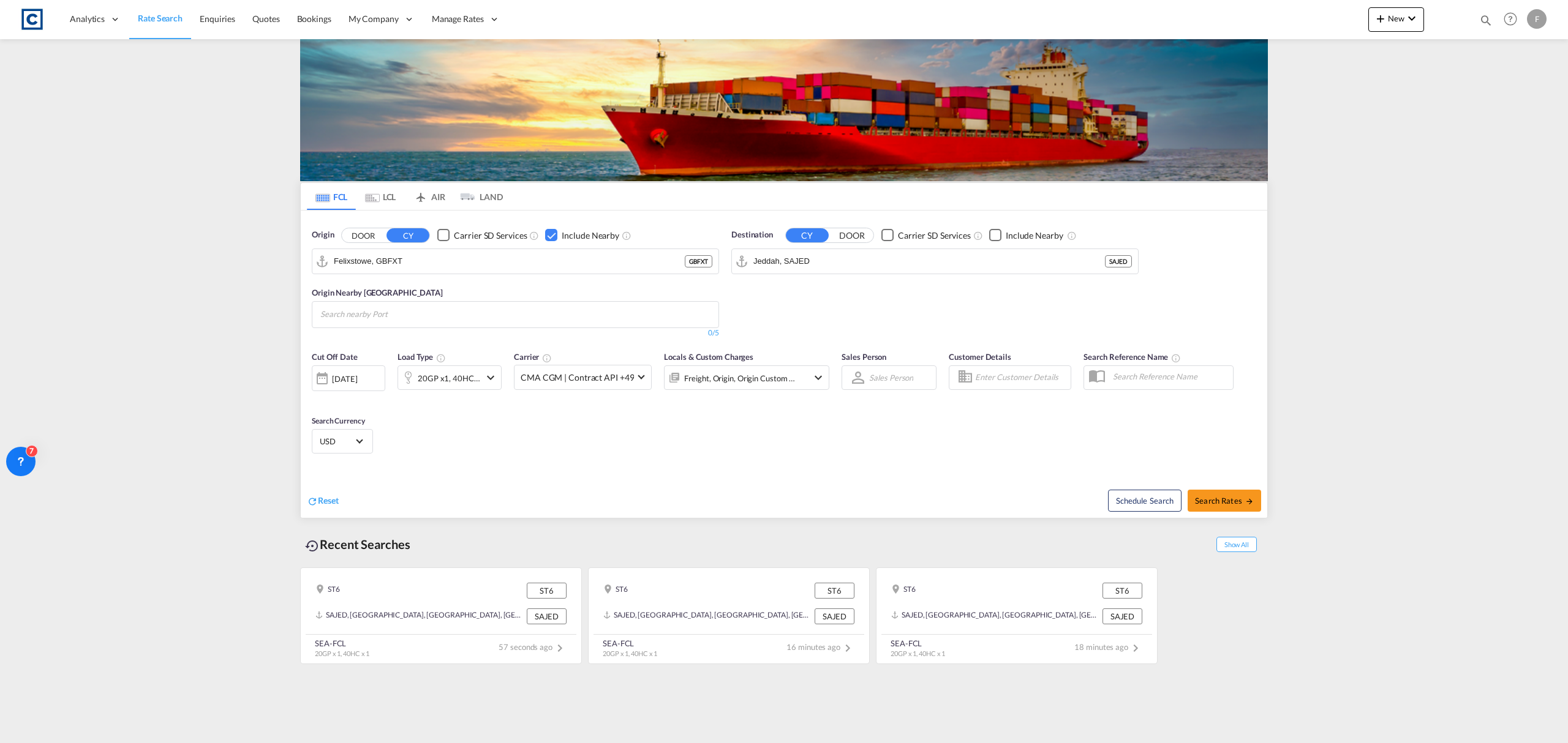
click at [448, 312] on md-chips at bounding box center [515, 314] width 406 height 25
type input "southampton"
click at [408, 336] on div "[GEOGRAPHIC_DATA] [GEOGRAPHIC_DATA] GBSOU" at bounding box center [416, 342] width 232 height 33
click at [798, 292] on div "Shanghai [GEOGRAPHIC_DATA] [GEOGRAPHIC_DATA]" at bounding box center [848, 296] width 232 height 37
type input "[GEOGRAPHIC_DATA], [GEOGRAPHIC_DATA]"
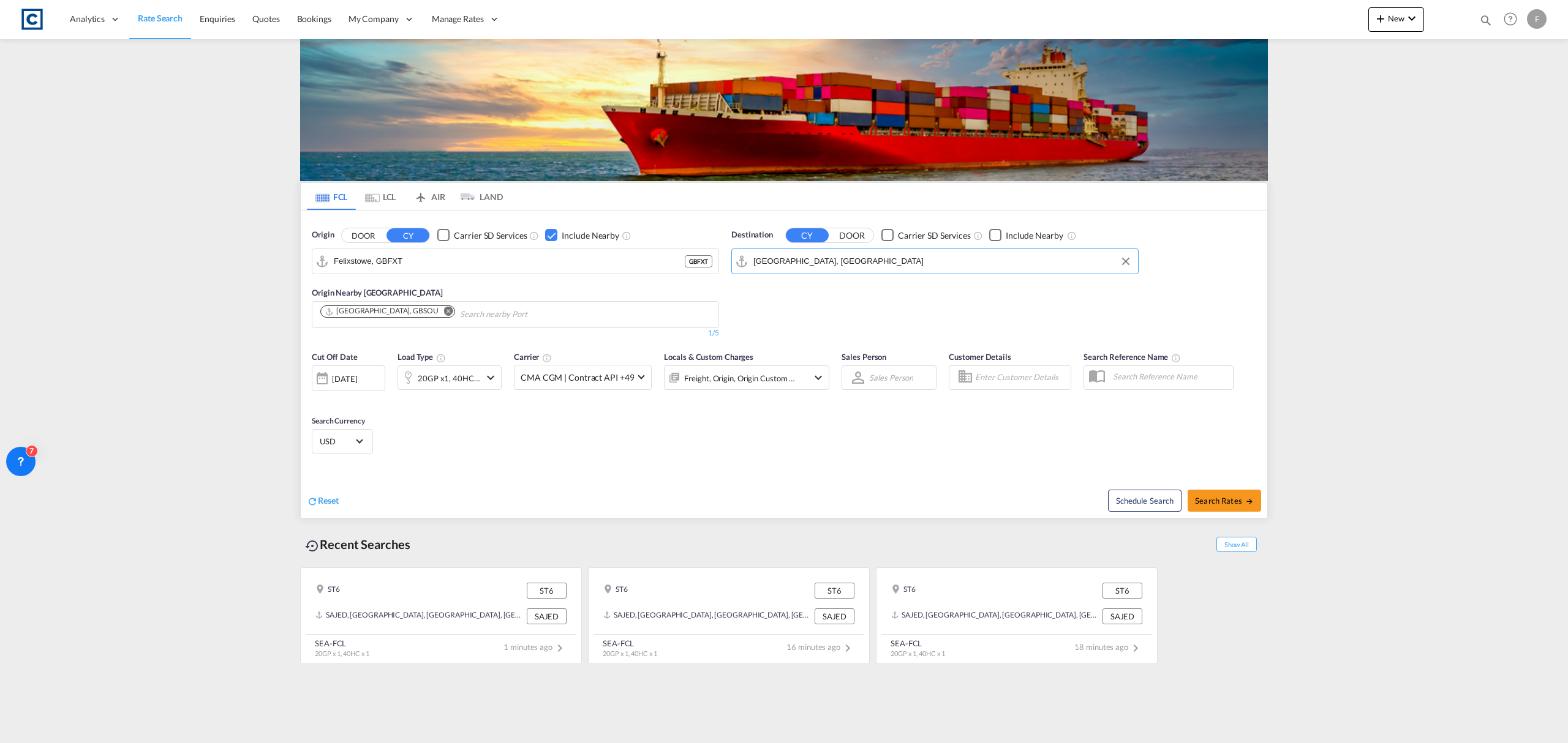
click at [468, 320] on body "Analytics Reports Dashboard Rate Search Enquiries Quotes Bookings" at bounding box center [784, 371] width 1568 height 743
type input "london"
click at [469, 332] on div "London Gateway Port United Kingdom GBLGP" at bounding box center [525, 342] width 232 height 33
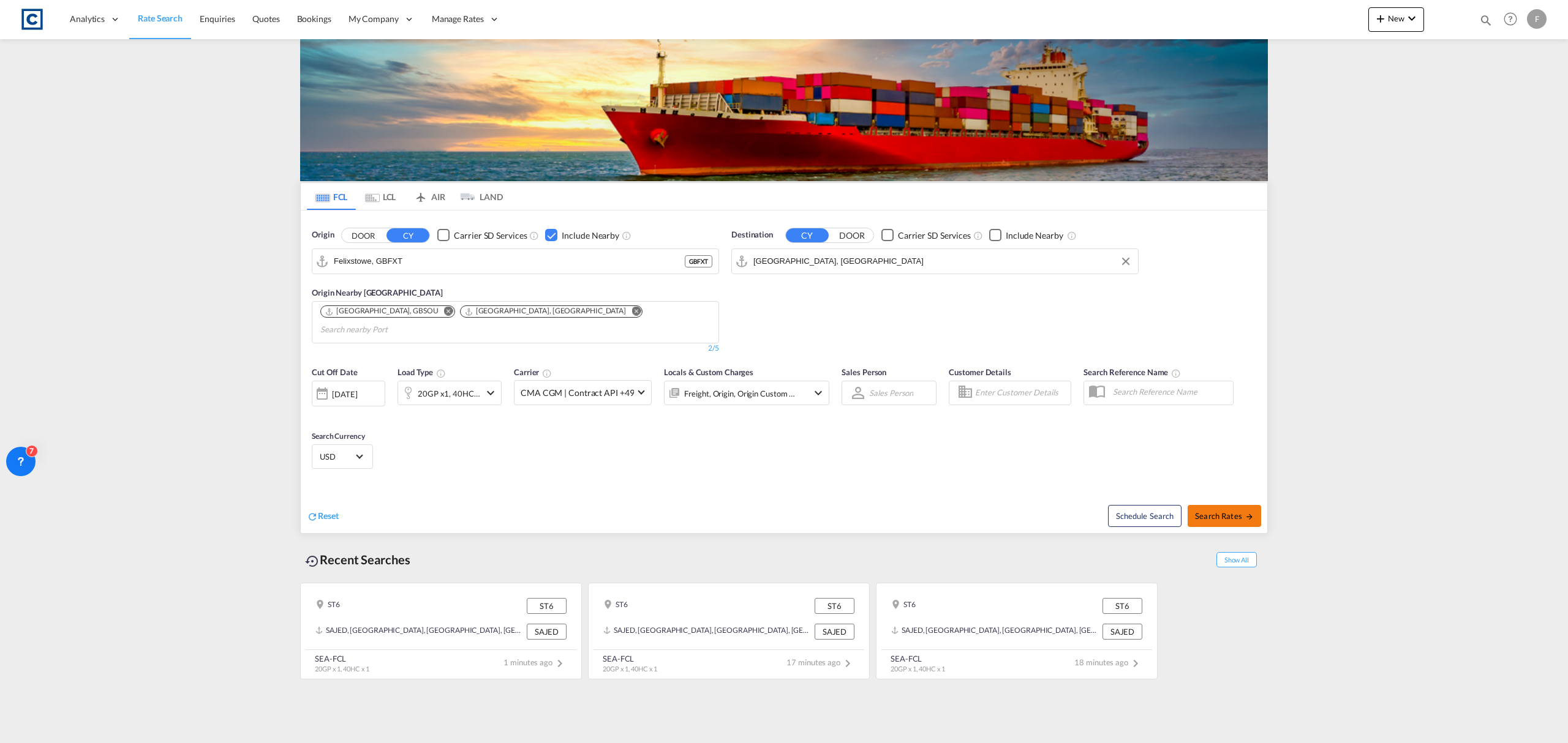
click at [1226, 511] on span "Search Rates" at bounding box center [1224, 515] width 59 height 10
type input "GBFXT to CNSHA / 25 Sep 2025"
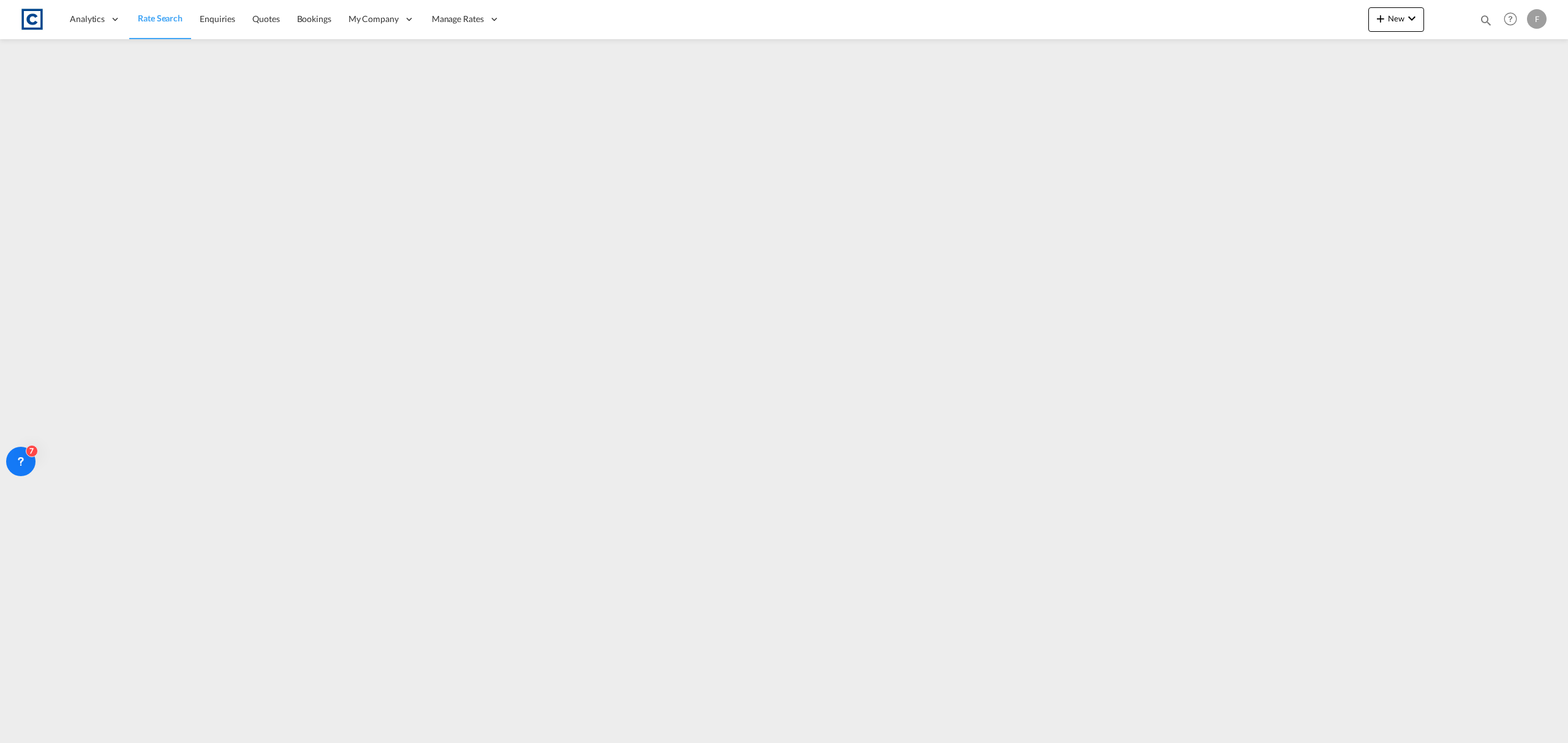
click at [146, 11] on link "Rate Search" at bounding box center [160, 19] width 62 height 40
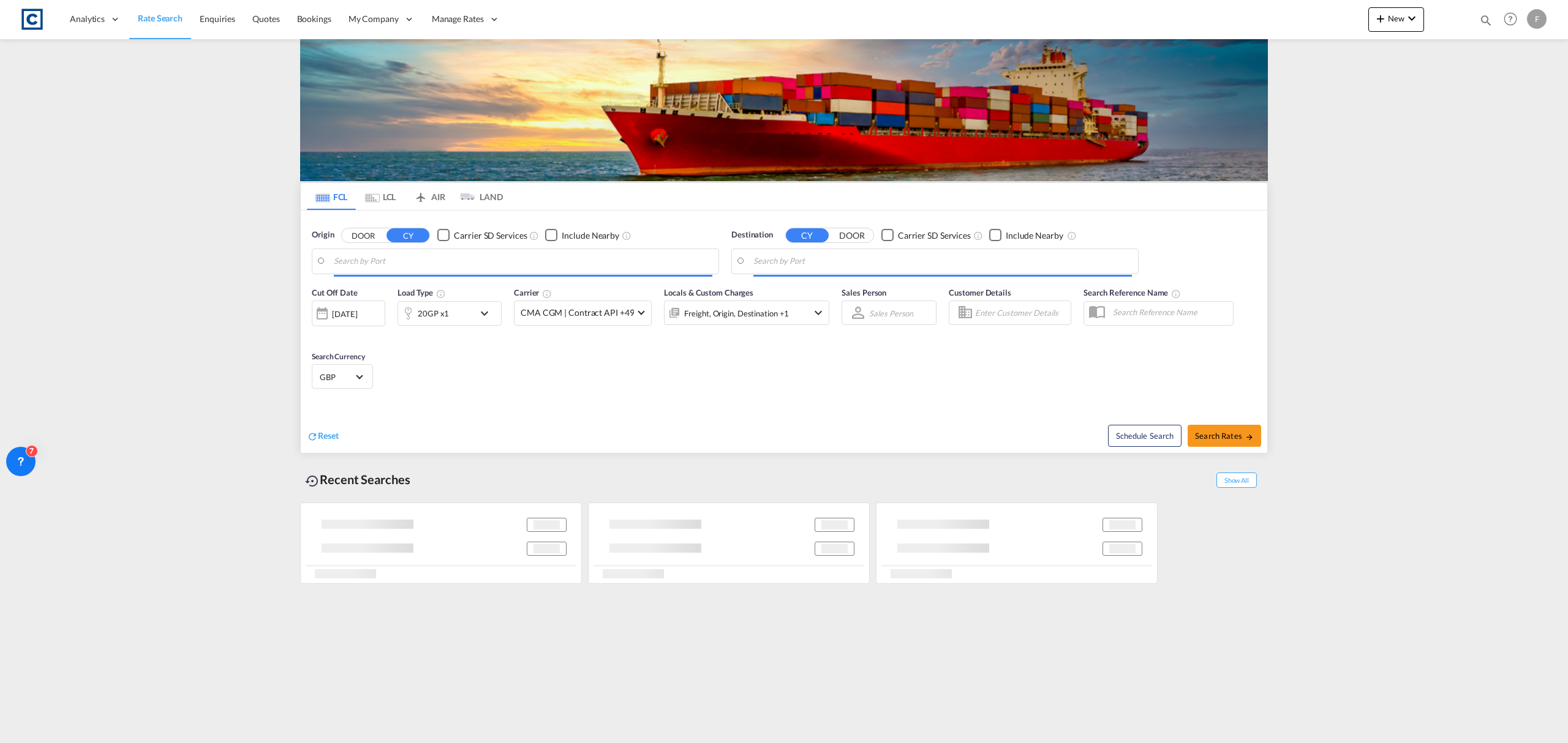
type input "Felixstowe, GBFXT"
type input "[GEOGRAPHIC_DATA], [GEOGRAPHIC_DATA]"
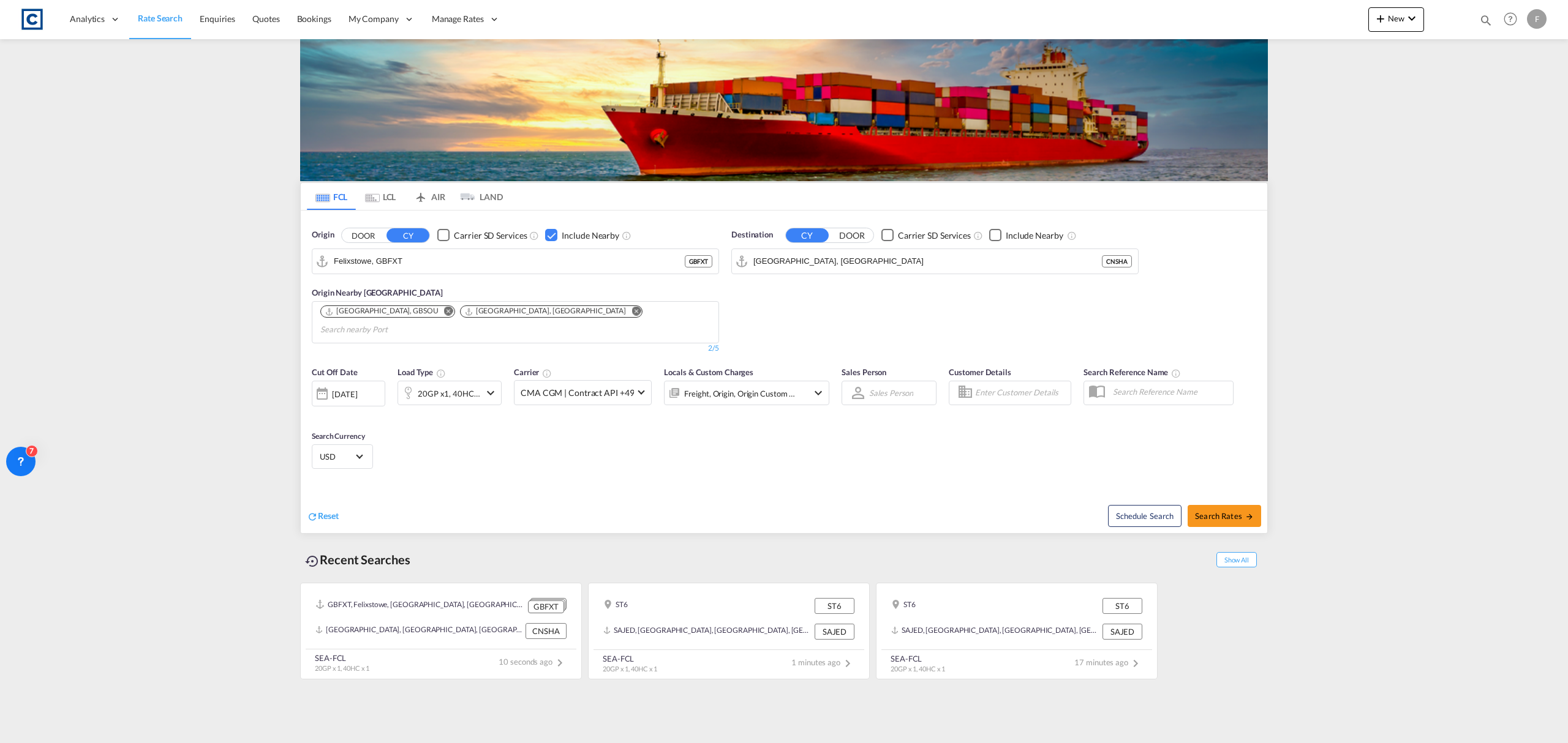
click at [357, 389] on div "[DATE]" at bounding box center [344, 394] width 25 height 11
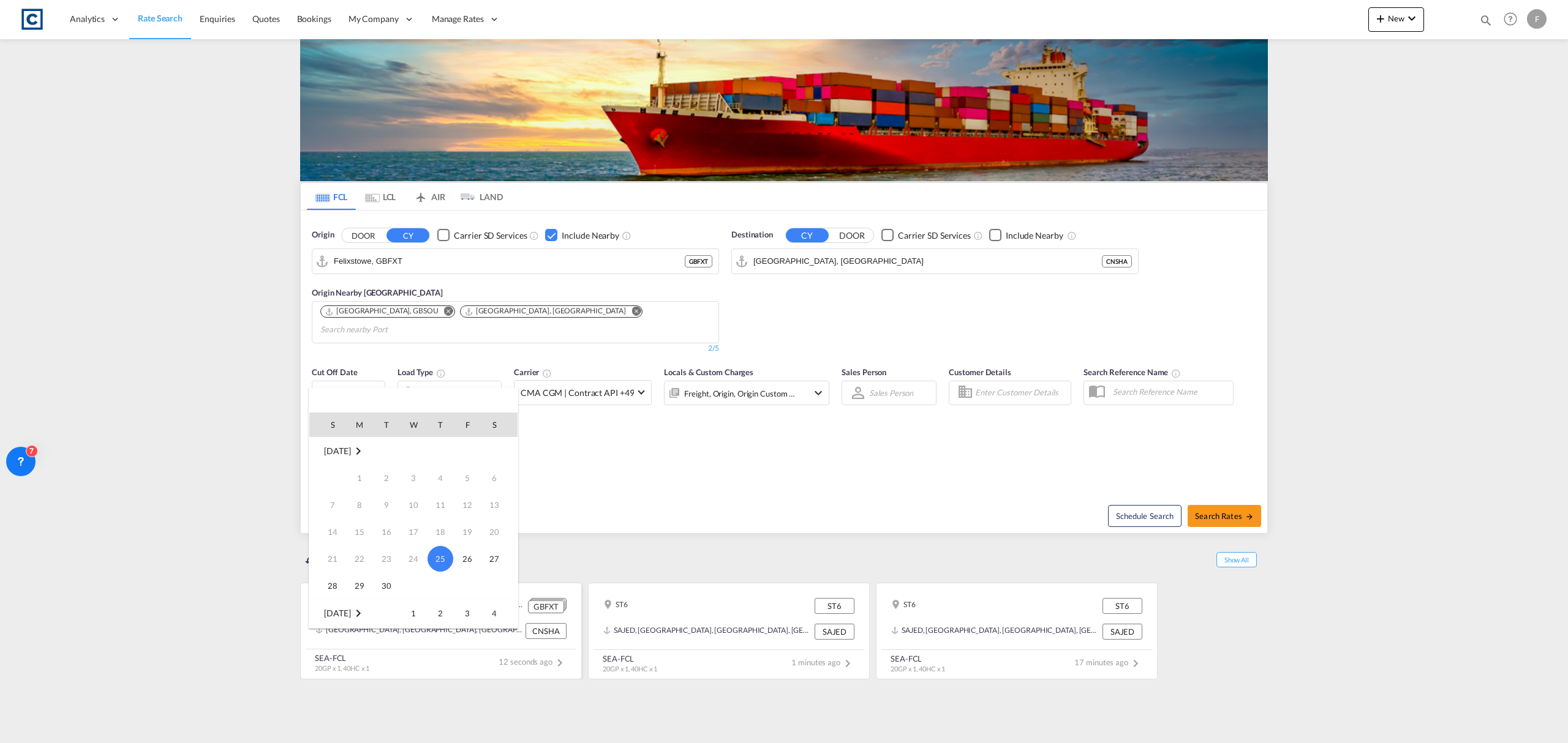
click at [417, 615] on span "1" at bounding box center [413, 613] width 24 height 24
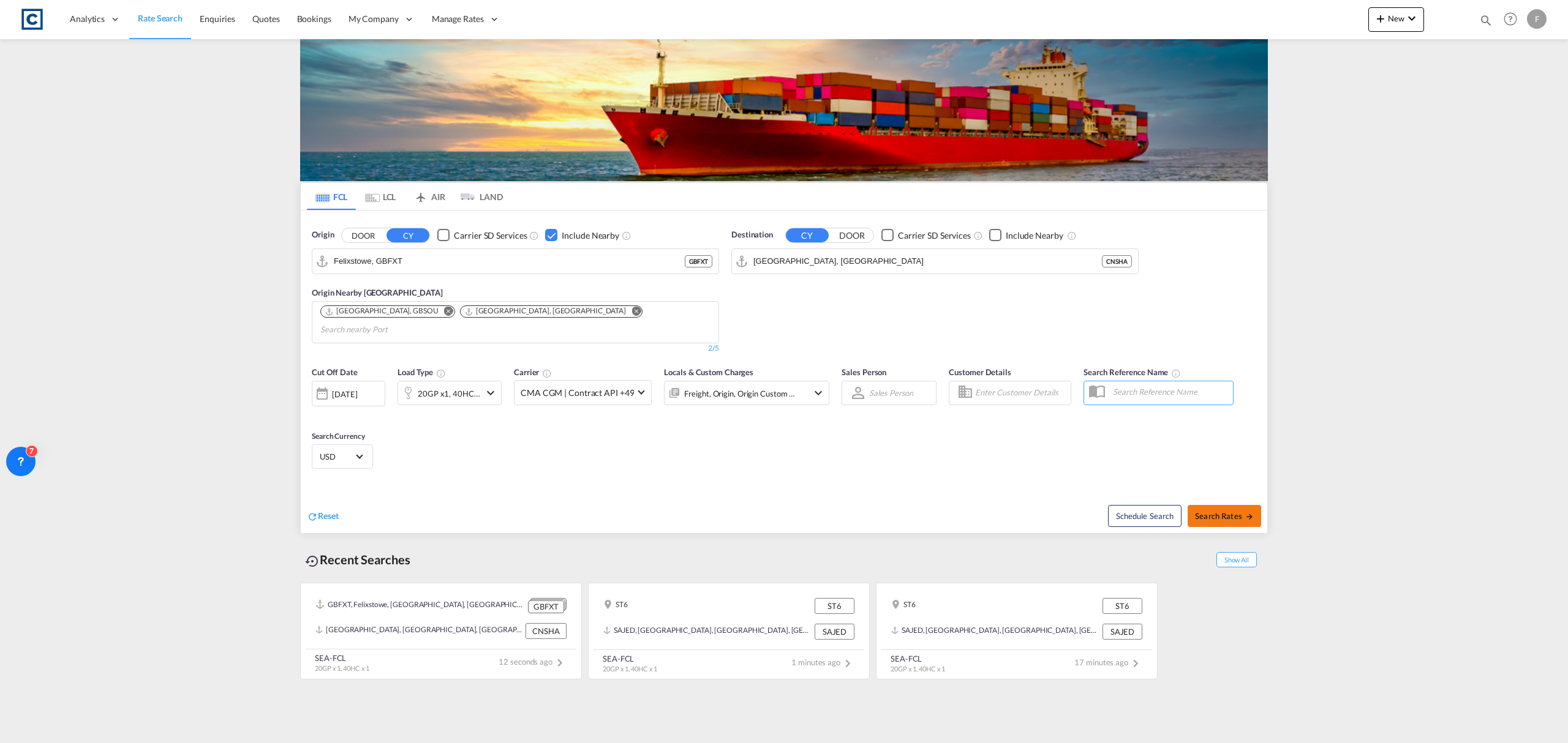
click at [1226, 511] on span "Search Rates" at bounding box center [1224, 515] width 59 height 10
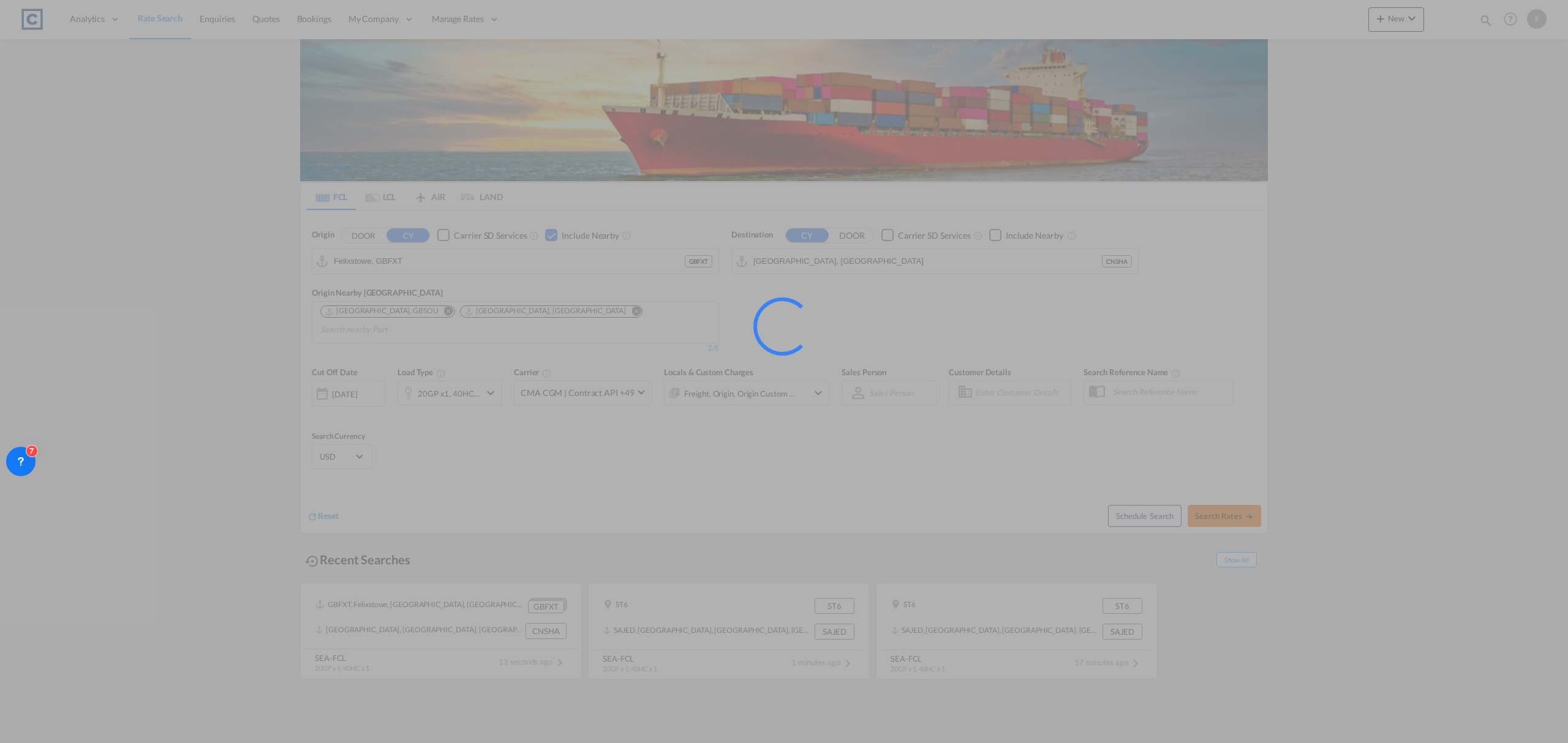
type input "GBFXT to CNSHA / 1 Oct 2025"
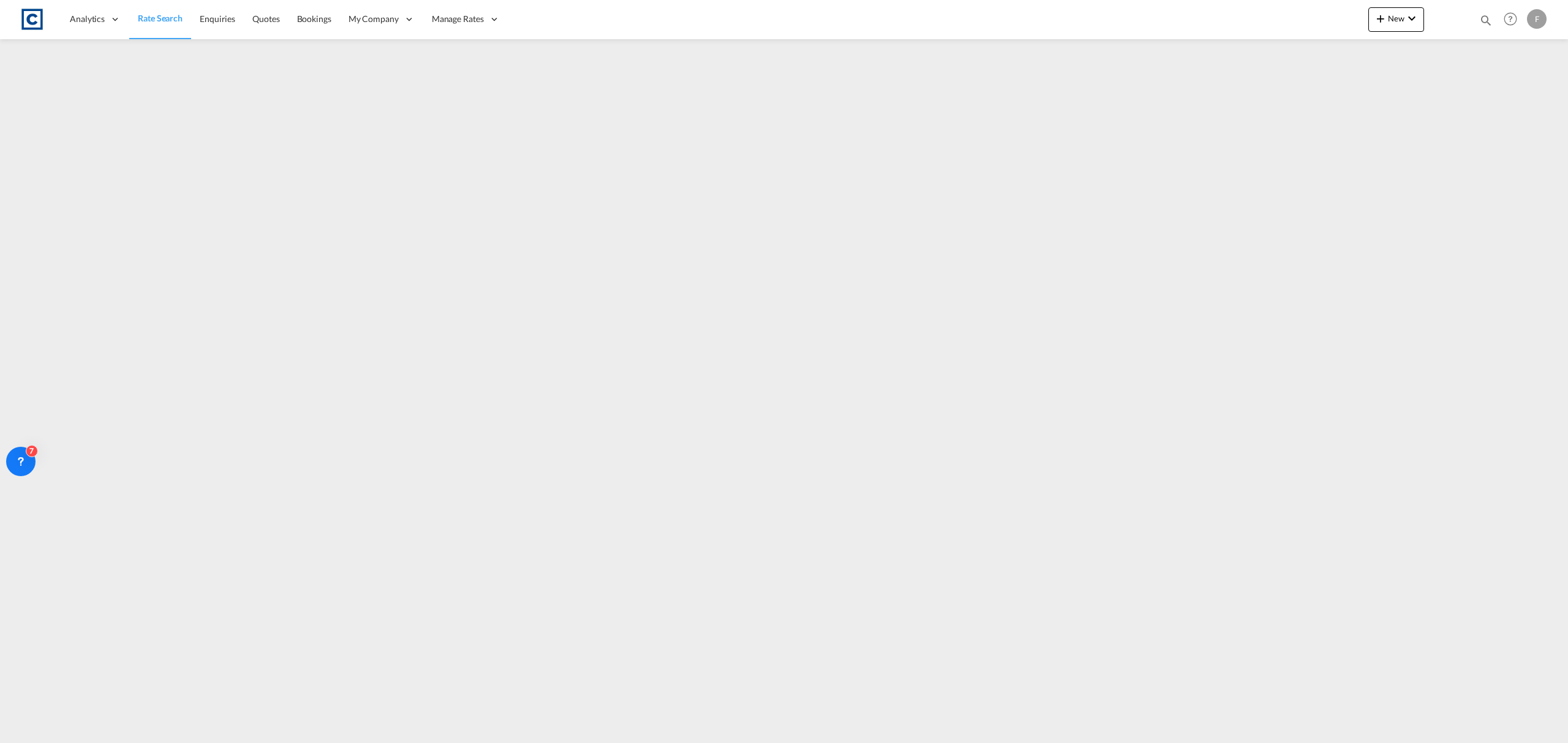
click at [149, 13] on span "Rate Search" at bounding box center [160, 18] width 45 height 10
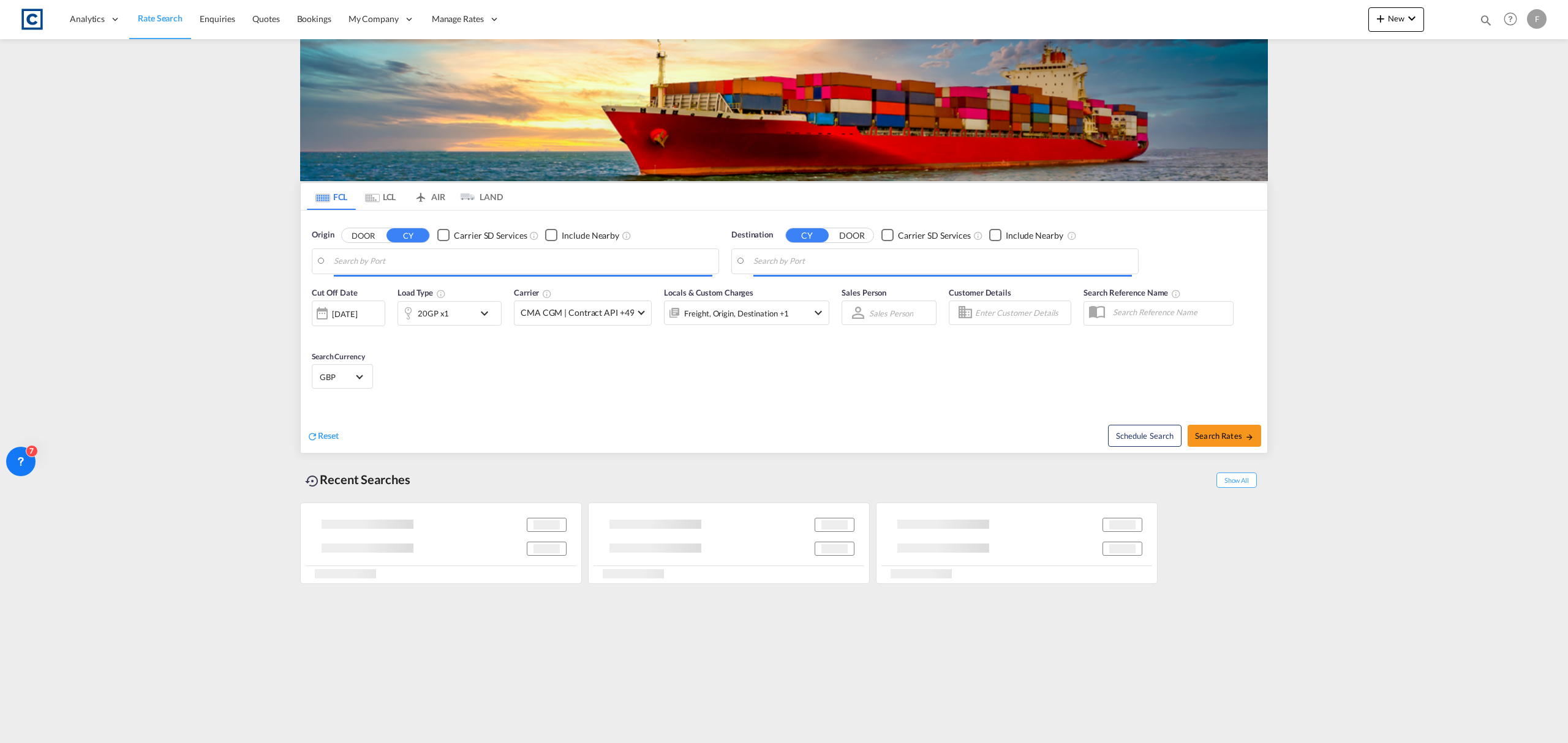
type input "Felixstowe, GBFXT"
type input "[GEOGRAPHIC_DATA], [GEOGRAPHIC_DATA]"
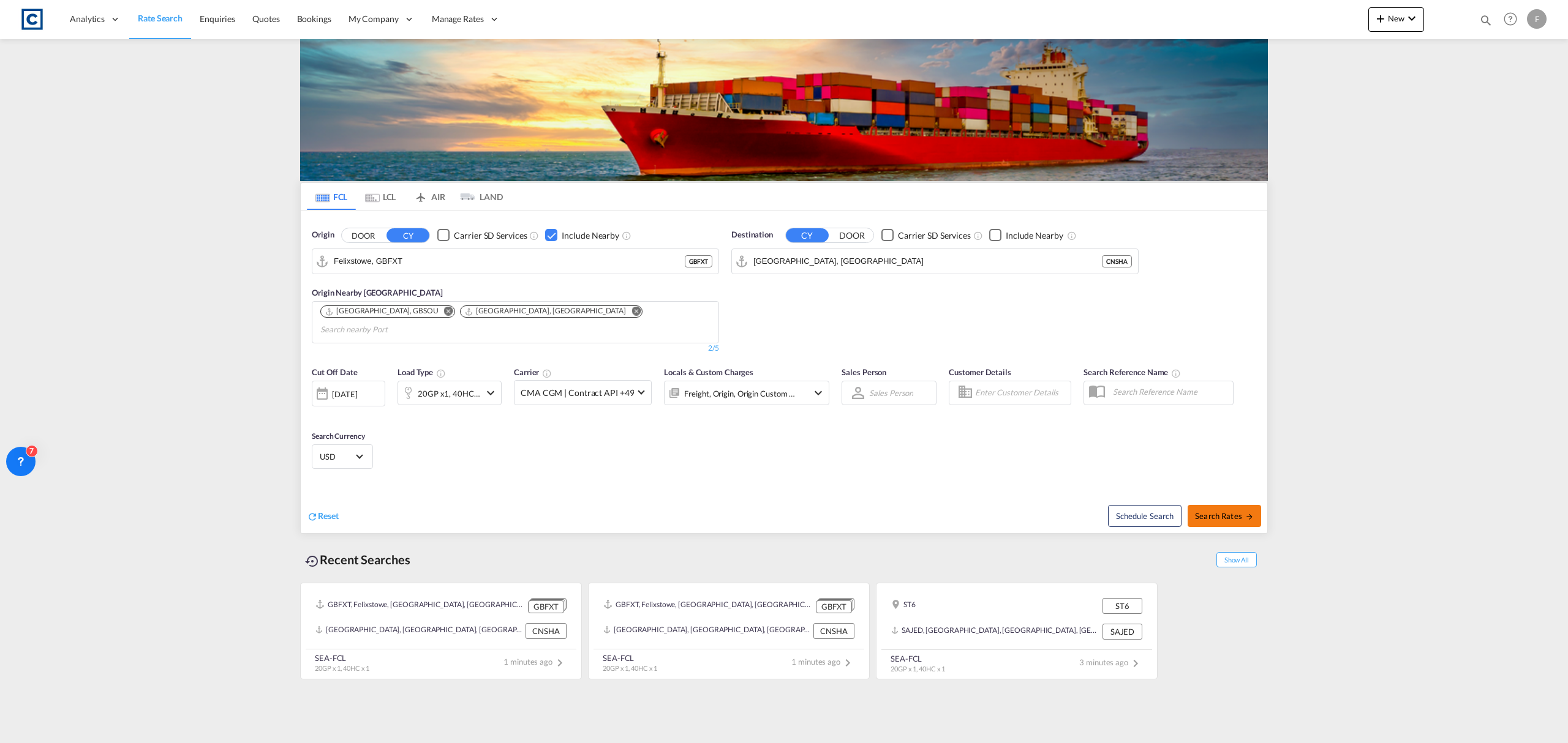
click at [1221, 511] on span "Search Rates" at bounding box center [1224, 515] width 59 height 10
type input "GBFXT to CNSHA / 25 Sep 2025"
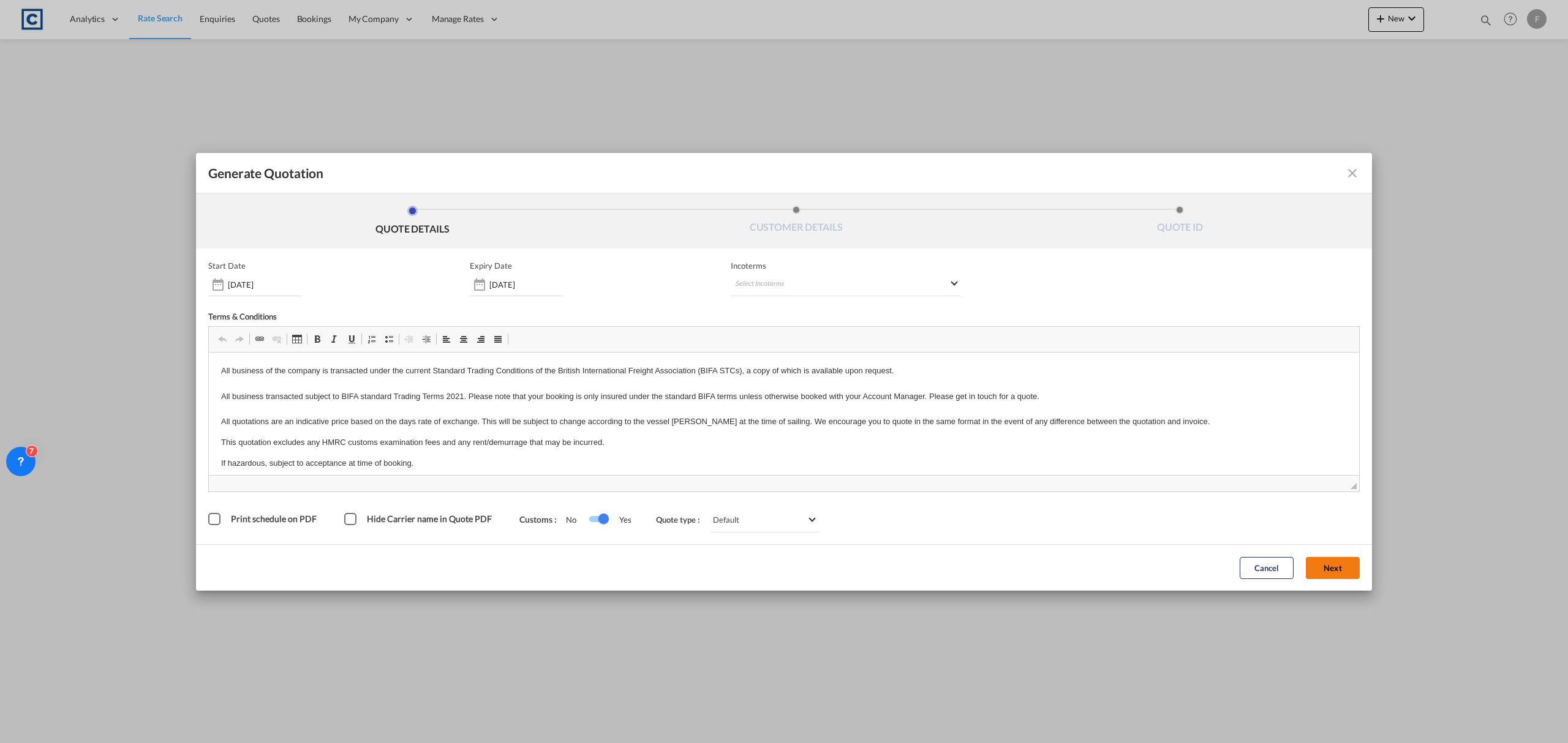
click at [1318, 573] on button "Next" at bounding box center [1333, 568] width 54 height 22
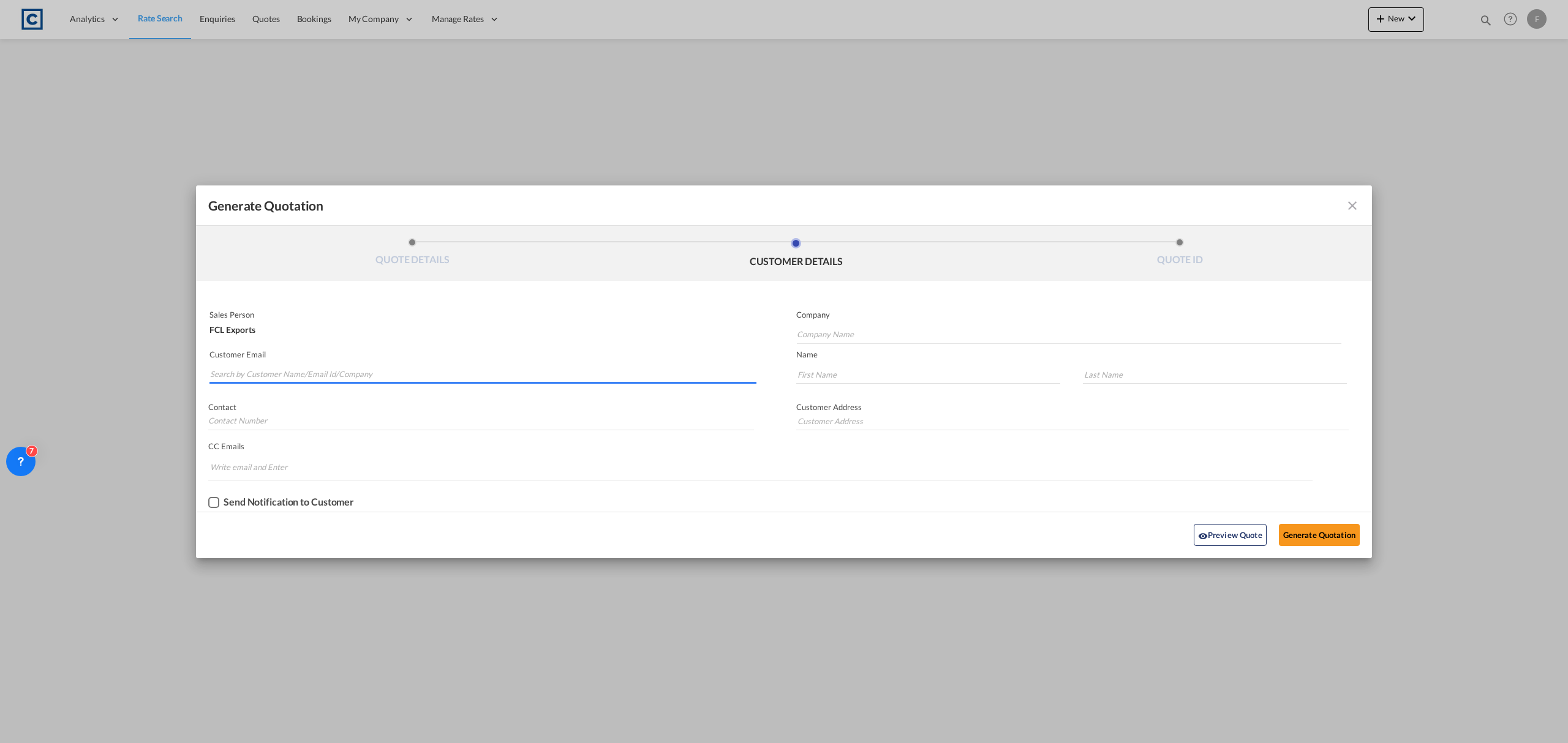
click at [452, 368] on input "Search by Customer Name/Email Id/Company" at bounding box center [482, 375] width 546 height 18
paste input "Lemon <shaimp-17@portever.com>"
drag, startPoint x: 238, startPoint y: 372, endPoint x: 128, endPoint y: 372, distance: 110.0
click at [128, 372] on div "Generate Quotation QUOTE DETAILS CUSTOMER DETAILS QUOTE ID Start Date 25 Sep 20…" at bounding box center [784, 371] width 1568 height 743
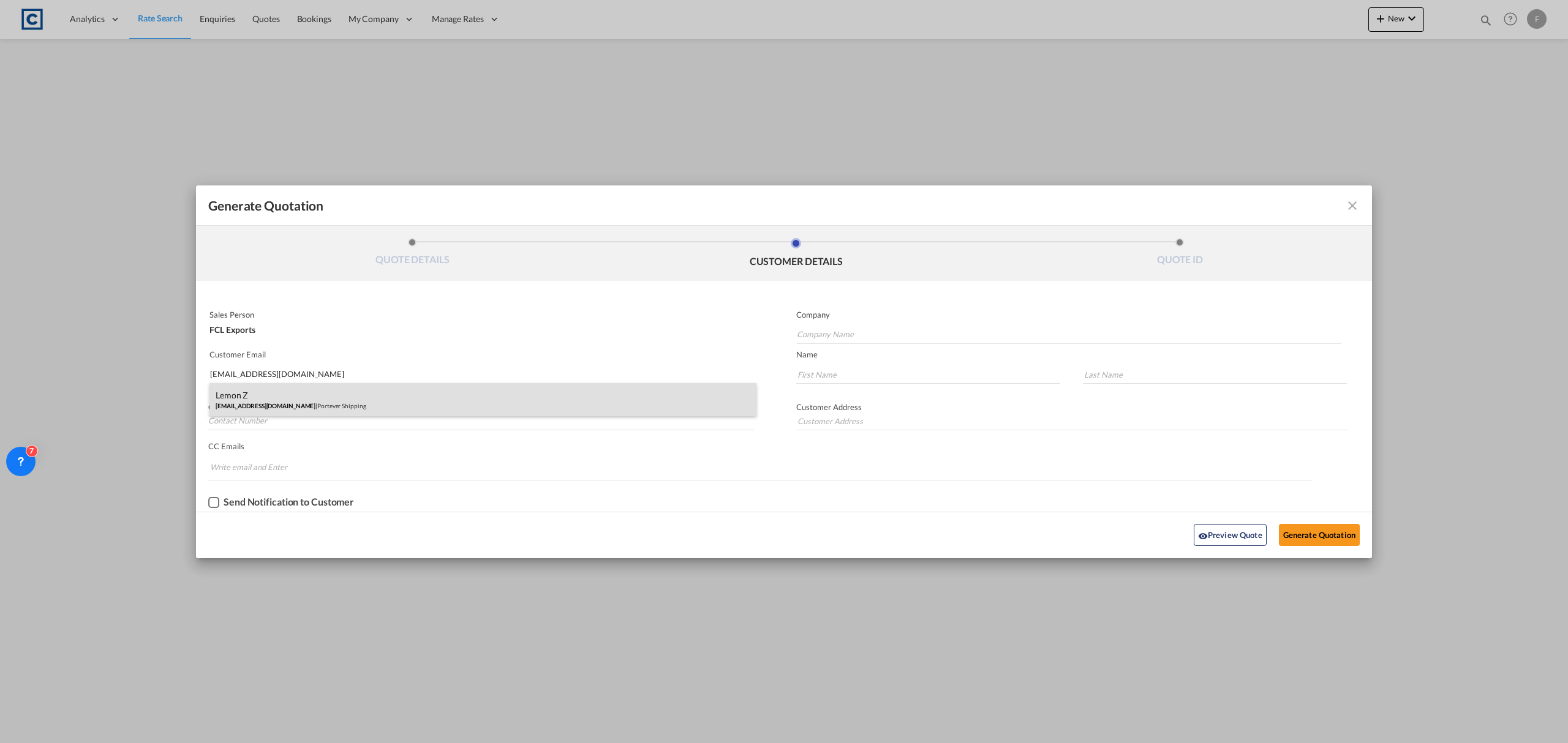
type input "shaimp-17@portever.com"
click at [296, 390] on div "Lemon Z shaimp-17@portever.com | Portever Shipping" at bounding box center [483, 400] width 547 height 33
type input "Portever Shipping"
type input "Lemon"
type input "Z"
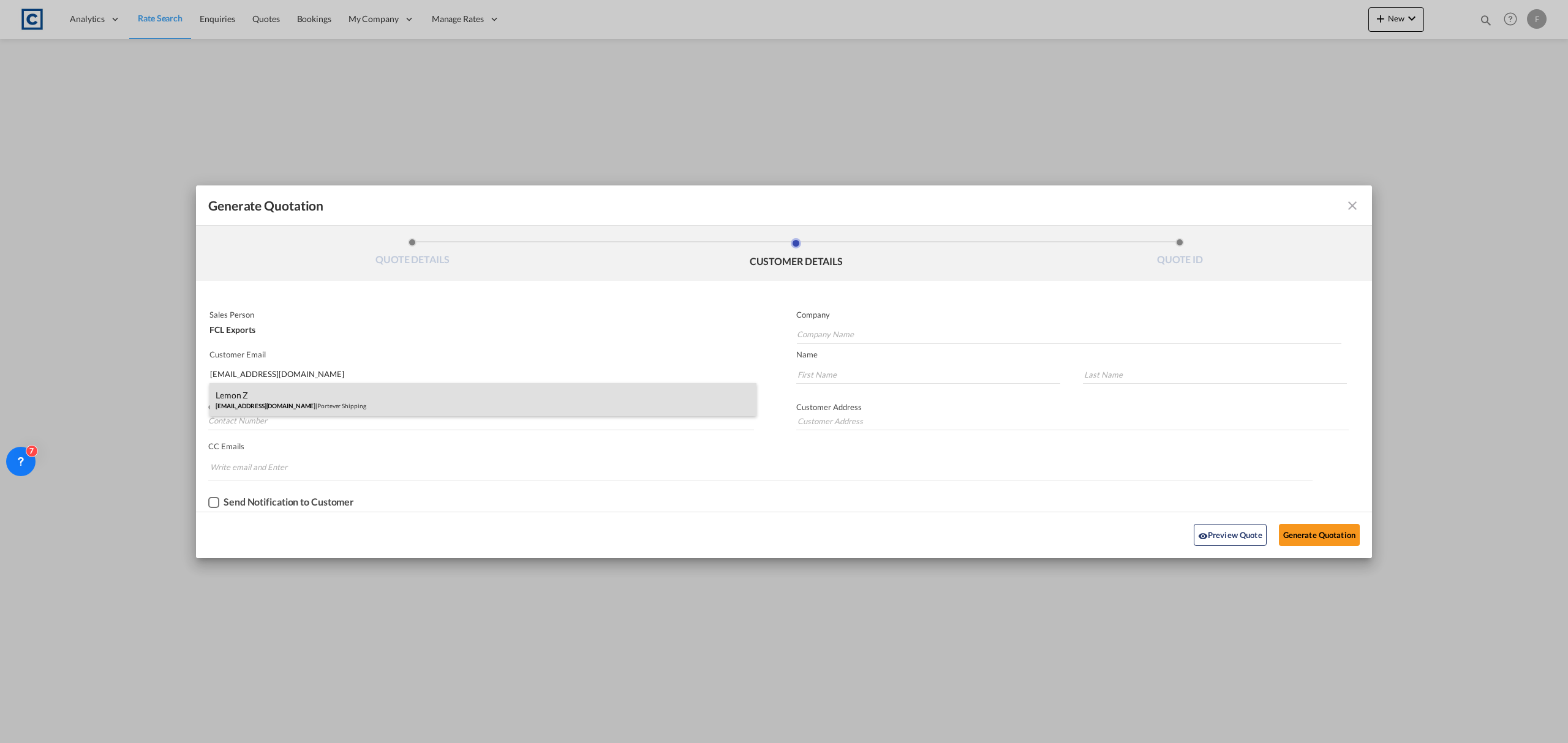
type input "Flora Wei"
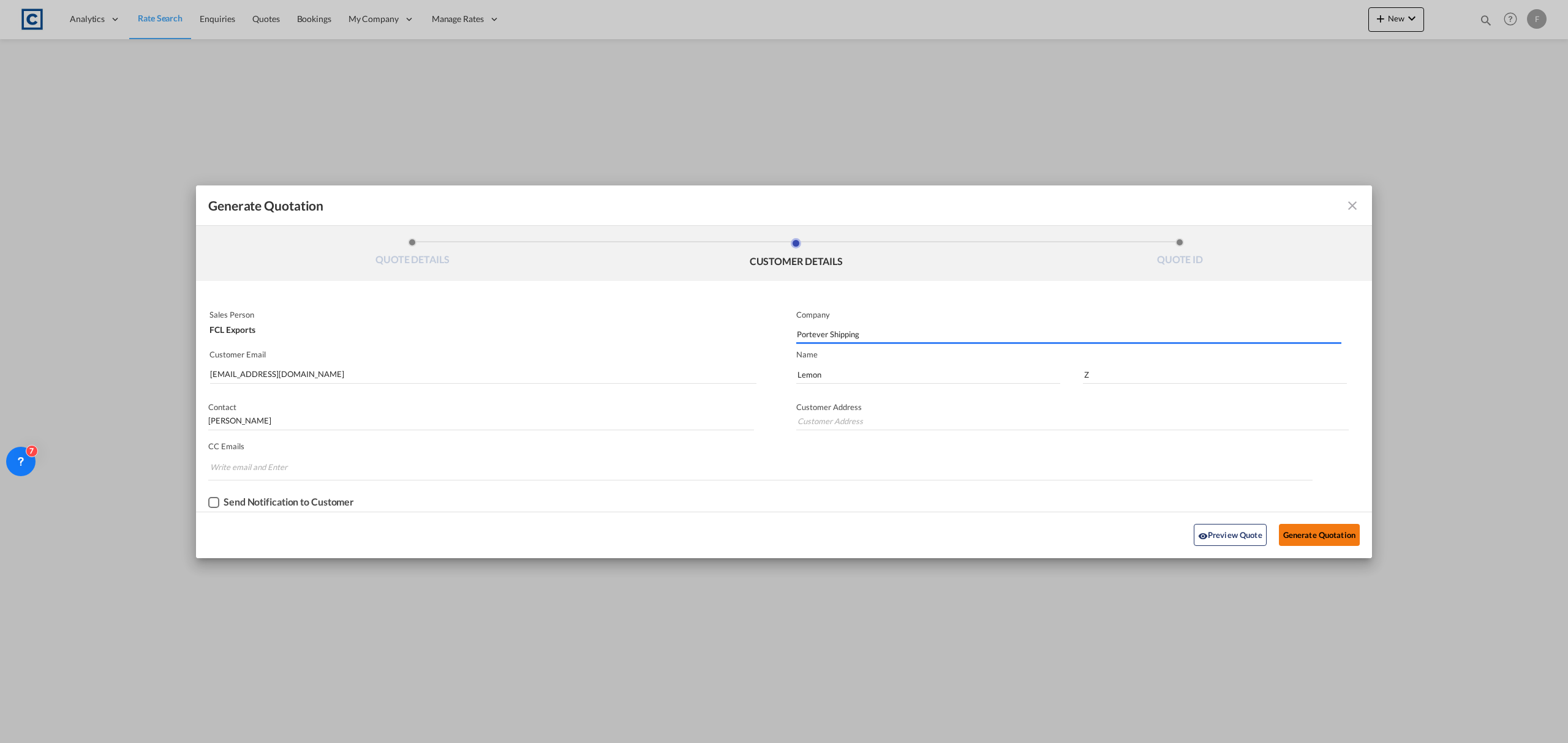
click at [1306, 537] on button "Generate Quotation" at bounding box center [1319, 534] width 81 height 22
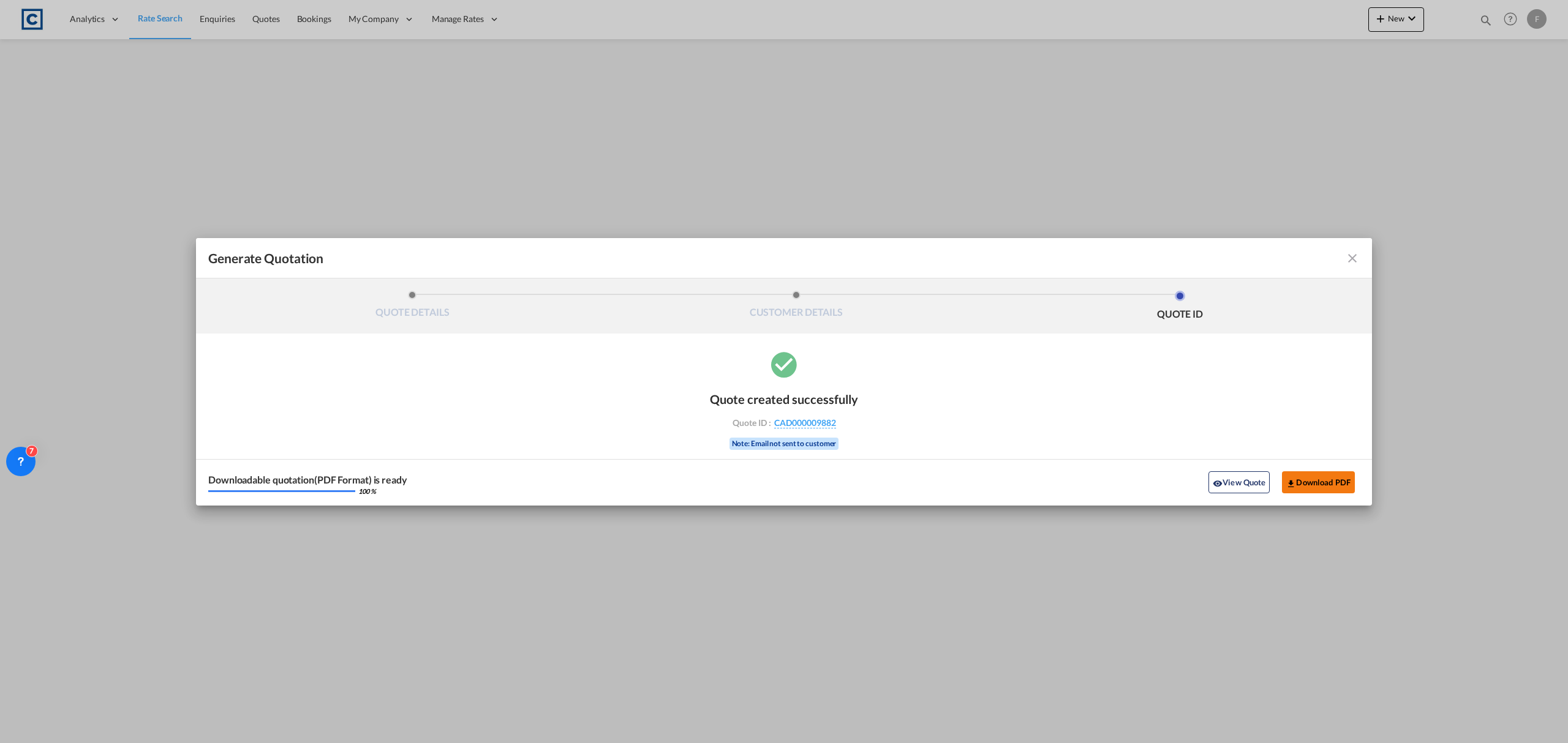
click at [1330, 481] on button "Download PDF" at bounding box center [1317, 482] width 73 height 22
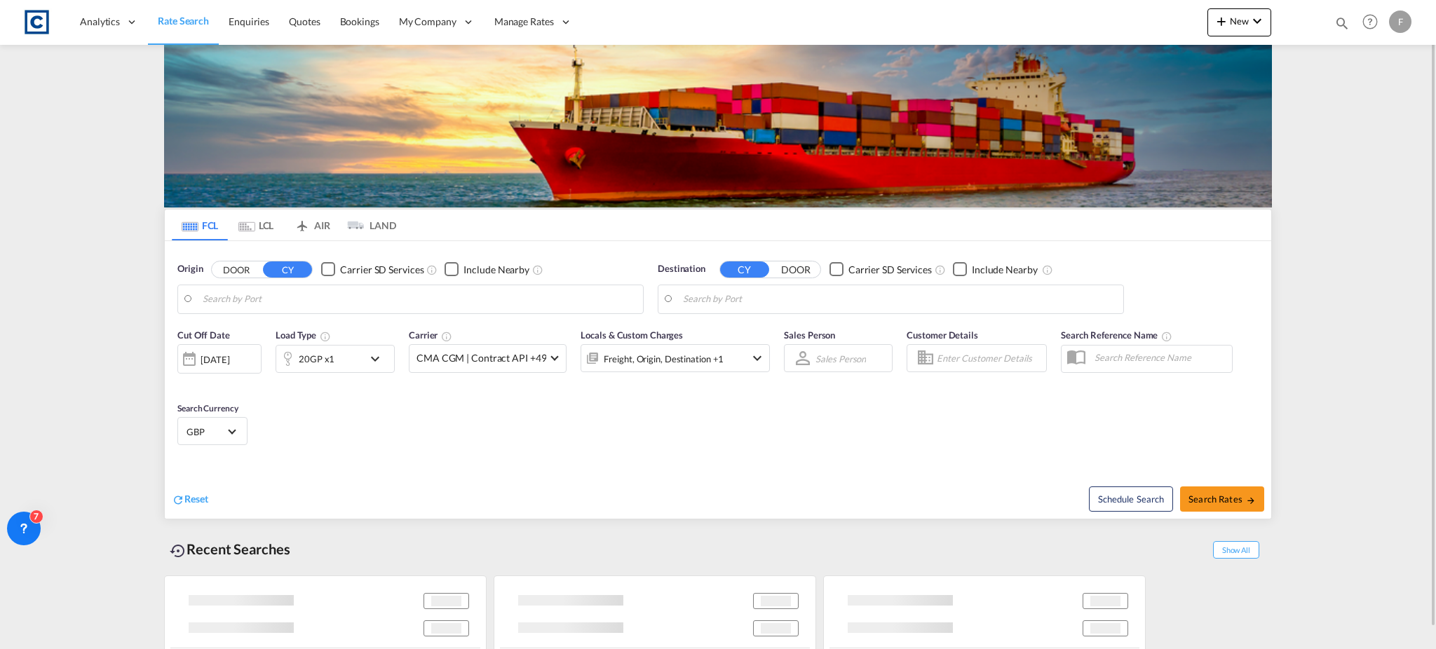
type input "Felixstowe, GBFXT"
type input "[GEOGRAPHIC_DATA], [GEOGRAPHIC_DATA]"
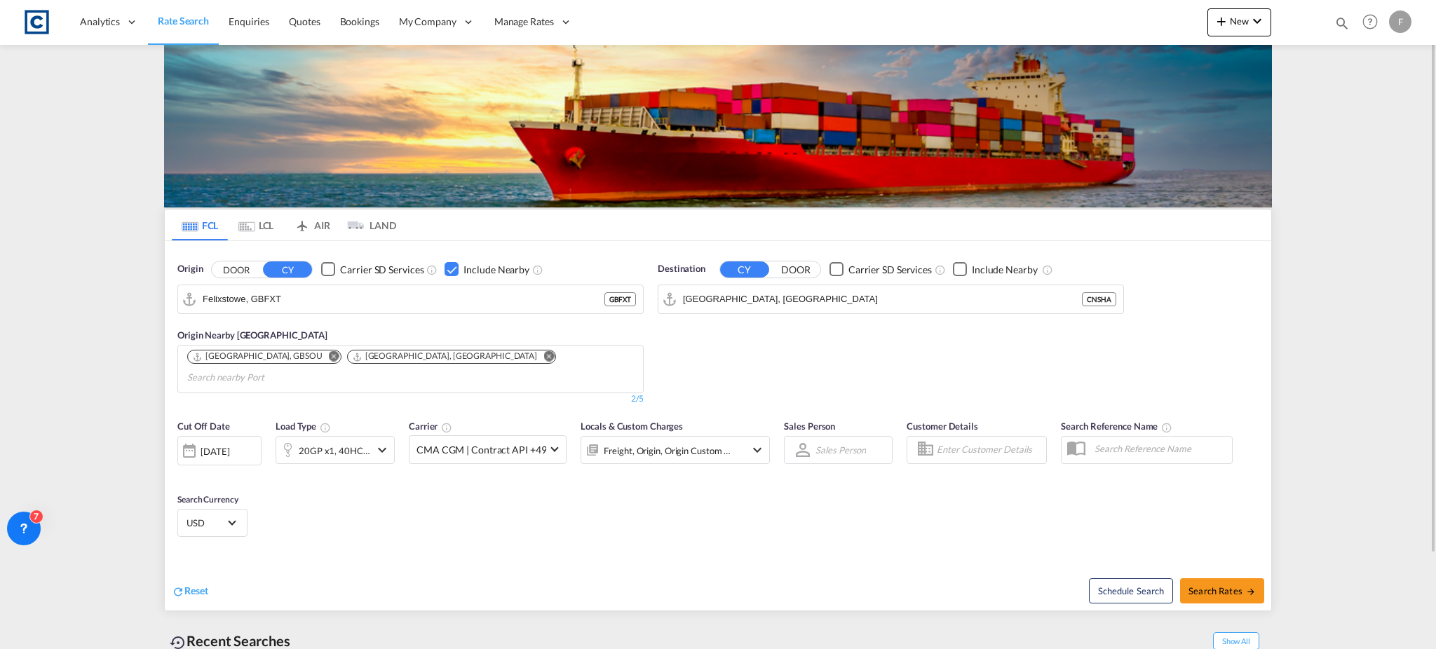
click at [1340, 27] on md-icon "icon-magnify" at bounding box center [1341, 22] width 15 height 15
click at [1119, 28] on select "Bookings Quotes Enquiries" at bounding box center [1118, 23] width 67 height 25
select select "Quotes"
click at [1085, 11] on select "Bookings Quotes Enquiries" at bounding box center [1118, 23] width 67 height 25
click at [1223, 32] on input at bounding box center [1236, 23] width 175 height 25
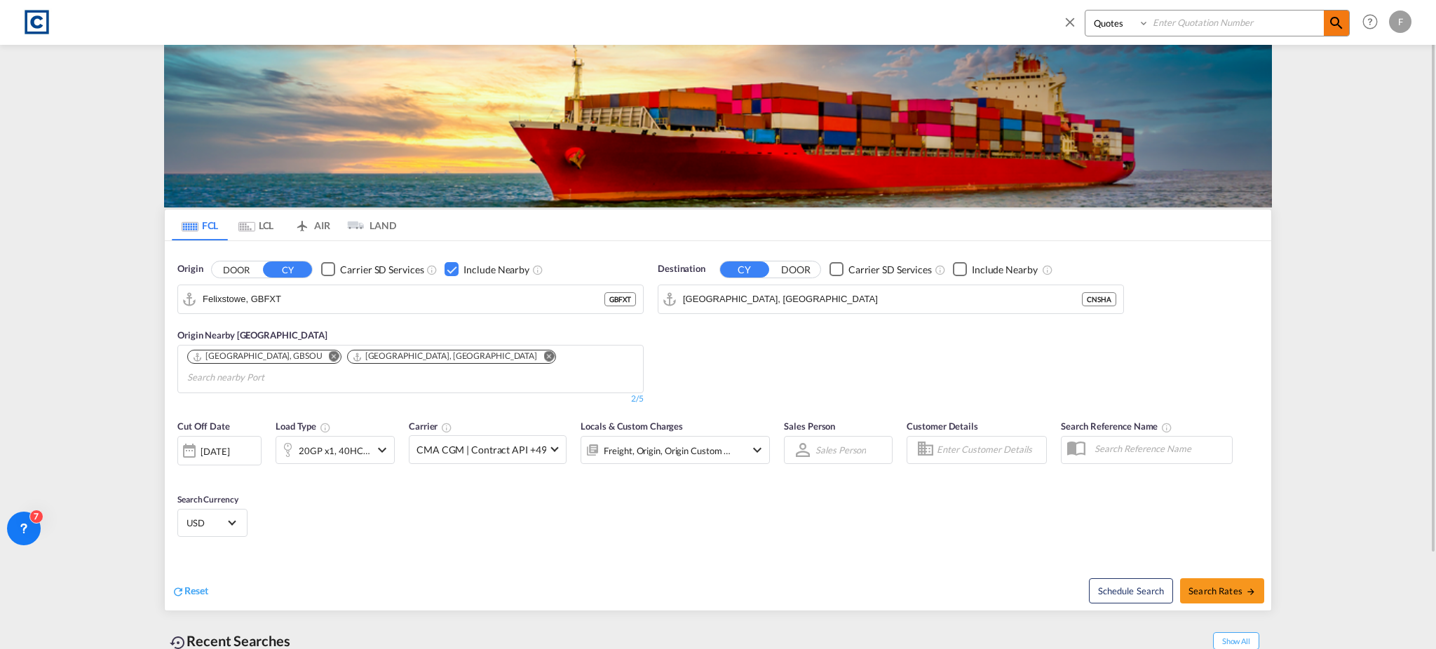
paste input "CAD000009879"
type input "CAD000009879"
click at [1336, 18] on md-icon "icon-magnify" at bounding box center [1336, 23] width 17 height 17
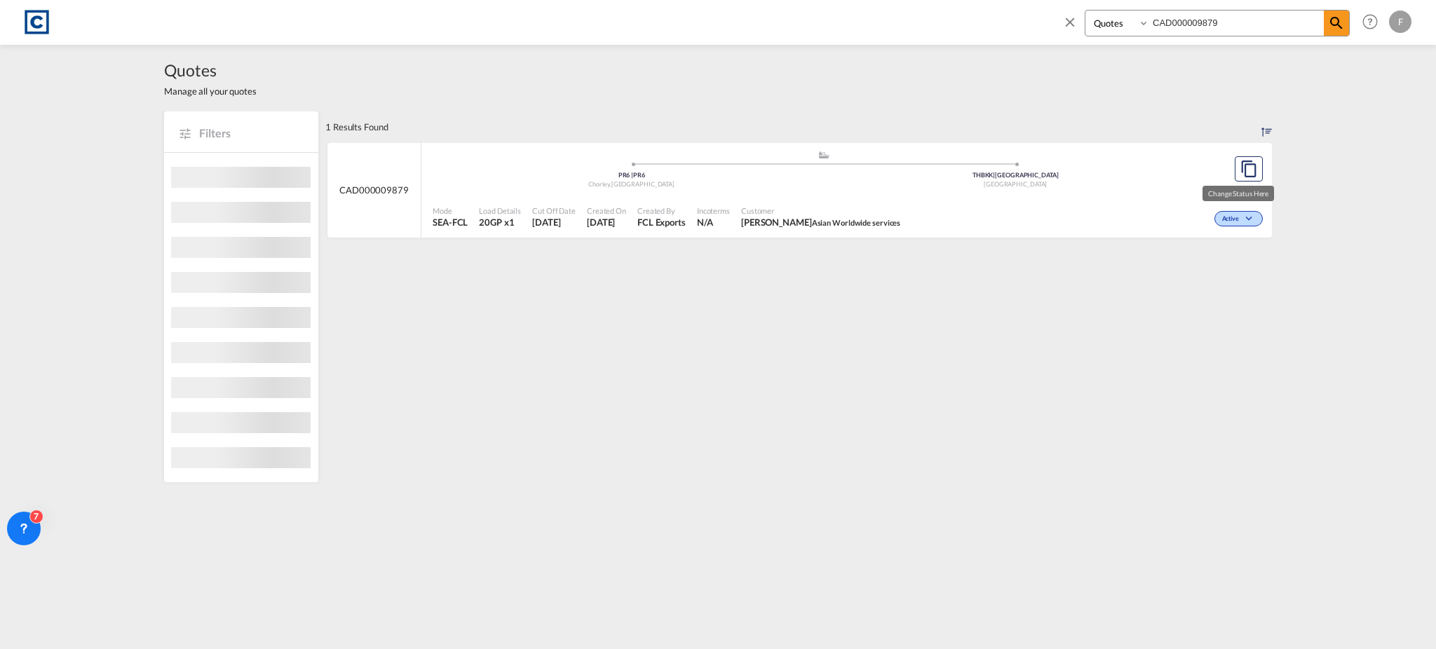
click at [1259, 216] on div "Active" at bounding box center [1238, 218] width 48 height 15
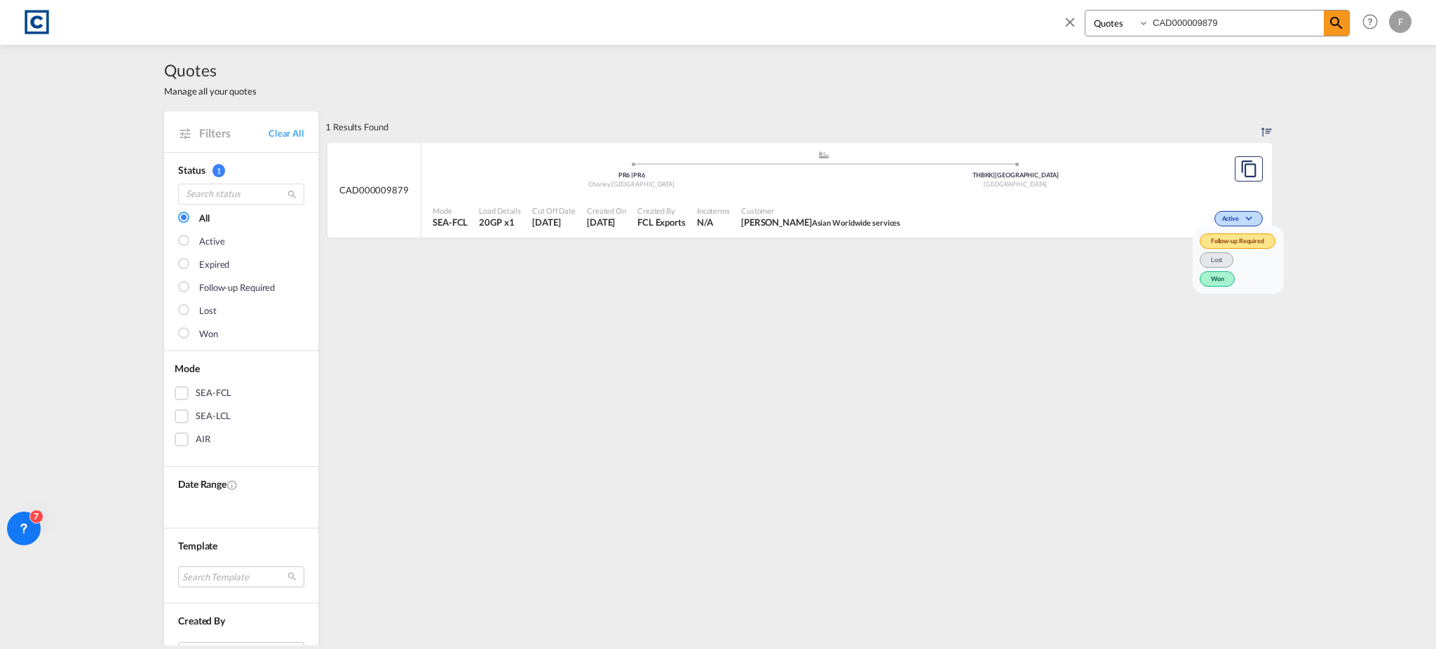
click at [1225, 273] on span "Won" at bounding box center [1218, 278] width 36 height 15
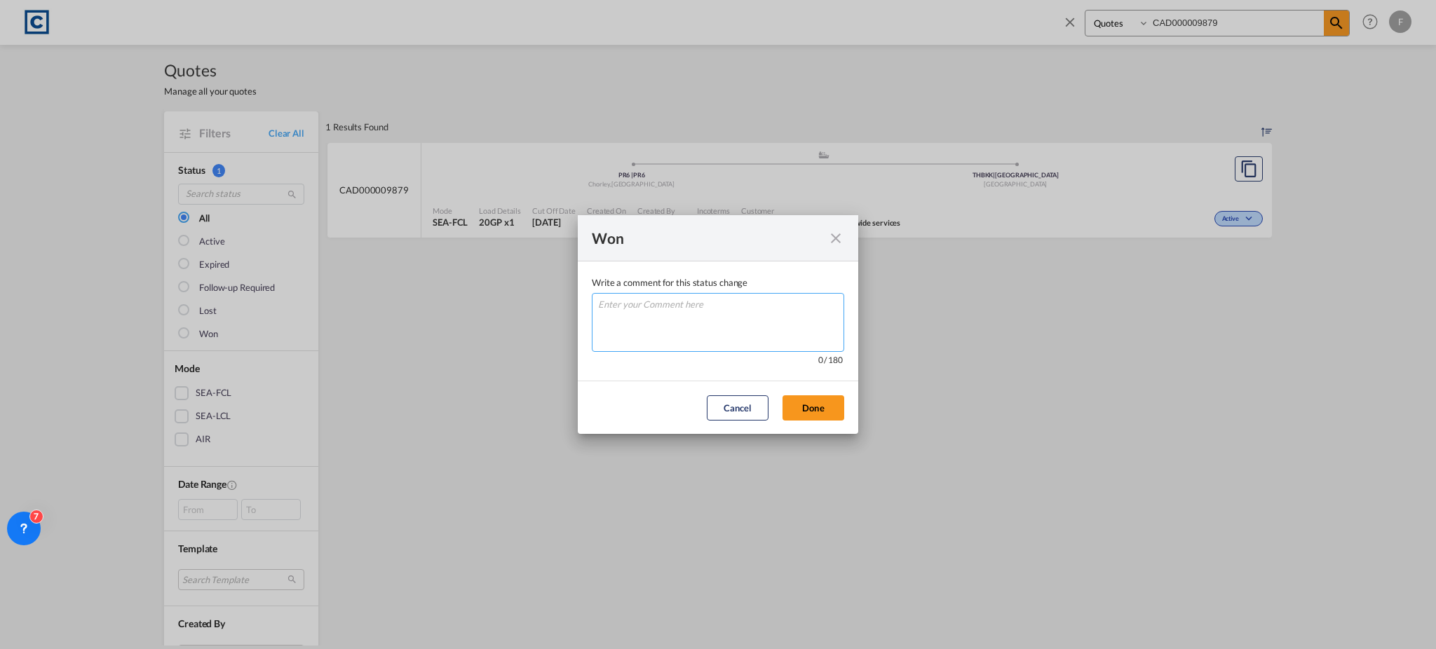
click at [745, 325] on textarea "Write a comment ..." at bounding box center [718, 322] width 252 height 59
type textarea "W"
click at [803, 409] on button "Done" at bounding box center [813, 407] width 62 height 25
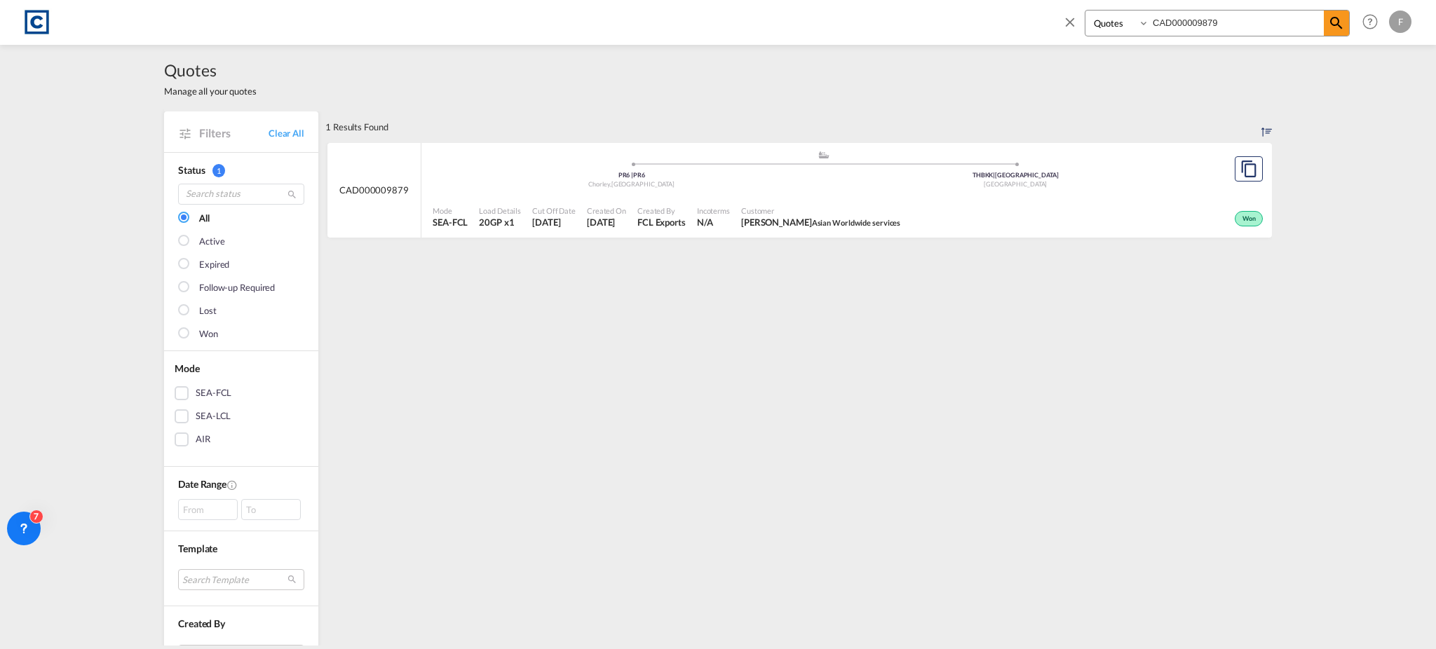
click at [501, 168] on ul ".a{fill:#aaa8ad;} .a{fill:#aaa8ad;} PR6 | PR6 [GEOGRAPHIC_DATA] , [GEOGRAPHIC_D…" at bounding box center [824, 167] width 768 height 7
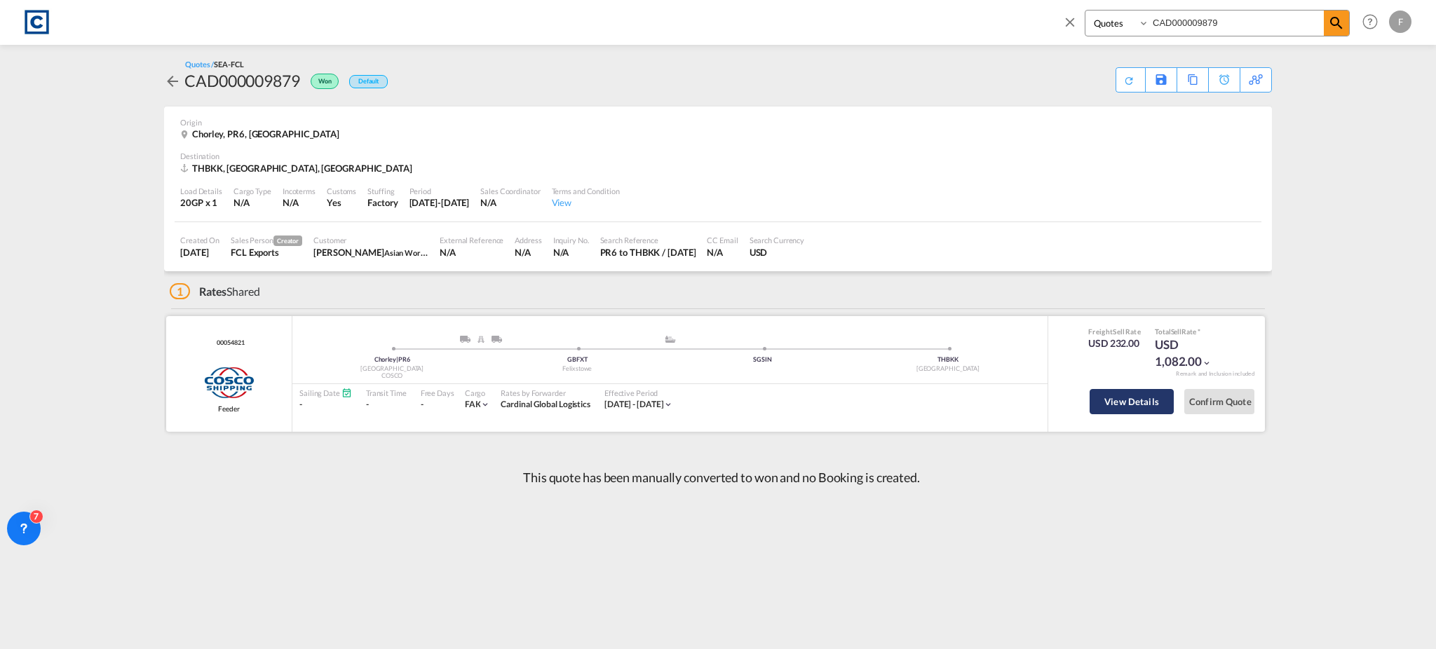
click at [1126, 400] on button "View Details" at bounding box center [1131, 401] width 84 height 25
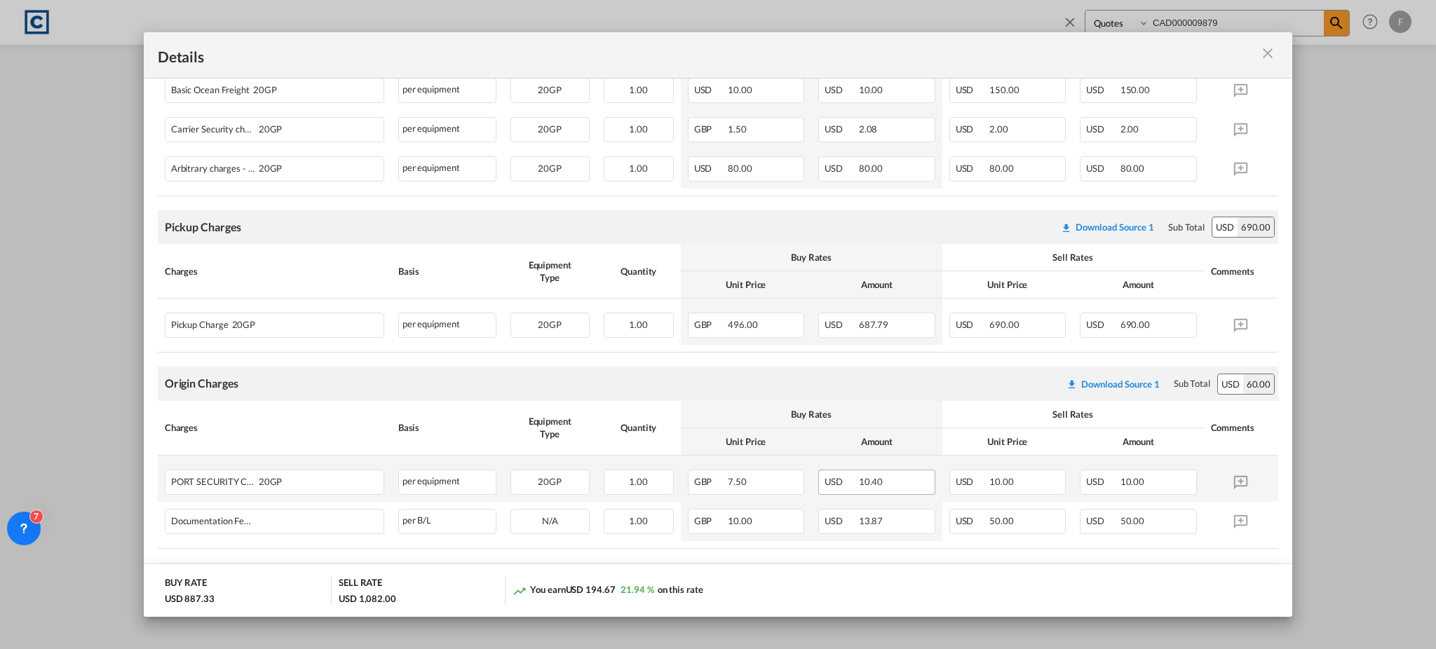
scroll to position [441, 0]
